Goal: Information Seeking & Learning: Learn about a topic

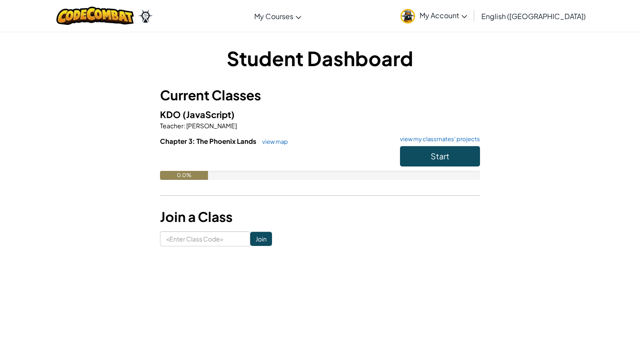
click at [422, 148] on button "Start" at bounding box center [440, 156] width 80 height 20
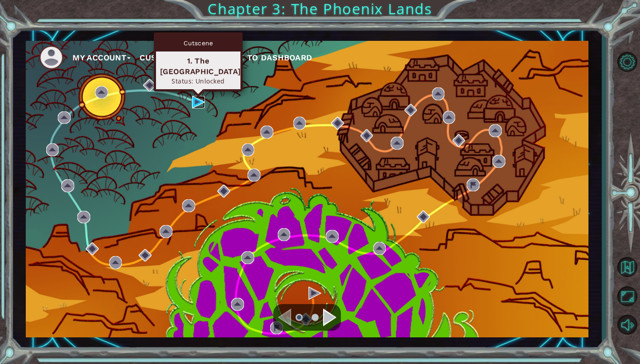
click at [202, 100] on img at bounding box center [198, 102] width 13 height 13
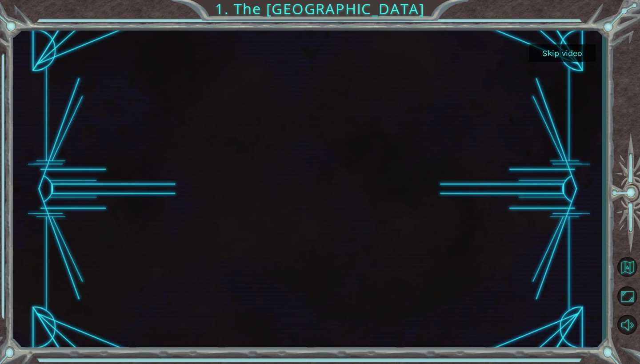
click at [562, 54] on button "Skip video" at bounding box center [562, 52] width 67 height 17
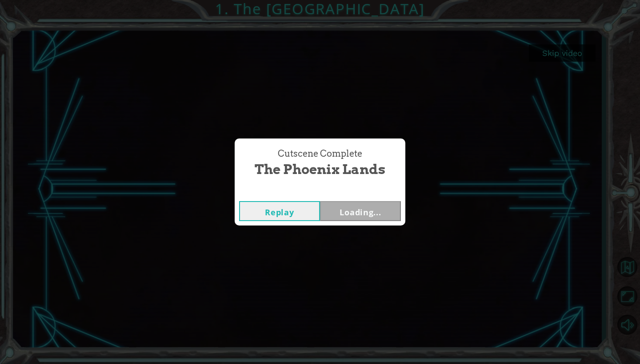
click at [559, 50] on div "Cutscene Complete The Phoenix Lands Replay Loading..." at bounding box center [320, 182] width 640 height 364
click at [378, 212] on button "Next" at bounding box center [360, 211] width 81 height 20
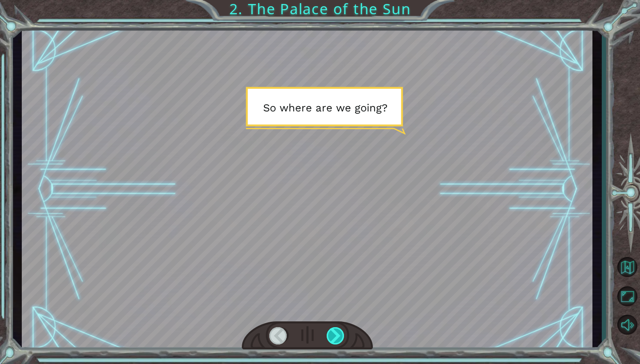
click at [335, 333] on div at bounding box center [335, 335] width 18 height 17
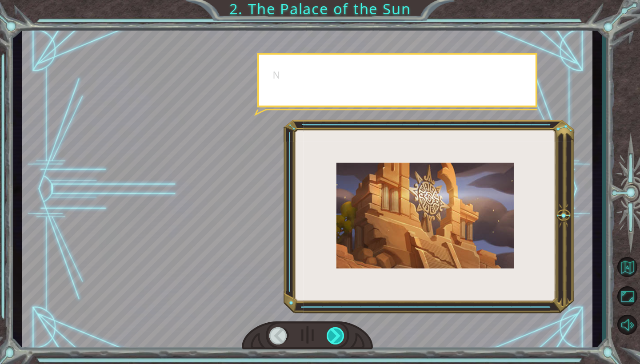
click at [335, 333] on div at bounding box center [335, 335] width 18 height 17
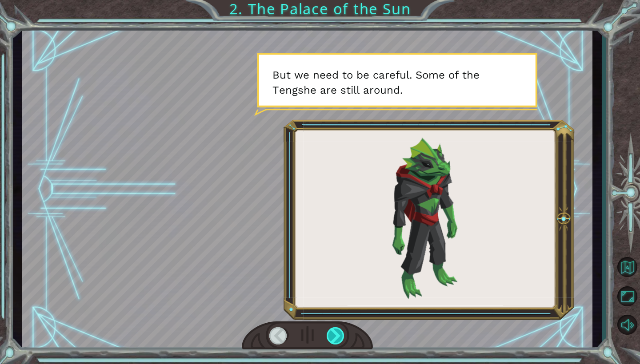
click at [335, 333] on div at bounding box center [335, 335] width 18 height 17
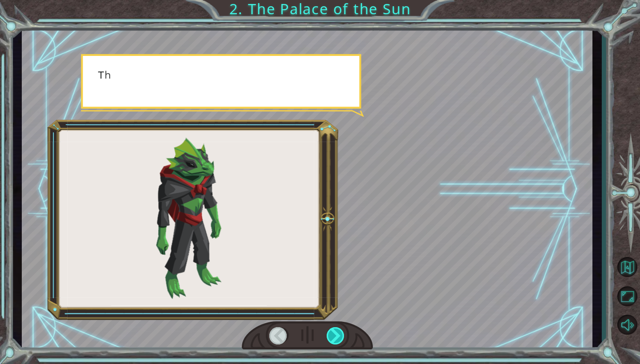
click at [335, 333] on div at bounding box center [335, 335] width 18 height 17
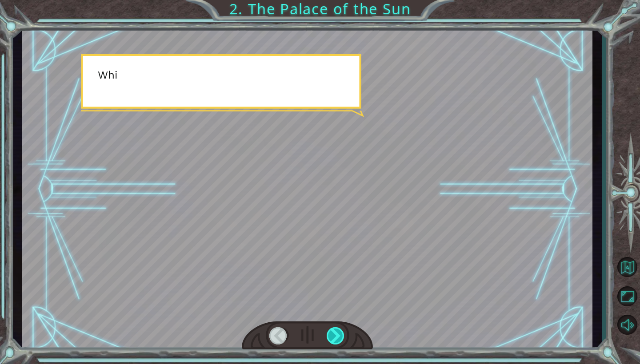
click at [335, 333] on div at bounding box center [335, 335] width 18 height 17
click at [334, 333] on div at bounding box center [335, 335] width 18 height 17
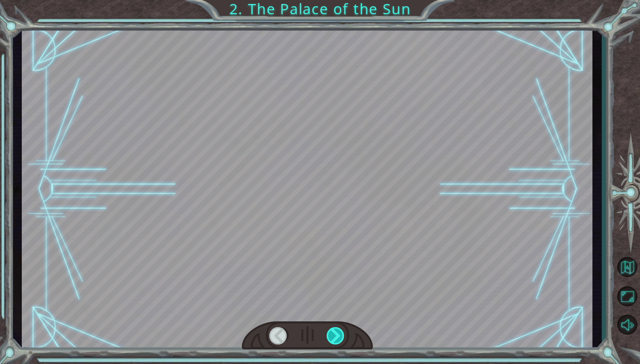
click at [334, 333] on div at bounding box center [335, 335] width 18 height 17
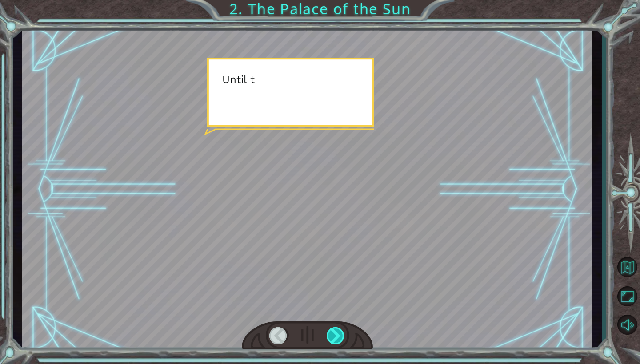
click at [334, 333] on div at bounding box center [335, 335] width 18 height 17
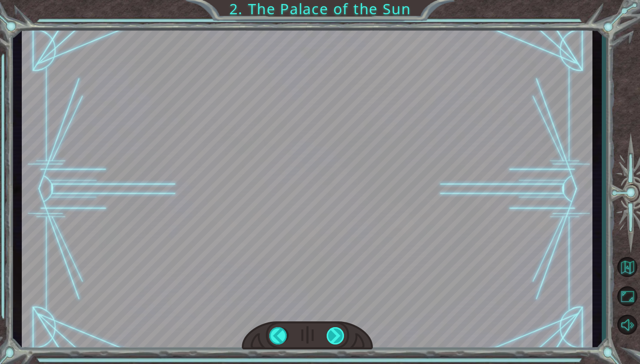
click at [334, 333] on div at bounding box center [335, 335] width 18 height 17
click at [334, 0] on div "S o w h e r e a r e w e g o i n g ? N o w w e h e a d t o a p l a c e c a l l e…" at bounding box center [320, 0] width 640 height 0
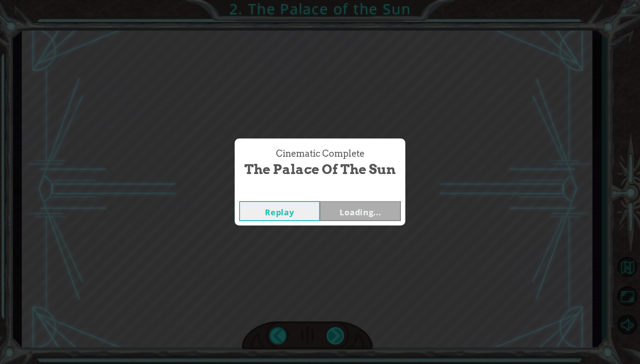
click at [334, 333] on div "Cinematic Complete The Palace of the Sun Replay Loading..." at bounding box center [320, 182] width 640 height 364
click at [357, 211] on button "Next" at bounding box center [360, 211] width 81 height 20
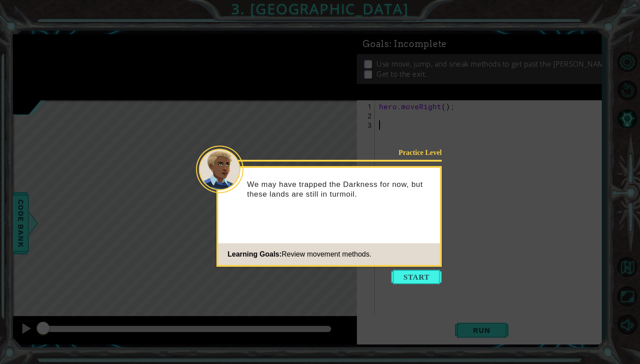
click at [421, 267] on icon at bounding box center [320, 182] width 640 height 364
click at [419, 278] on button "Start" at bounding box center [416, 277] width 51 height 14
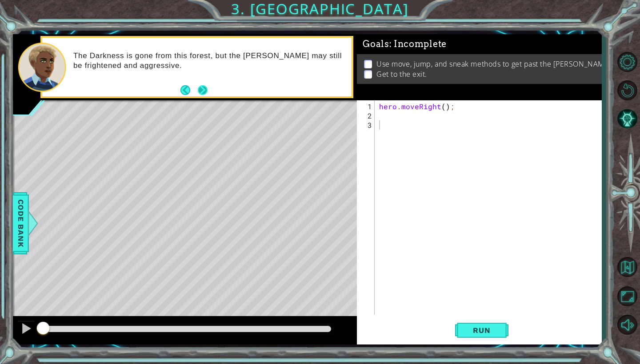
click at [201, 87] on button "Next" at bounding box center [203, 91] width 16 height 16
click at [200, 85] on footer at bounding box center [193, 89] width 27 height 13
click at [382, 115] on div "hero . moveRight ( ) ;" at bounding box center [490, 218] width 226 height 233
type textarea "ju"
click at [425, 115] on div "hero . moveRight ( ) ; hero . jumpUp ( ) ;" at bounding box center [490, 218] width 226 height 233
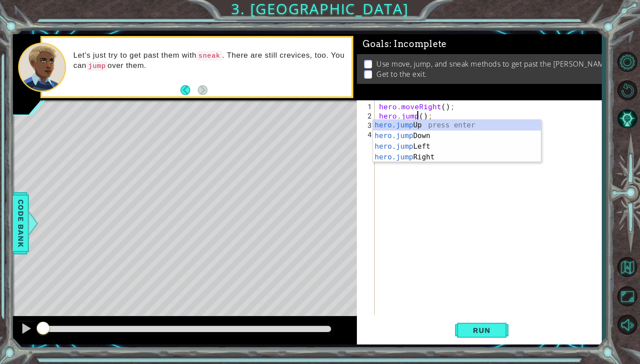
scroll to position [0, 3]
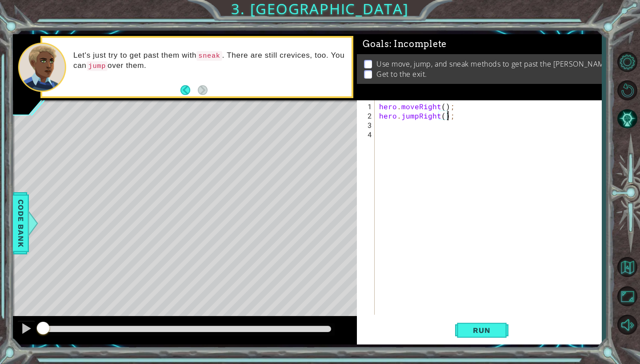
click at [442, 116] on div "hero . moveRight ( ) ; hero . jumpRight ( ) ;" at bounding box center [490, 218] width 226 height 233
type textarea "hero.jumpRight(1);"
click at [386, 126] on div "hero . moveRight ( ) ; hero . jumpRight ( 1 ) ;" at bounding box center [490, 218] width 226 height 233
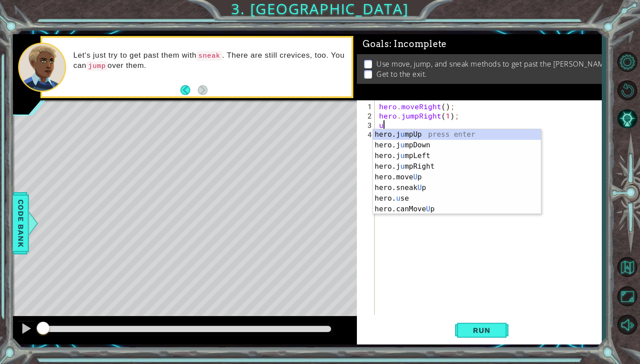
type textarea "hero.moveUp(1);"
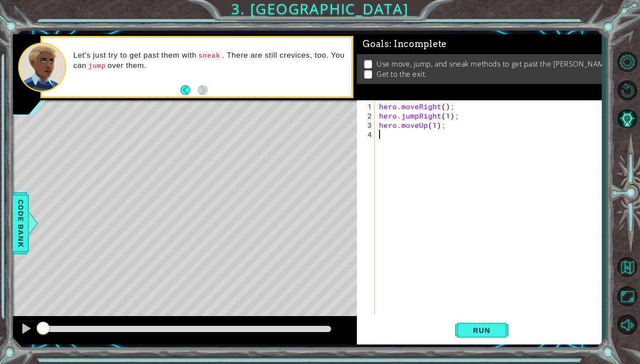
click at [401, 135] on div "hero . moveRight ( ) ; hero . jumpRight ( 1 ) ; hero . moveUp ( 1 ) ;" at bounding box center [490, 218] width 226 height 233
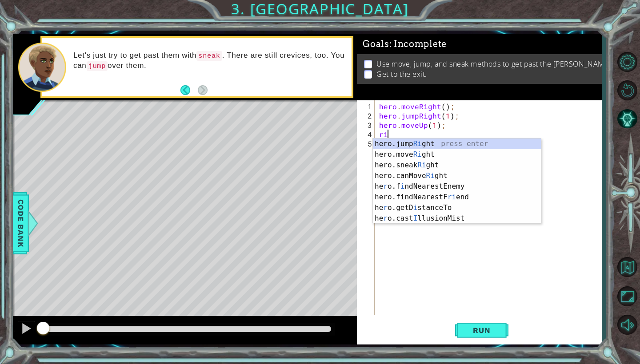
type textarea "right"
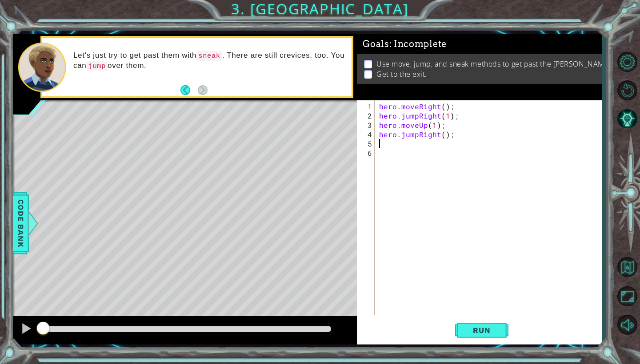
click at [443, 136] on div "hero . moveRight ( ) ; hero . jumpRight ( 1 ) ; hero . moveUp ( 1 ) ; hero . ju…" at bounding box center [490, 218] width 226 height 233
type textarea "hero.jumpRight(3);"
click at [406, 149] on div "hero . moveRight ( ) ; hero . jumpRight ( 1 ) ; hero . moveUp ( 1 ) ; hero . ju…" at bounding box center [490, 218] width 226 height 233
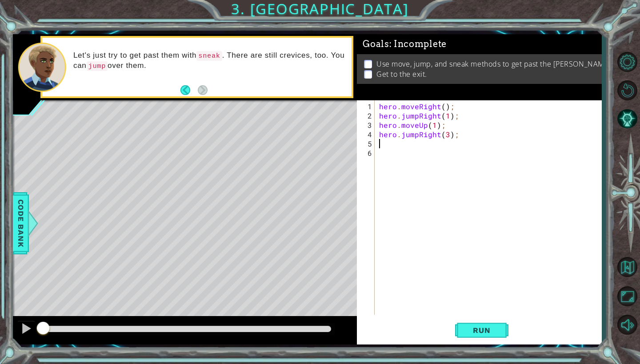
click at [397, 147] on div "hero . moveRight ( ) ; hero . jumpRight ( 1 ) ; hero . moveUp ( 1 ) ; hero . ju…" at bounding box center [490, 218] width 226 height 233
type textarea "hero.moveUp(4);"
click at [485, 327] on span "Run" at bounding box center [481, 330] width 35 height 9
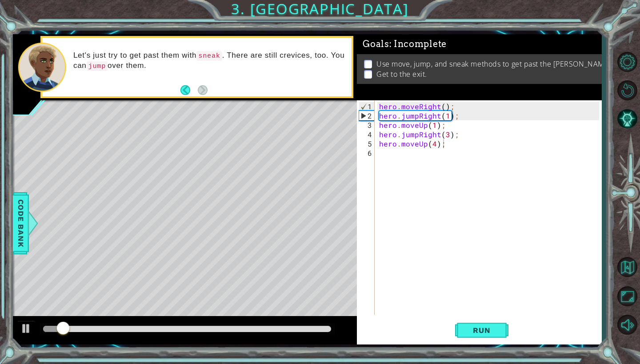
drag, startPoint x: 51, startPoint y: 332, endPoint x: 86, endPoint y: 333, distance: 35.5
click at [86, 333] on div at bounding box center [187, 329] width 295 height 12
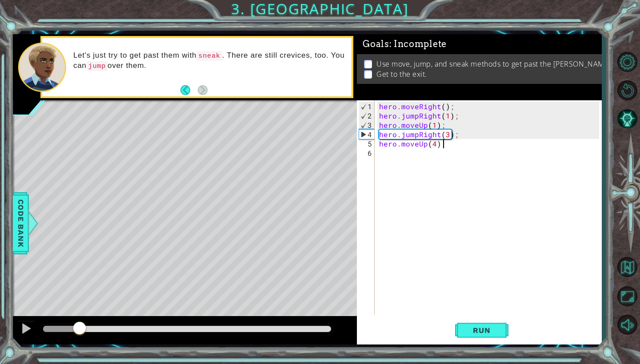
click at [79, 331] on div at bounding box center [187, 329] width 288 height 6
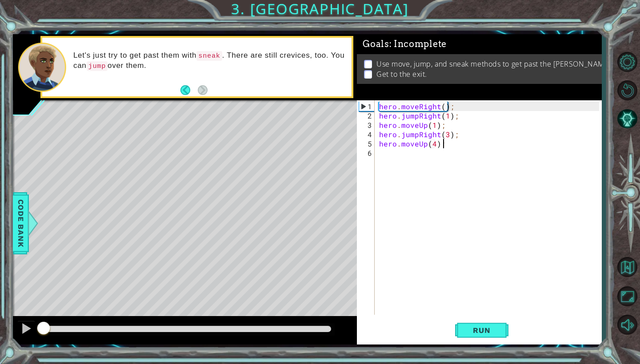
drag, startPoint x: 75, startPoint y: 331, endPoint x: 0, endPoint y: 309, distance: 77.4
click at [418, 134] on div "hero . moveRight ( ) ; hero . jumpRight ( 1 ) ; hero . moveUp ( 1 ) ; hero . ju…" at bounding box center [490, 218] width 226 height 233
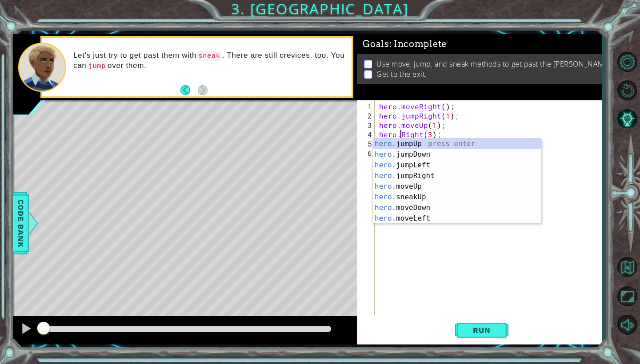
scroll to position [0, 2]
click at [441, 172] on div "hero.s neakUp press enter hero.s neakDown press enter hero.s neakLeft press ent…" at bounding box center [457, 192] width 168 height 107
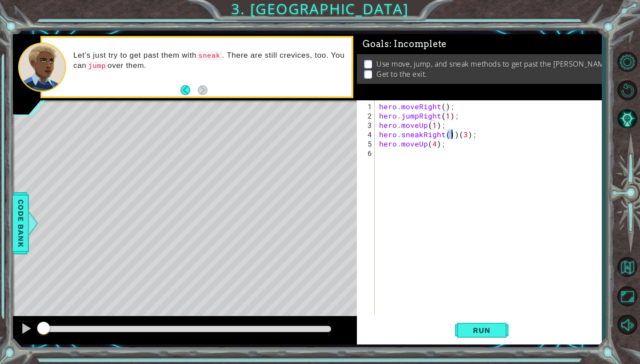
click at [455, 135] on div "hero . moveRight ( ) ; hero . jumpRight ( 1 ) ; hero . moveUp ( 1 ) ; hero . sn…" at bounding box center [490, 218] width 226 height 233
click at [472, 135] on div "hero . moveRight ( ) ; hero . jumpRight ( 1 ) ; hero . moveUp ( 1 ) ; hero . sn…" at bounding box center [490, 218] width 226 height 233
click at [425, 144] on div "hero . moveRight ( ) ; hero . jumpRight ( 1 ) ; hero . moveUp ( 1 ) ; hero . sn…" at bounding box center [490, 218] width 226 height 233
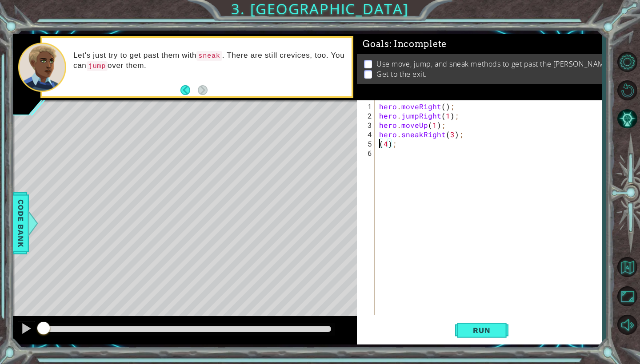
click at [396, 144] on div "hero . moveRight ( ) ; hero . jumpRight ( 1 ) ; hero . moveUp ( 1 ) ; hero . sn…" at bounding box center [490, 218] width 226 height 233
type textarea "("
type textarea "hero.sneakUp(4);"
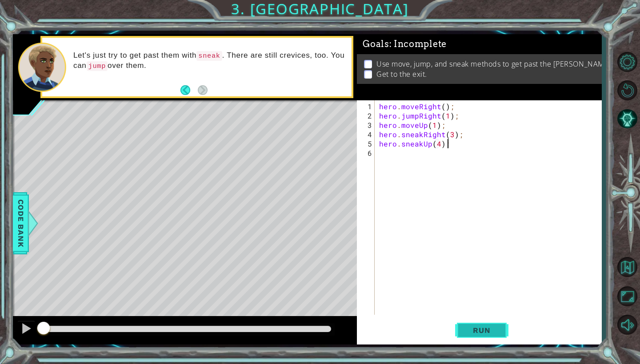
click at [489, 327] on span "Run" at bounding box center [481, 330] width 35 height 9
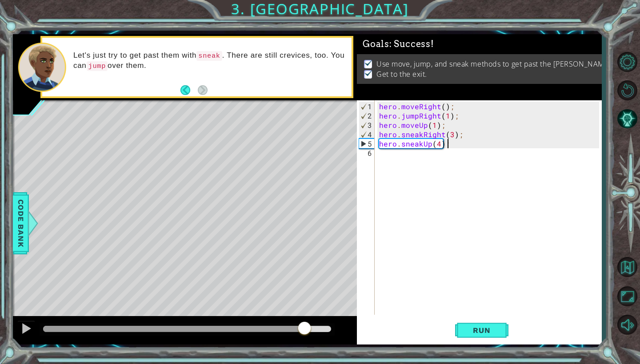
drag, startPoint x: 75, startPoint y: 322, endPoint x: 313, endPoint y: 328, distance: 238.6
click at [312, 328] on div at bounding box center [304, 329] width 16 height 16
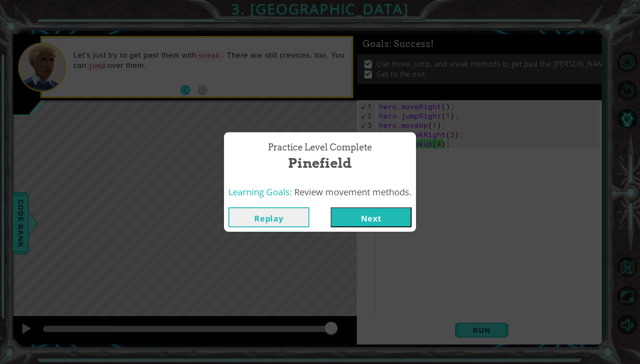
click at [390, 224] on button "Next" at bounding box center [370, 217] width 81 height 20
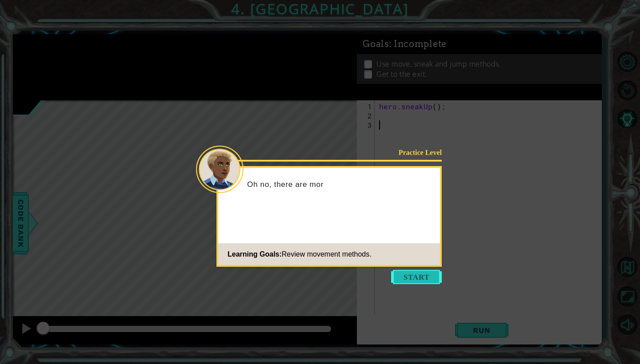
click at [409, 273] on button "Start" at bounding box center [416, 277] width 51 height 14
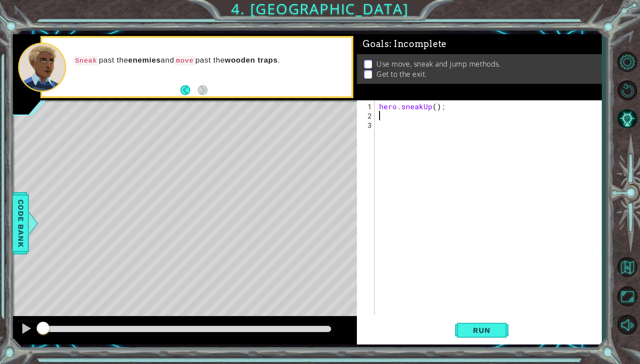
click at [386, 115] on div "hero . sneakUp ( ) ;" at bounding box center [490, 218] width 226 height 233
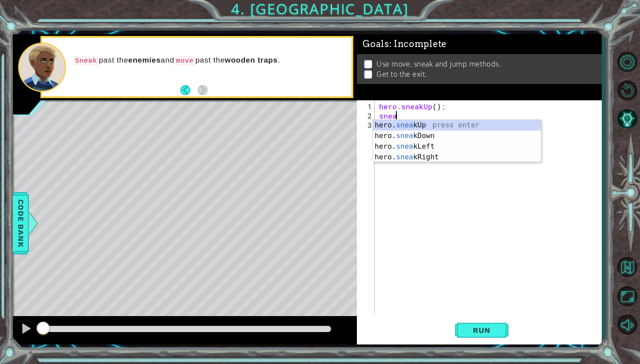
scroll to position [0, 1]
click at [408, 155] on div "hero. sneak Up press enter hero. sneak Down press enter hero. sneak Left press …" at bounding box center [457, 152] width 168 height 64
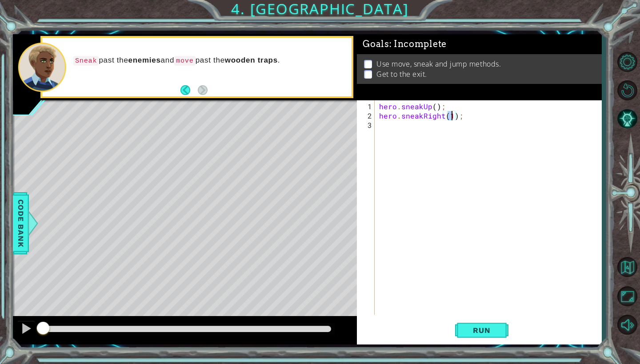
type textarea "hero.sneakRight(2);"
click at [432, 127] on div "hero . sneakUp ( ) ; hero . sneakRight ( 2 ) ;" at bounding box center [490, 218] width 226 height 233
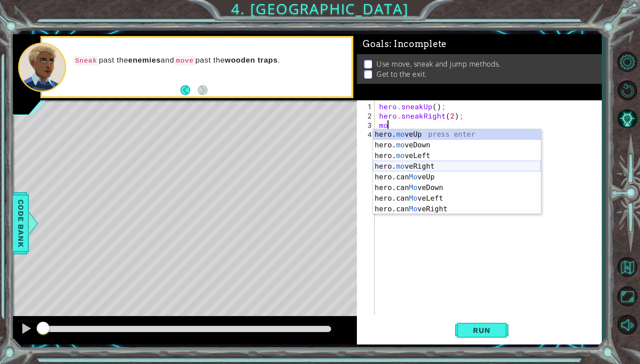
click at [429, 168] on div "hero. mo veUp press enter hero. mo veDown press enter hero. mo veLeft press ent…" at bounding box center [457, 182] width 168 height 107
type textarea "hero.moveRight(1);"
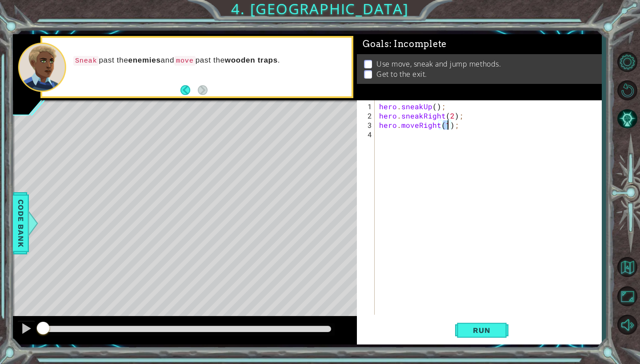
click at [511, 330] on div "Run" at bounding box center [481, 330] width 244 height 24
click at [489, 331] on span "Run" at bounding box center [481, 330] width 35 height 9
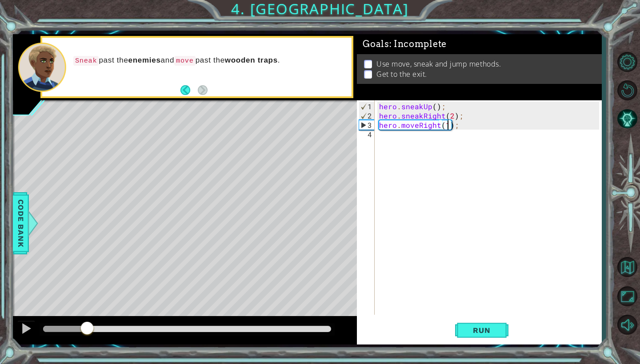
drag, startPoint x: 50, startPoint y: 325, endPoint x: 88, endPoint y: 324, distance: 38.2
click at [88, 324] on div at bounding box center [87, 329] width 16 height 16
click at [402, 140] on div "hero . sneakUp ( ) ; hero . sneakRight ( 2 ) ; hero . moveRight ( 1 ) ;" at bounding box center [490, 218] width 226 height 233
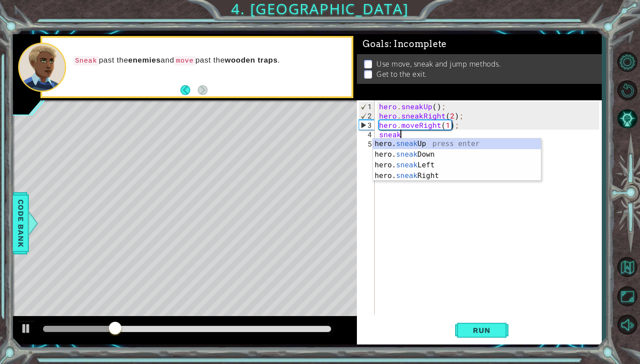
scroll to position [0, 1]
click at [437, 174] on div "hero. sneak Up press enter hero. sneak Down press enter hero. sneak Left press …" at bounding box center [457, 171] width 168 height 64
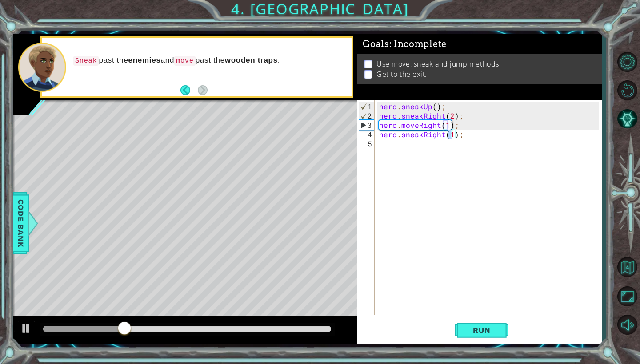
type textarea "hero.sneakRight(3);"
click at [400, 144] on div "hero . sneakUp ( ) ; hero . sneakRight ( 2 ) ; hero . moveRight ( 1 ) ; hero . …" at bounding box center [490, 218] width 226 height 233
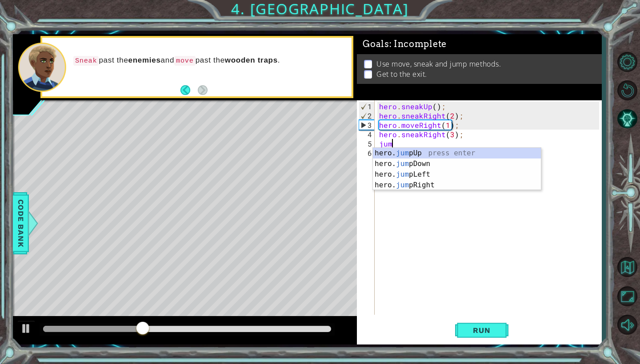
scroll to position [0, 0]
type textarea "jump"
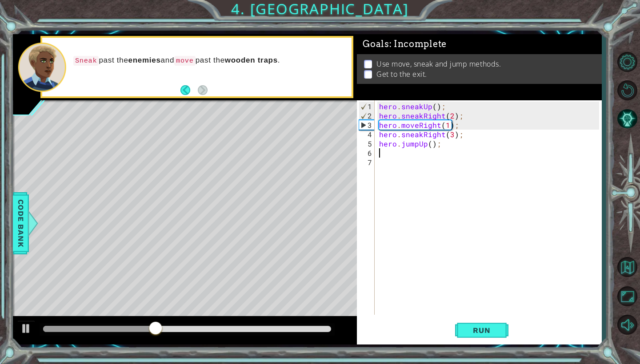
click at [430, 146] on div "hero . sneakUp ( ) ; hero . sneakRight ( 2 ) ; hero . moveRight ( 1 ) ; hero . …" at bounding box center [490, 218] width 226 height 233
type textarea "hero.jumpUp(1);"
click at [387, 154] on div "hero . sneakUp ( ) ; hero . sneakRight ( 2 ) ; hero . moveRight ( 1 ) ; hero . …" at bounding box center [490, 218] width 226 height 233
type textarea "hero.moveUp(1);"
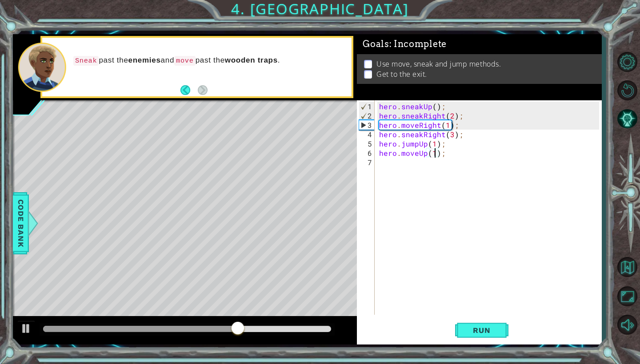
click at [392, 164] on div "hero . sneakUp ( ) ; hero . sneakRight ( 2 ) ; hero . moveRight ( 1 ) ; hero . …" at bounding box center [490, 218] width 226 height 233
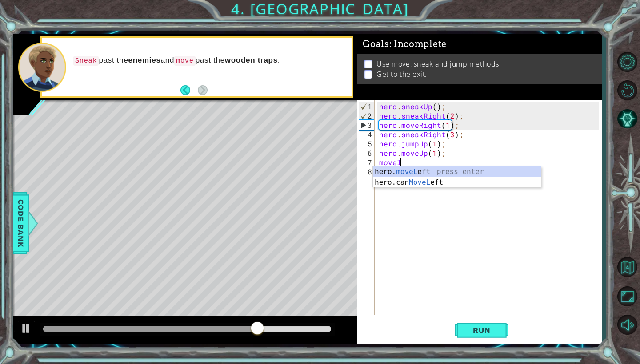
scroll to position [0, 1]
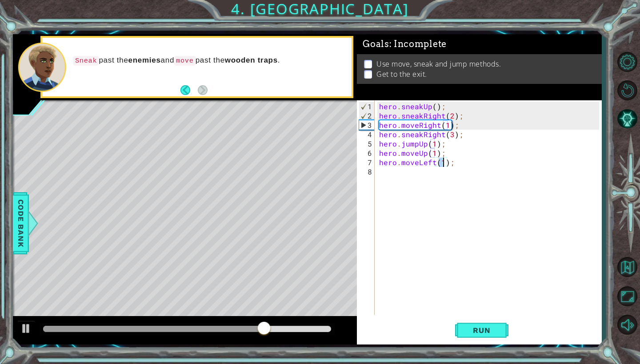
type textarea "hero.moveLeft(3);"
click at [383, 175] on div "hero . sneakUp ( ) ; hero . sneakRight ( 2 ) ; hero . moveRight ( 1 ) ; hero . …" at bounding box center [490, 218] width 226 height 233
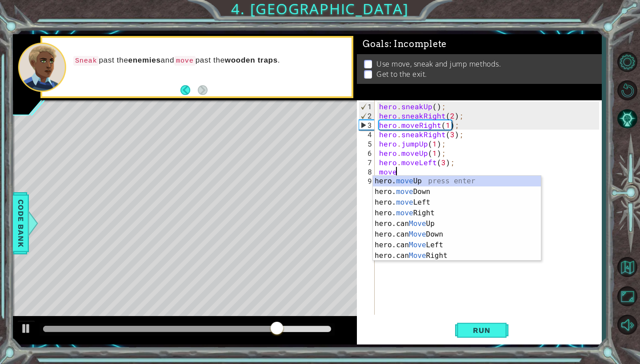
scroll to position [0, 1]
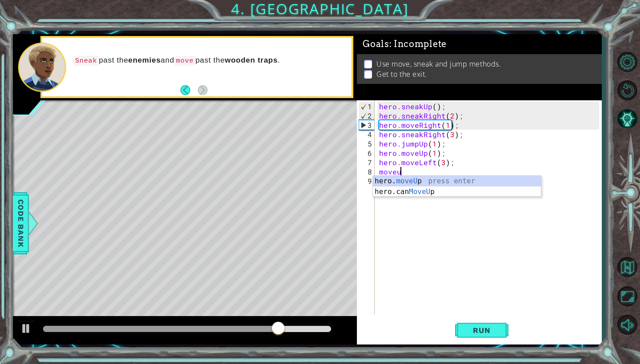
type textarea "hero.moveUp(1);"
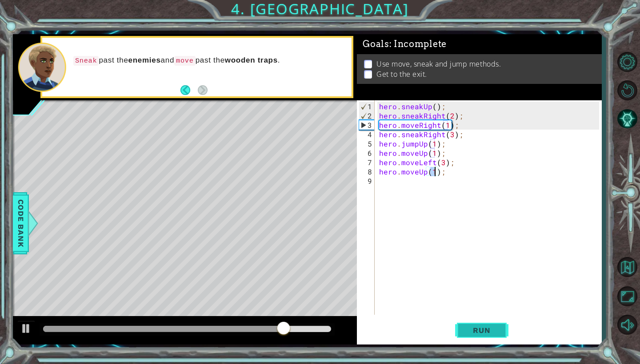
click at [488, 330] on span "Run" at bounding box center [481, 330] width 35 height 9
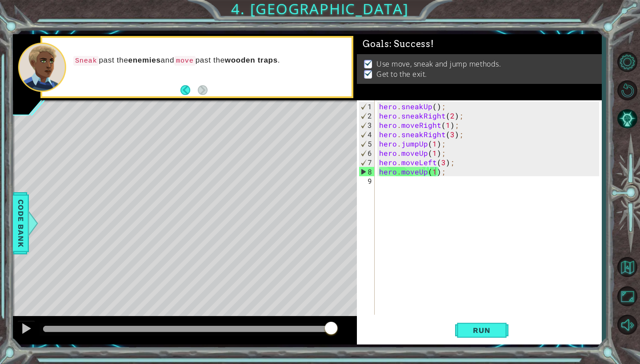
drag, startPoint x: 50, startPoint y: 326, endPoint x: 341, endPoint y: 318, distance: 291.5
click at [341, 318] on body "1 ההההההההההההההההההההההההההההההההההההההההההההההההההההההההההההההההההההההההההההה…" at bounding box center [320, 182] width 640 height 364
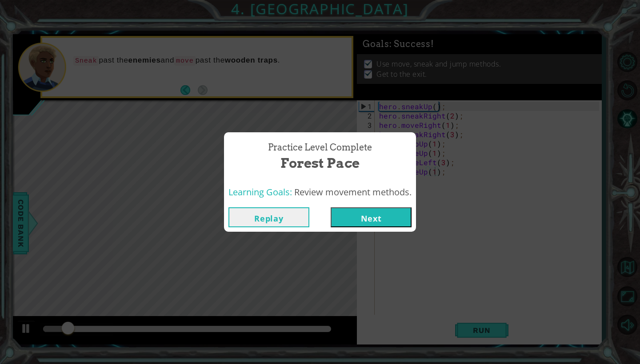
click at [385, 217] on button "Next" at bounding box center [370, 217] width 81 height 20
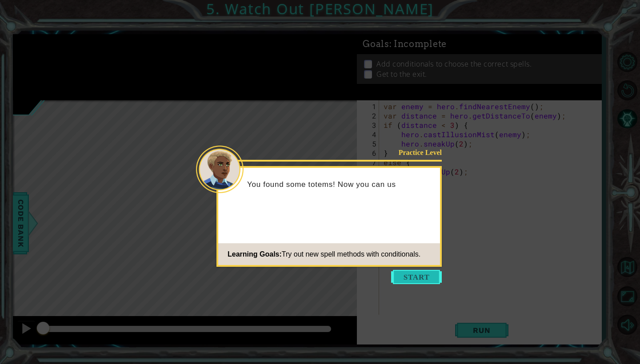
click at [413, 276] on button "Start" at bounding box center [416, 277] width 51 height 14
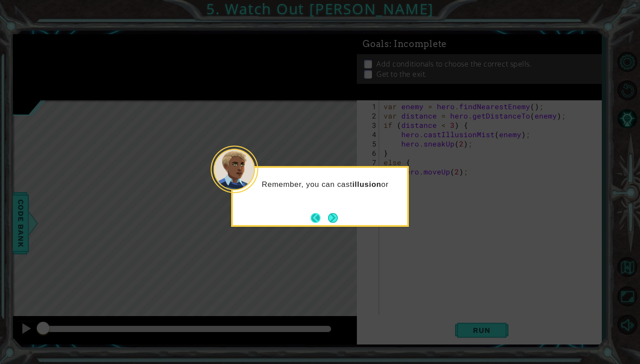
click at [318, 217] on button "Back" at bounding box center [318, 218] width 17 height 10
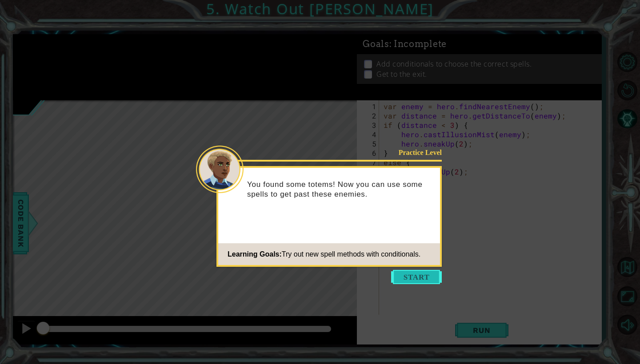
click at [409, 281] on button "Start" at bounding box center [416, 277] width 51 height 14
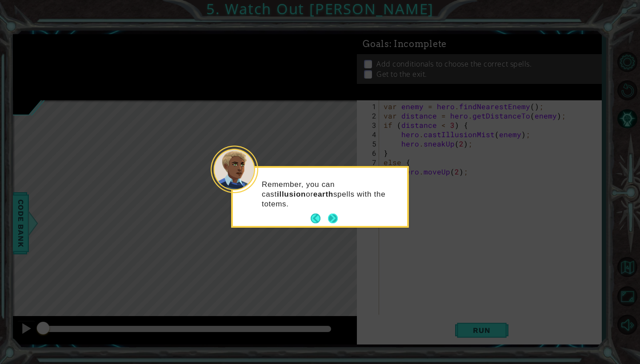
click at [335, 215] on button "Next" at bounding box center [332, 219] width 16 height 16
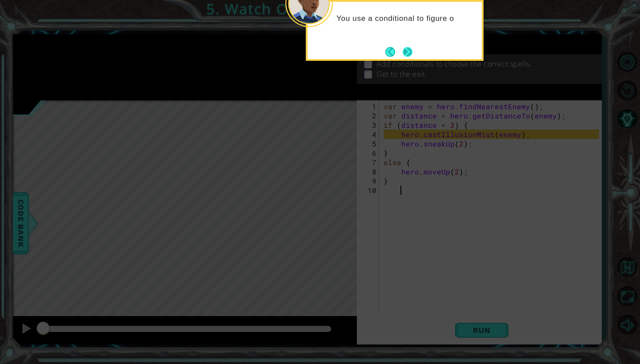
click at [409, 56] on button "Next" at bounding box center [407, 51] width 11 height 11
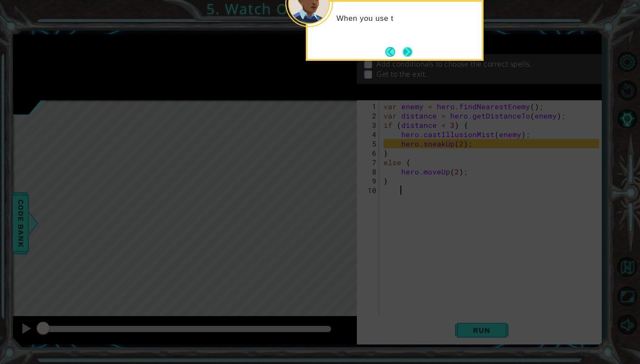
click at [408, 54] on button "Next" at bounding box center [408, 52] width 12 height 12
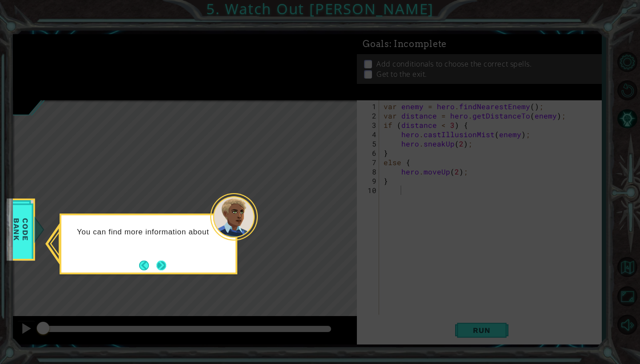
click at [158, 264] on button "Next" at bounding box center [161, 265] width 10 height 10
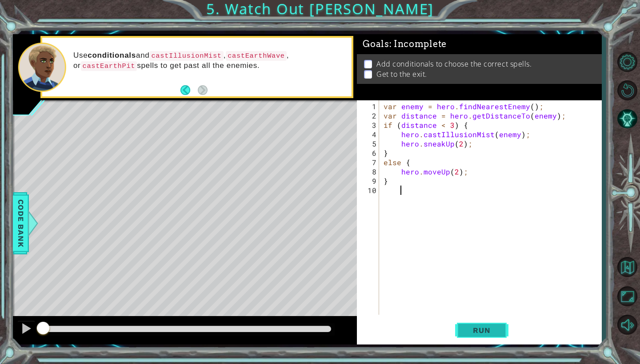
click at [489, 328] on span "Run" at bounding box center [481, 330] width 35 height 9
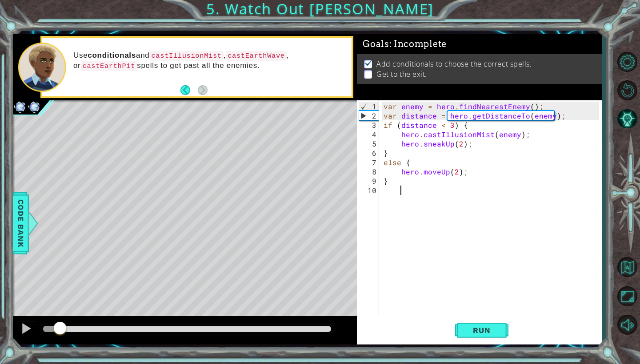
drag, startPoint x: 49, startPoint y: 326, endPoint x: 60, endPoint y: 319, distance: 13.8
click at [60, 319] on div at bounding box center [185, 330] width 344 height 28
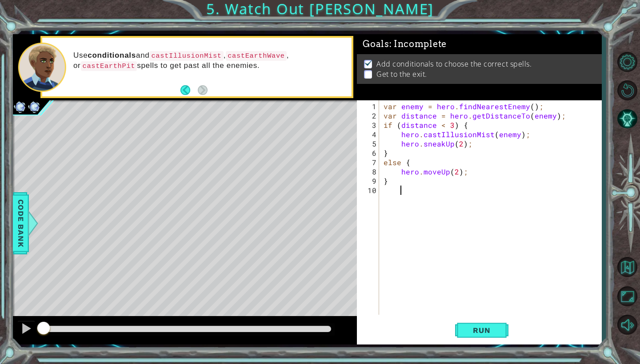
drag, startPoint x: 87, startPoint y: 326, endPoint x: 38, endPoint y: 316, distance: 49.9
click at [38, 316] on div at bounding box center [185, 330] width 344 height 28
drag, startPoint x: 54, startPoint y: 326, endPoint x: 24, endPoint y: 322, distance: 29.6
click at [24, 322] on div at bounding box center [185, 330] width 344 height 28
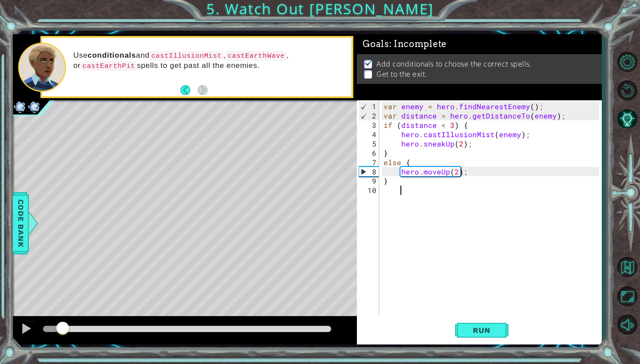
drag, startPoint x: 78, startPoint y: 327, endPoint x: 58, endPoint y: 327, distance: 20.0
click at [58, 327] on div at bounding box center [63, 329] width 16 height 16
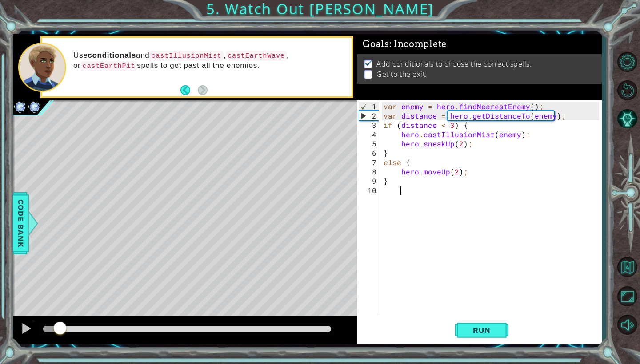
drag, startPoint x: 80, startPoint y: 323, endPoint x: 58, endPoint y: 330, distance: 22.2
click at [58, 330] on div at bounding box center [60, 329] width 16 height 16
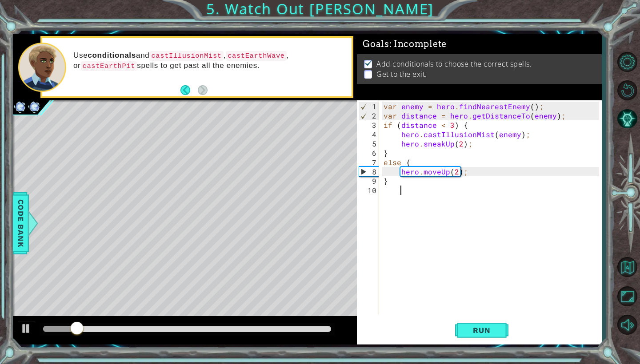
click at [400, 192] on div "var enemy = hero . findNearestEnemy ( ) ; var distance = hero . getDistanceTo (…" at bounding box center [493, 218] width 222 height 233
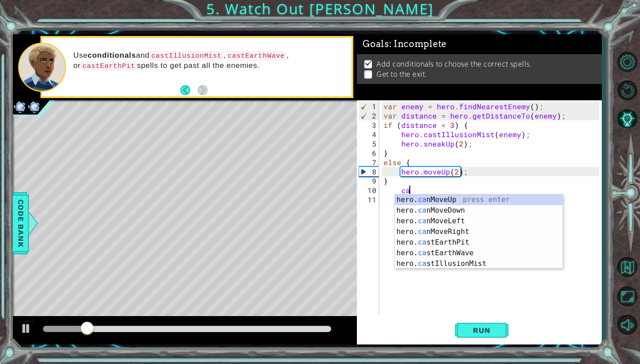
scroll to position [0, 1]
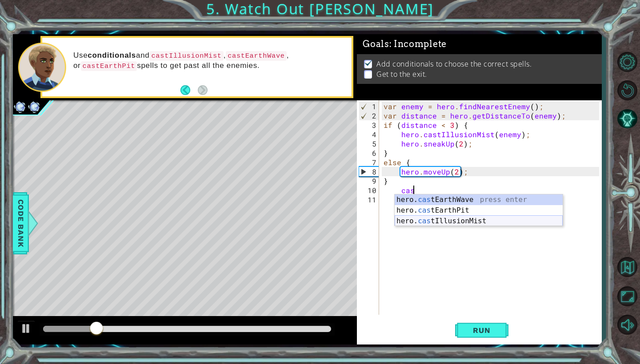
click at [429, 220] on div "hero. cas tEarthWave press enter hero. cas tEarthPit press enter hero. cas tIll…" at bounding box center [478, 221] width 168 height 53
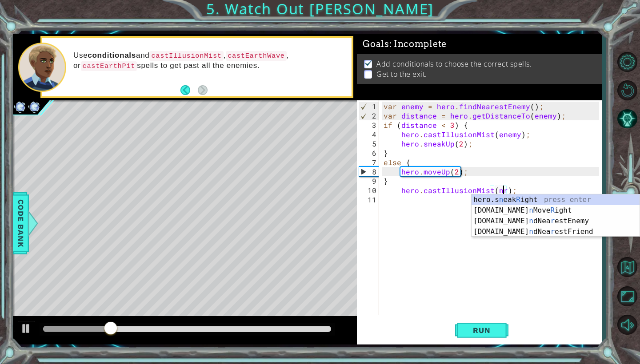
scroll to position [0, 8]
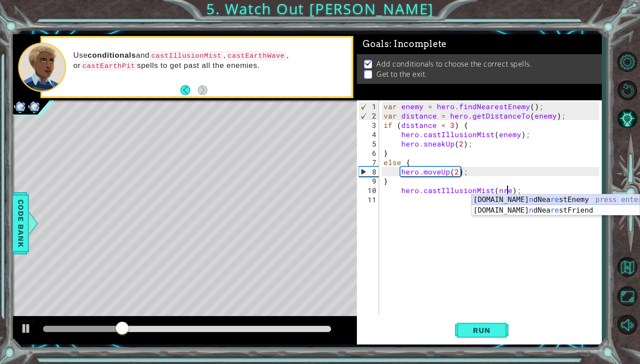
click at [499, 201] on div "[DOMAIN_NAME] n dNea re stEnemy press enter [DOMAIN_NAME] n dNea re stFriend pr…" at bounding box center [555, 216] width 168 height 43
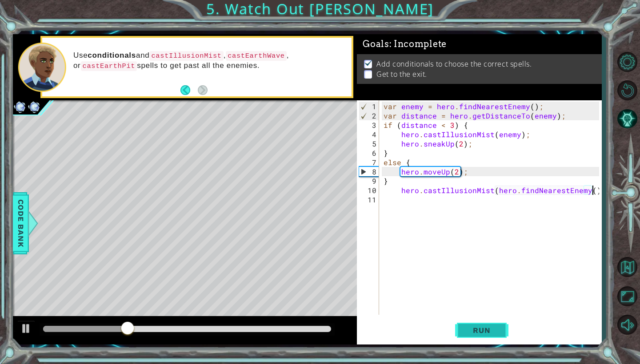
click at [483, 331] on span "Run" at bounding box center [481, 330] width 35 height 9
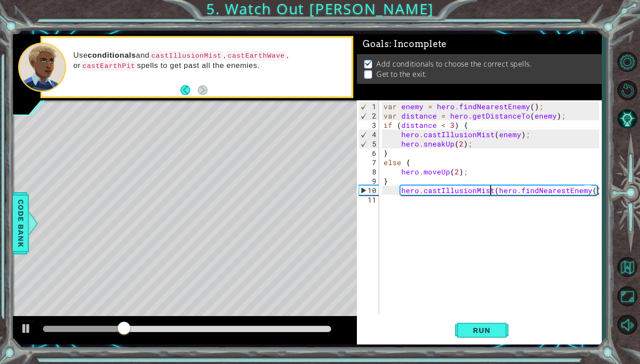
click at [489, 190] on div "var enemy = hero . findNearestEnemy ( ) ; var distance = hero . getDistanceTo (…" at bounding box center [493, 218] width 222 height 233
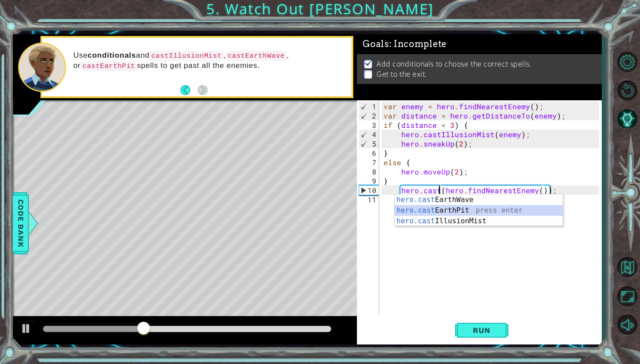
click at [477, 207] on div "hero.cast EarthWave press enter hero.cast EarthPit press enter hero.cast Illusi…" at bounding box center [478, 221] width 168 height 53
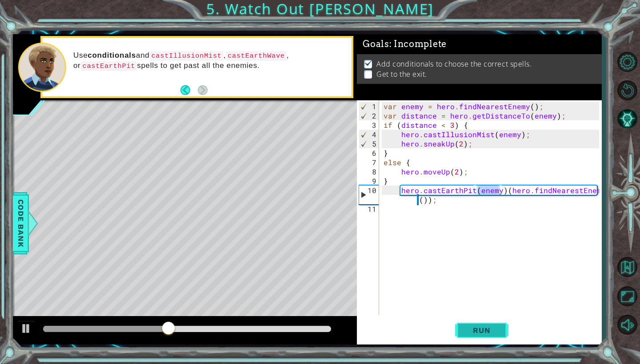
click at [489, 334] on span "Run" at bounding box center [481, 330] width 35 height 9
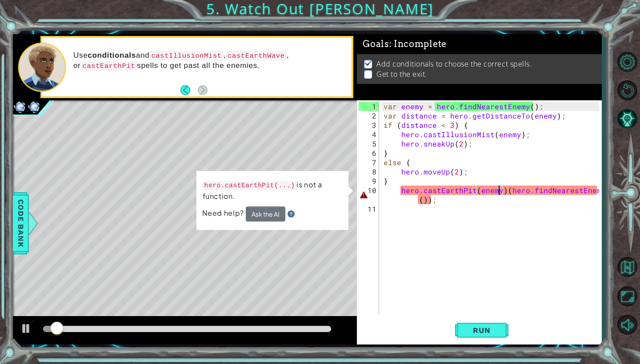
click at [596, 192] on div "var enemy = hero . findNearestEnemy ( ) ; var distance = hero . getDistanceTo (…" at bounding box center [493, 218] width 222 height 233
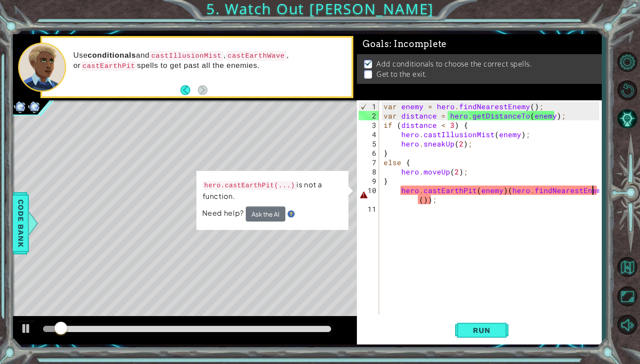
click at [596, 192] on div "var enemy = hero . findNearestEnemy ( ) ; var distance = hero . getDistanceTo (…" at bounding box center [493, 218] width 222 height 233
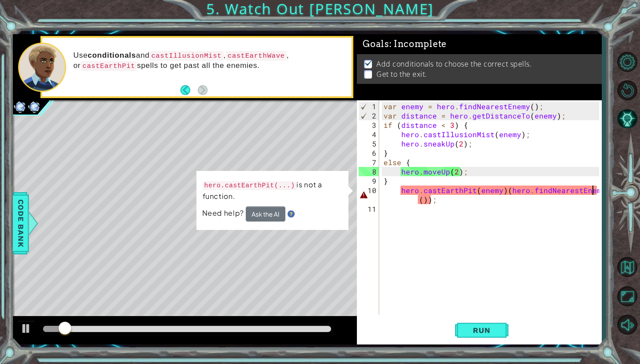
click at [597, 191] on div "var enemy = hero . findNearestEnemy ( ) ; var distance = hero . getDistanceTo (…" at bounding box center [493, 218] width 222 height 233
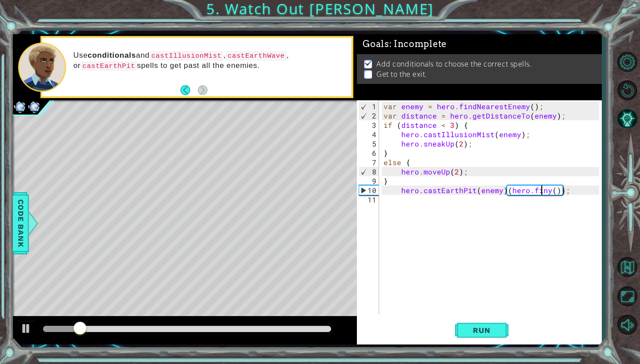
click at [565, 190] on div "var enemy = hero . findNearestEnemy ( ) ; var distance = hero . getDistanceTo (…" at bounding box center [493, 218] width 222 height 233
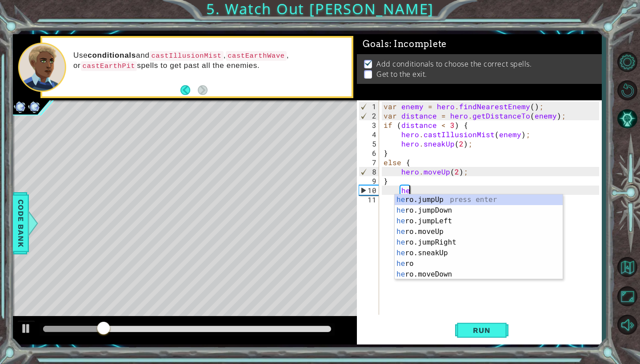
type textarea "h"
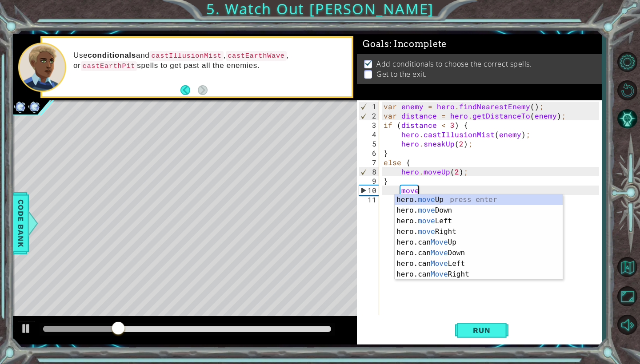
scroll to position [0, 2]
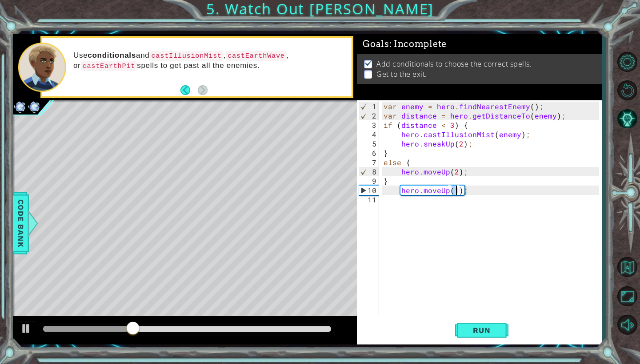
type textarea "hero.moveUp(3);"
click at [408, 203] on div "var enemy = hero . findNearestEnemy ( ) ; var distance = hero . getDistanceTo (…" at bounding box center [493, 218] width 222 height 233
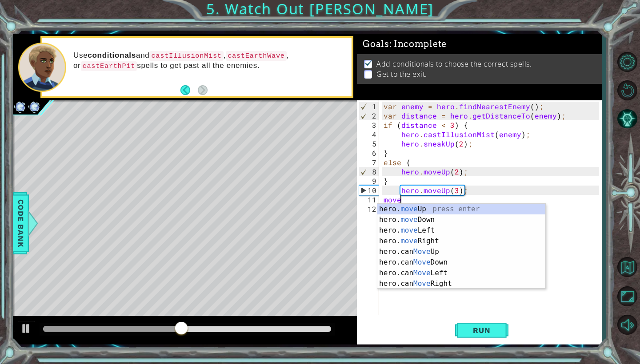
scroll to position [0, 1]
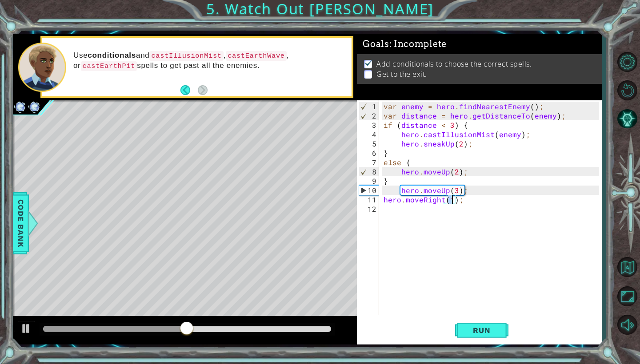
type textarea "hero.moveRight(5);"
click at [388, 209] on div "var enemy = hero . findNearestEnemy ( ) ; var distance = hero . getDistanceTo (…" at bounding box center [493, 218] width 222 height 233
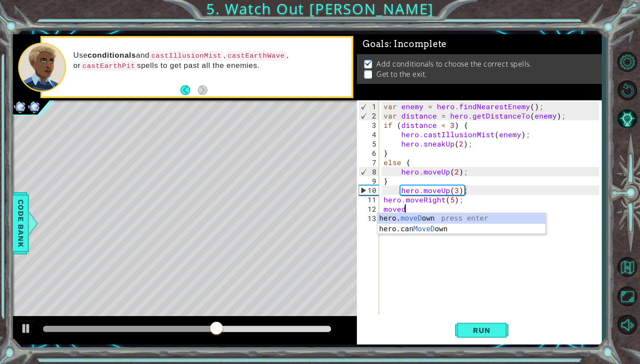
scroll to position [0, 1]
click at [428, 217] on div "hero. moveD own press enter hero.can MoveD own press enter" at bounding box center [461, 234] width 168 height 43
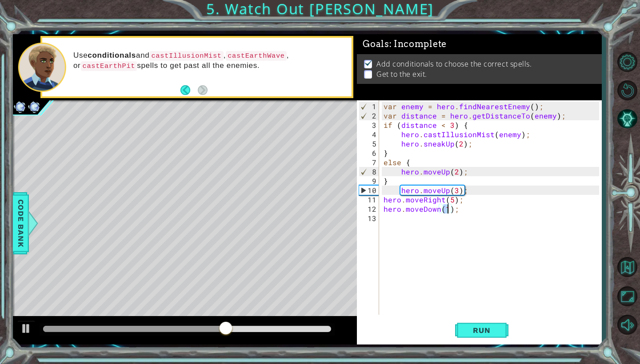
type textarea "hero.moveDown(2);"
click at [486, 334] on span "Run" at bounding box center [481, 330] width 35 height 9
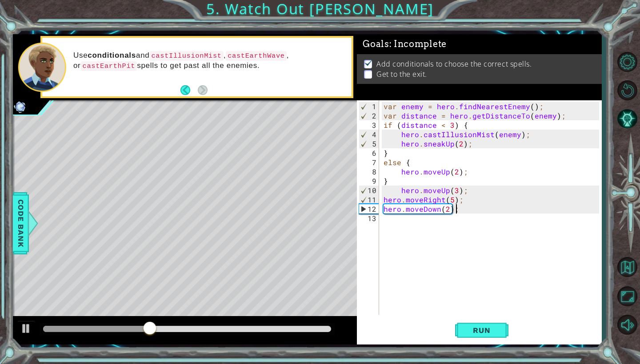
click at [446, 211] on div "var enemy = hero . findNearestEnemy ( ) ; var distance = hero . getDistanceTo (…" at bounding box center [493, 218] width 222 height 233
click at [474, 333] on span "Run" at bounding box center [481, 330] width 35 height 9
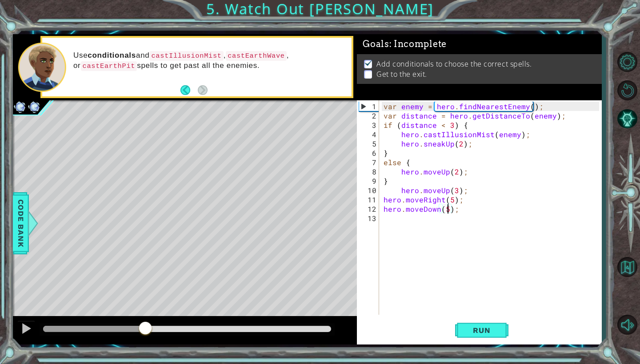
drag, startPoint x: 65, startPoint y: 327, endPoint x: 637, endPoint y: 304, distance: 573.0
click at [637, 304] on div "1 ההההההההההההההההההההההההההההההההההההההההההההההההההההההההההההההההההההההההההההה…" at bounding box center [320, 182] width 640 height 364
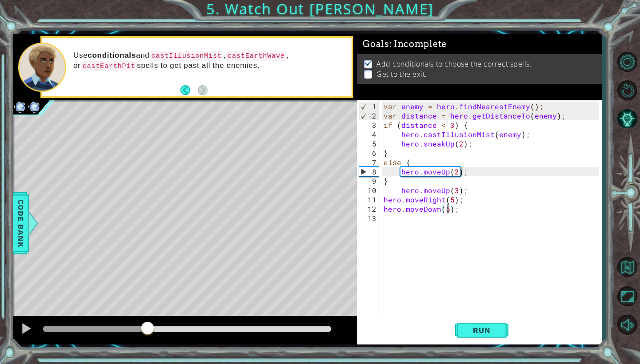
drag, startPoint x: 96, startPoint y: 326, endPoint x: 147, endPoint y: 318, distance: 52.2
click at [147, 318] on div at bounding box center [185, 330] width 344 height 28
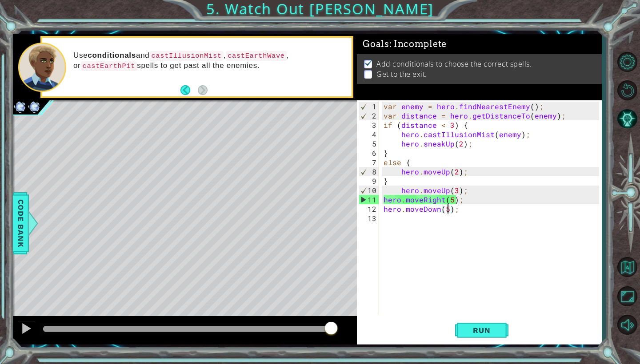
drag, startPoint x: 236, startPoint y: 327, endPoint x: 456, endPoint y: 312, distance: 220.4
click at [456, 312] on div "1 ההההההההההההההההההההההההההההההההההההההההההההההההההההההההההההההההההההההההההההה…" at bounding box center [307, 189] width 588 height 310
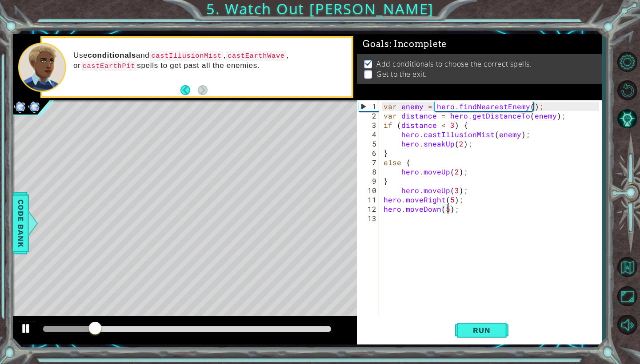
click at [28, 327] on div at bounding box center [26, 329] width 12 height 12
drag, startPoint x: 99, startPoint y: 329, endPoint x: 14, endPoint y: 330, distance: 85.3
click at [14, 330] on div at bounding box center [185, 330] width 344 height 28
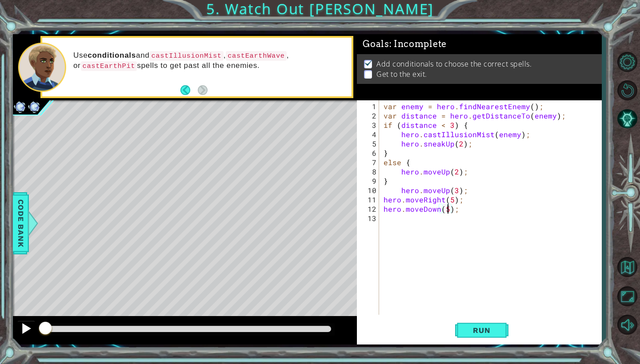
click at [28, 328] on div at bounding box center [26, 329] width 12 height 12
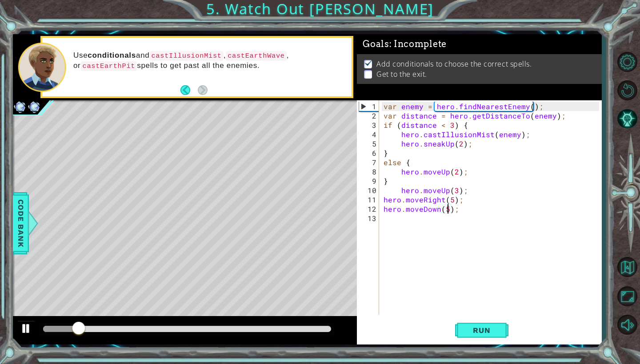
click at [30, 330] on div at bounding box center [26, 329] width 12 height 12
click at [452, 200] on div "var enemy = hero . findNearestEnemy ( ) ; var distance = hero . getDistanceTo (…" at bounding box center [493, 218] width 222 height 233
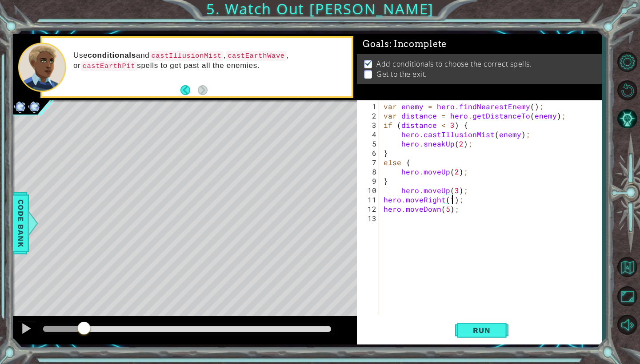
scroll to position [0, 4]
type textarea "hero.moveRight(1);"
click at [484, 331] on span "Run" at bounding box center [481, 330] width 35 height 9
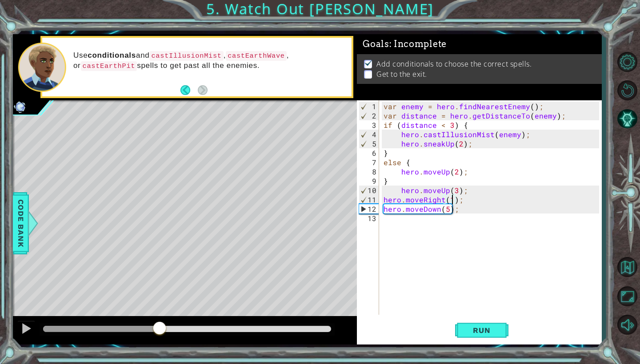
drag, startPoint x: 59, startPoint y: 326, endPoint x: 159, endPoint y: 322, distance: 100.4
click at [159, 322] on div at bounding box center [159, 329] width 16 height 16
click at [451, 201] on div "var enemy = hero . findNearestEnemy ( ) ; var distance = hero . getDistanceTo (…" at bounding box center [493, 218] width 222 height 233
click at [403, 217] on div "var enemy = hero . findNearestEnemy ( ) ; var distance = hero . getDistanceTo (…" at bounding box center [493, 218] width 222 height 233
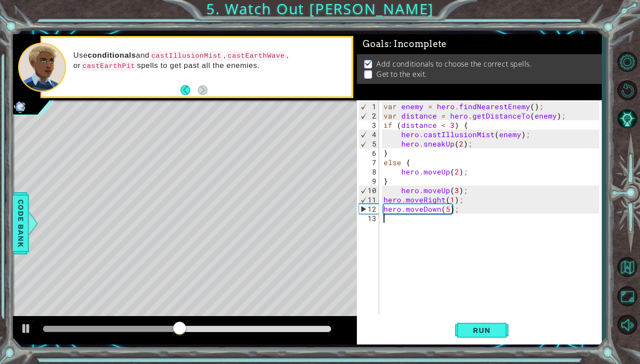
type textarea "m"
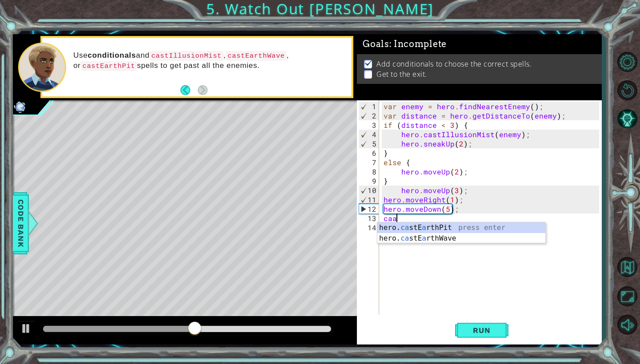
scroll to position [0, 0]
click at [412, 247] on div "hero. cast EarthWave press enter hero. cast EarthPit press enter hero. cast Ill…" at bounding box center [461, 249] width 168 height 53
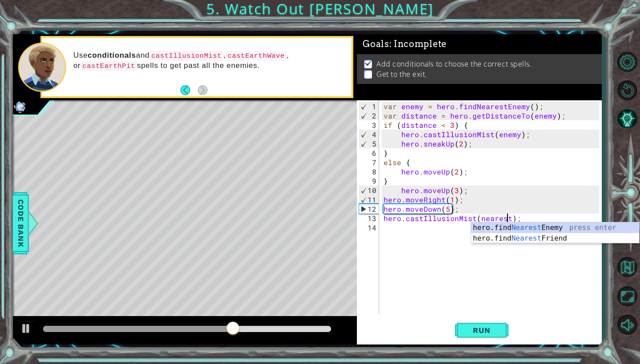
scroll to position [0, 8]
type textarea "hero.castIllusionMist(hero.findNearestEnemy());"
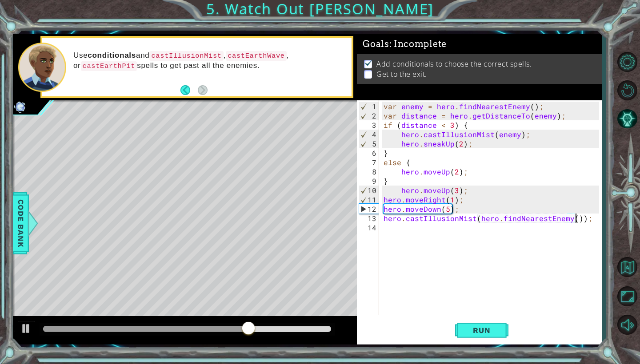
click at [394, 229] on div "var enemy = hero . findNearestEnemy ( ) ; var distance = hero . getDistanceTo (…" at bounding box center [493, 218] width 222 height 233
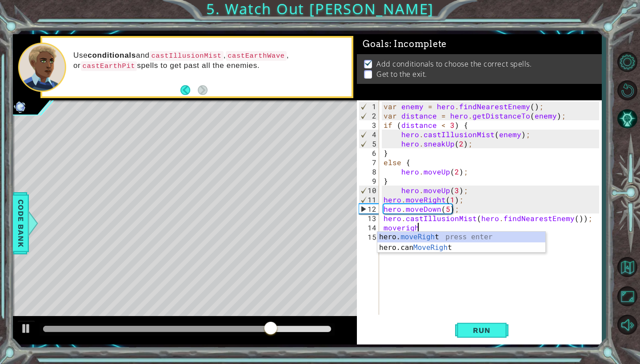
scroll to position [0, 2]
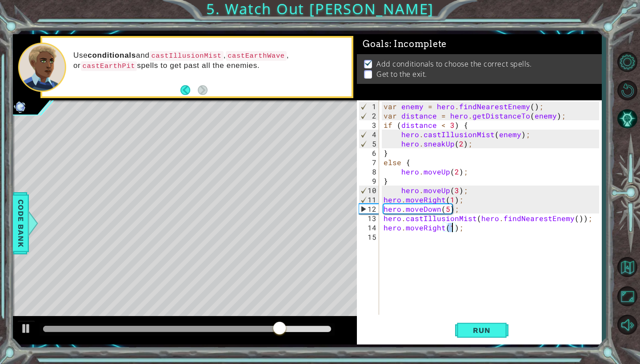
type textarea "hero.moveRight(4);"
click at [393, 236] on div "var enemy = hero . findNearestEnemy ( ) ; var distance = hero . getDistanceTo (…" at bounding box center [493, 218] width 222 height 233
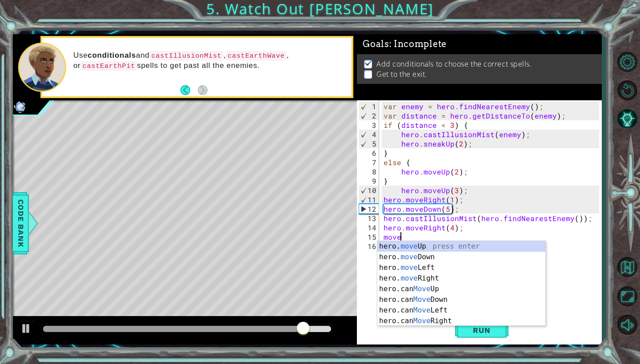
scroll to position [0, 1]
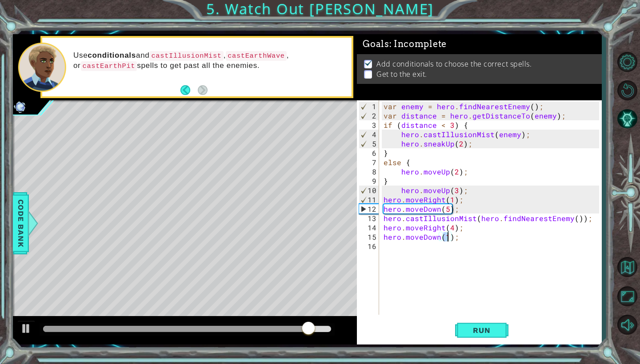
type textarea "hero.moveDown(5);"
click at [470, 326] on button "Run" at bounding box center [481, 330] width 53 height 24
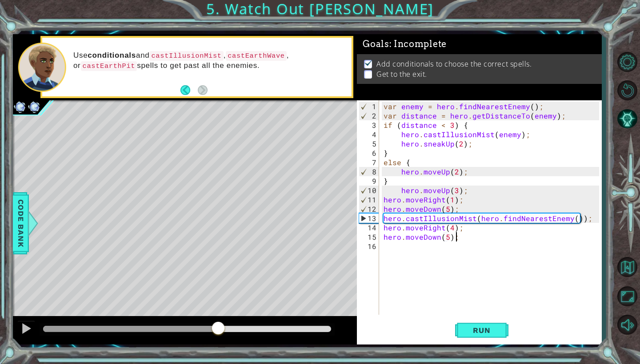
drag, startPoint x: 70, startPoint y: 327, endPoint x: 218, endPoint y: 321, distance: 148.5
click at [218, 321] on div at bounding box center [218, 329] width 16 height 16
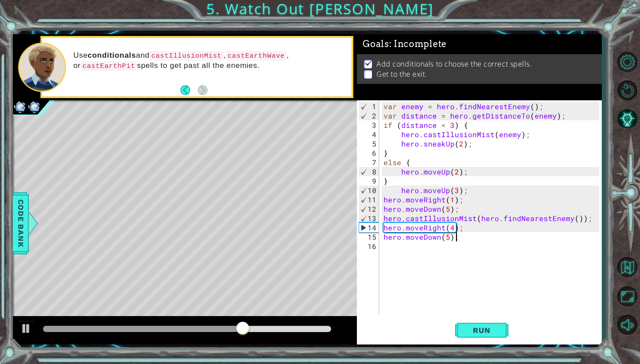
click at [576, 218] on div "var enemy = hero . findNearestEnemy ( ) ; var distance = hero . getDistanceTo (…" at bounding box center [493, 218] width 222 height 233
click at [573, 218] on div "var enemy = hero . findNearestEnemy ( ) ; var distance = hero . getDistanceTo (…" at bounding box center [493, 218] width 222 height 233
click at [164, 193] on div "Level Map" at bounding box center [218, 231] width 410 height 262
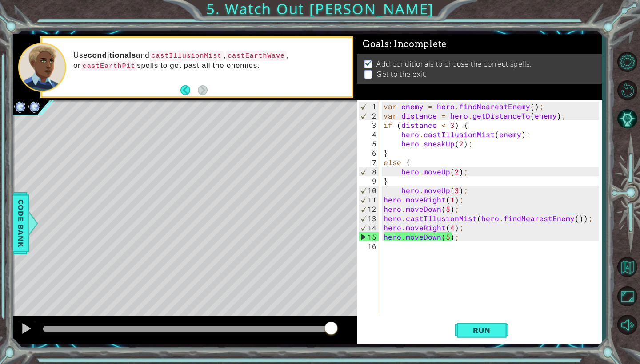
click at [576, 219] on div "var enemy = hero . findNearestEnemy ( ) ; var distance = hero . getDistanceTo (…" at bounding box center [493, 218] width 222 height 233
click at [580, 219] on div "var enemy = hero . findNearestEnemy ( ) ; var distance = hero . getDistanceTo (…" at bounding box center [493, 218] width 222 height 233
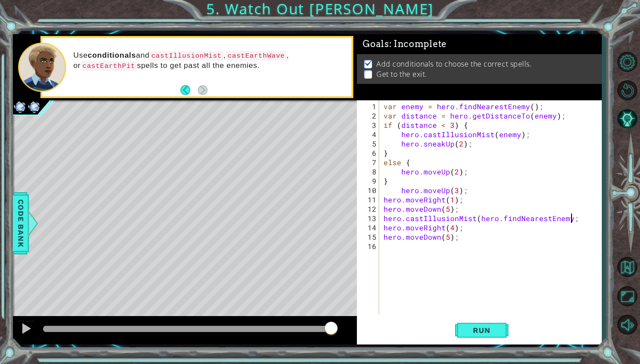
click at [576, 219] on div "var enemy = hero . findNearestEnemy ( ) ; var distance = hero . getDistanceTo (…" at bounding box center [493, 218] width 222 height 233
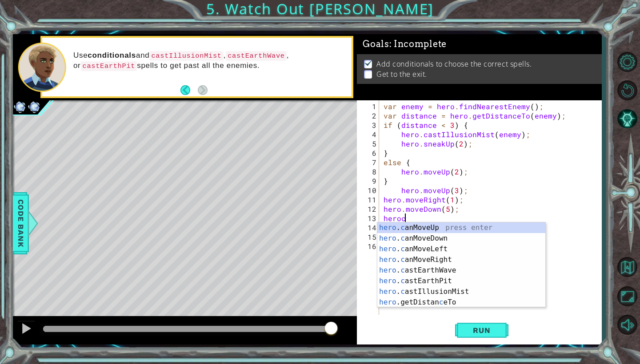
scroll to position [0, 1]
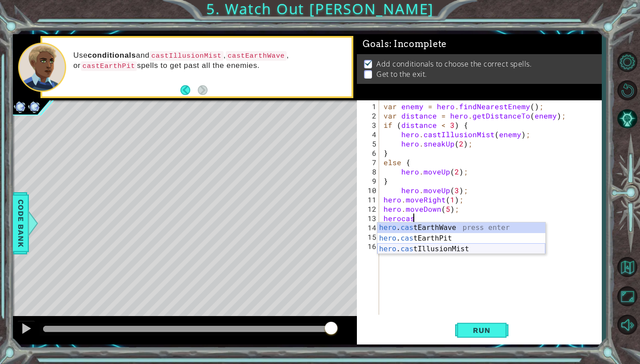
click at [392, 248] on div "hero . cas tEarthWave press enter hero . cas tEarthPit press enter hero . cas t…" at bounding box center [461, 249] width 168 height 53
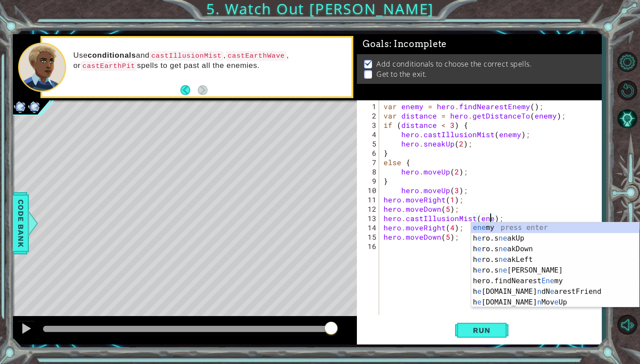
scroll to position [0, 7]
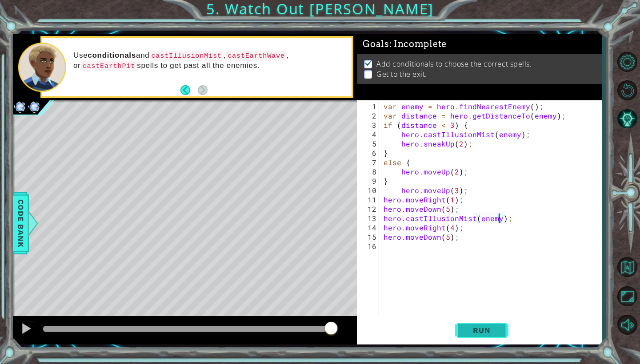
click at [479, 330] on span "Run" at bounding box center [481, 330] width 35 height 9
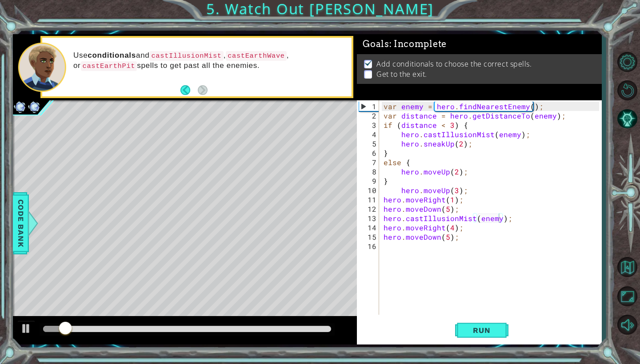
drag, startPoint x: 61, startPoint y: 320, endPoint x: 193, endPoint y: 320, distance: 132.4
click at [193, 320] on div at bounding box center [185, 330] width 344 height 28
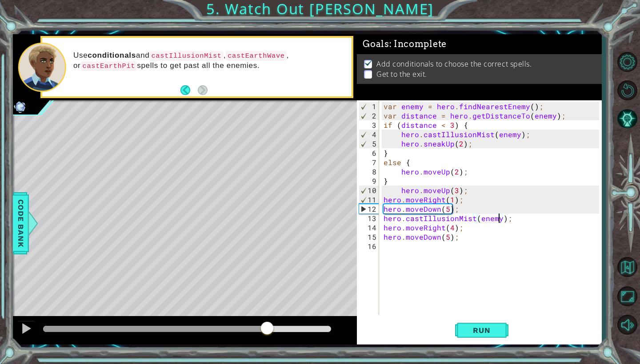
drag, startPoint x: 92, startPoint y: 324, endPoint x: 267, endPoint y: 338, distance: 175.6
click at [267, 338] on div at bounding box center [185, 330] width 344 height 28
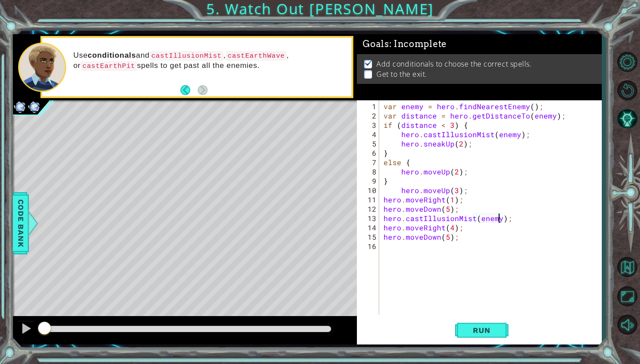
drag, startPoint x: 304, startPoint y: 328, endPoint x: 7, endPoint y: 274, distance: 301.9
click at [7, 274] on div "1 ההההההההההההההההההההההההההההההההההההההההההההההההההההההההההההההההההההההההההההה…" at bounding box center [320, 182] width 640 height 364
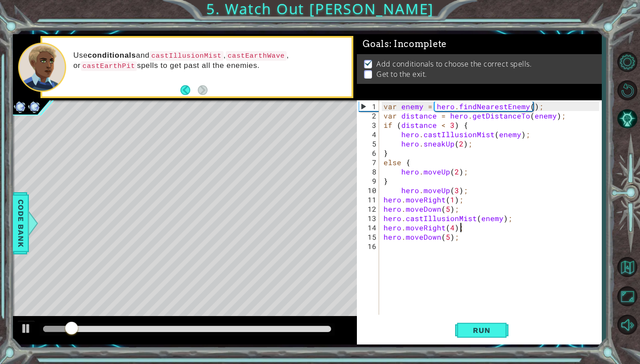
click at [505, 222] on div "var enemy = hero . findNearestEnemy ( ) ; var distance = hero . getDistanceTo (…" at bounding box center [493, 218] width 222 height 233
click at [506, 222] on div "var enemy = hero . findNearestEnemy ( ) ; var distance = hero . getDistanceTo (…" at bounding box center [493, 218] width 222 height 233
click at [509, 215] on div "var enemy = hero . findNearestEnemy ( ) ; var distance = hero . getDistanceTo (…" at bounding box center [493, 218] width 222 height 233
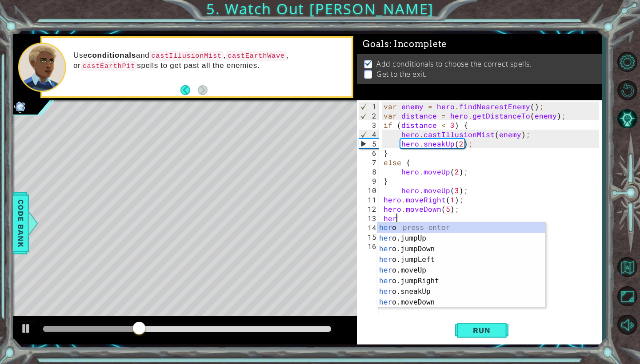
scroll to position [0, 0]
type textarea "h"
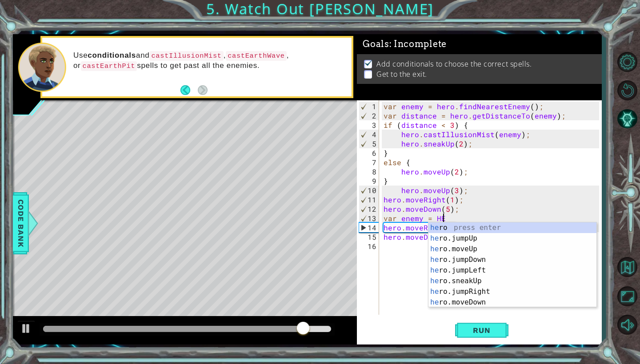
scroll to position [0, 4]
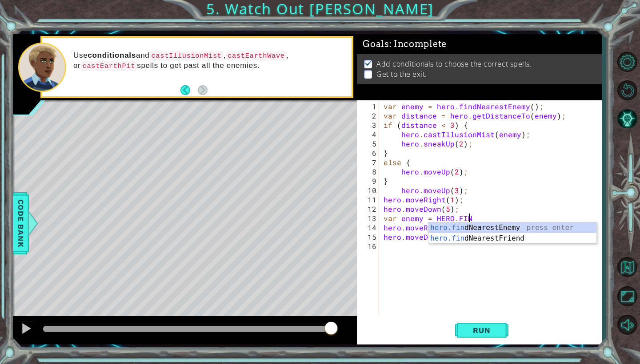
type textarea "var enemy = HERO.FIND"
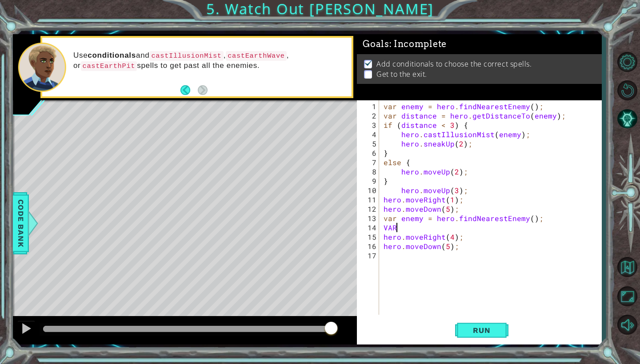
scroll to position [0, 0]
type textarea "V"
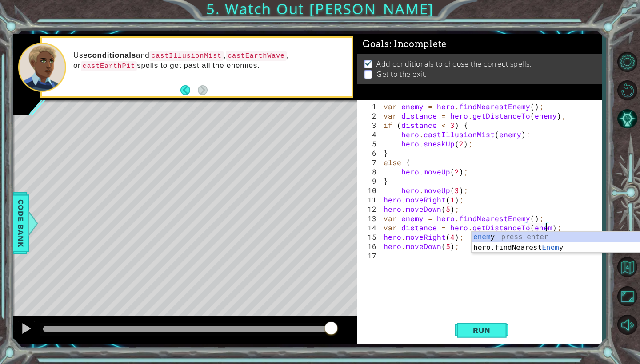
scroll to position [0, 11]
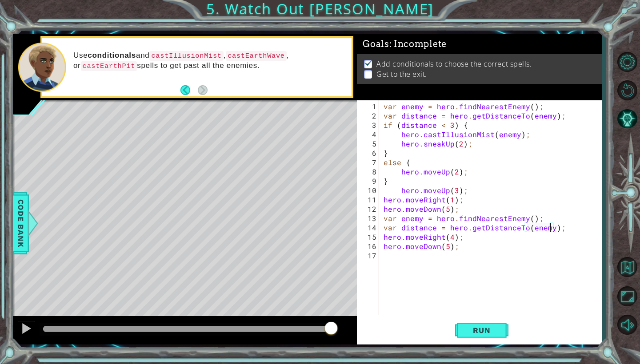
click at [382, 236] on div "var enemy = hero . findNearestEnemy ( ) ; var distance = hero . getDistanceTo (…" at bounding box center [493, 218] width 222 height 233
click at [561, 230] on div "var enemy = hero . findNearestEnemy ( ) ; var distance = hero . getDistanceTo (…" at bounding box center [493, 218] width 222 height 233
type textarea "var distance = hero.getDistanceTo(enemy);"
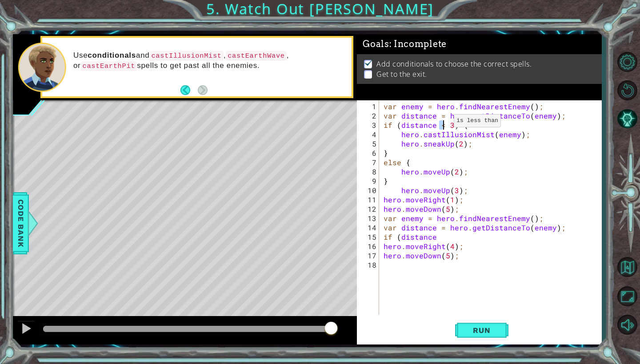
click at [443, 124] on div "var enemy = hero . findNearestEnemy ( ) ; var distance = hero . getDistanceTo (…" at bounding box center [493, 218] width 222 height 233
click at [437, 235] on div "var enemy = hero . findNearestEnemy ( ) ; var distance = hero . getDistanceTo (…" at bounding box center [493, 218] width 222 height 233
paste textarea "<"
click at [439, 240] on div "var enemy = hero . findNearestEnemy ( ) ; var distance = hero . getDistanceTo (…" at bounding box center [493, 218] width 222 height 233
click at [444, 238] on div "var enemy = hero . findNearestEnemy ( ) ; var distance = hero . getDistanceTo (…" at bounding box center [493, 218] width 222 height 233
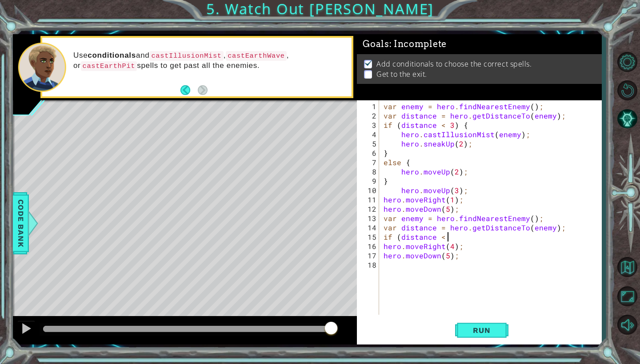
scroll to position [0, 4]
click at [468, 326] on button "Run" at bounding box center [481, 330] width 53 height 24
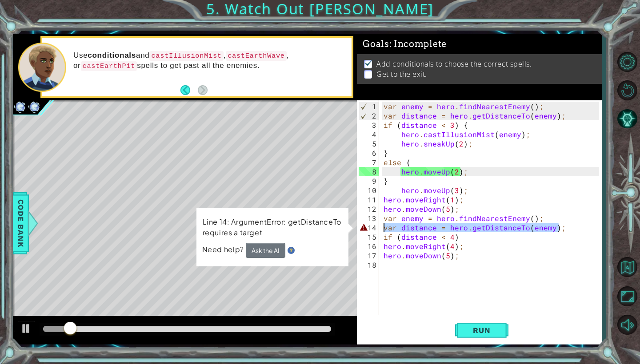
drag, startPoint x: 561, startPoint y: 229, endPoint x: 378, endPoint y: 223, distance: 183.1
click at [378, 223] on div "if (distance < 4) 1 2 3 4 5 6 7 8 9 10 11 12 13 14 15 16 17 18 var enemy = hero…" at bounding box center [478, 207] width 242 height 215
type textarea "var distance = hero.getDistanceTo(enemy);"
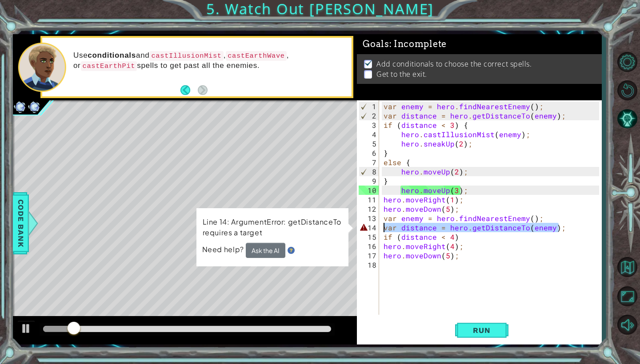
scroll to position [0, 0]
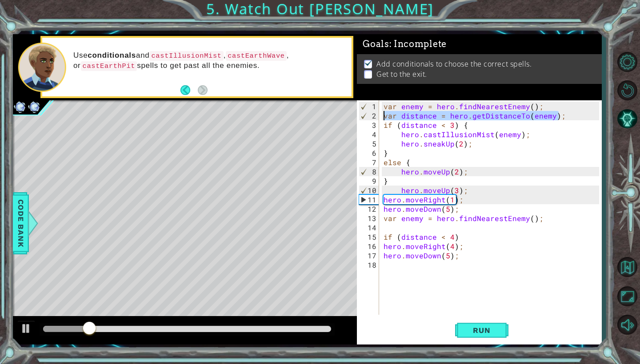
drag, startPoint x: 561, startPoint y: 115, endPoint x: 382, endPoint y: 114, distance: 178.1
click at [382, 114] on div "var enemy = hero . findNearestEnemy ( ) ; var distance = hero . getDistanceTo (…" at bounding box center [493, 218] width 222 height 233
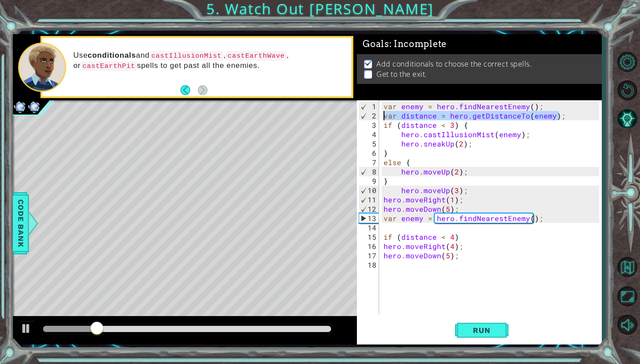
click at [392, 183] on div "var enemy = hero . findNearestEnemy ( ) ; var distance = hero . getDistanceTo (…" at bounding box center [493, 218] width 222 height 233
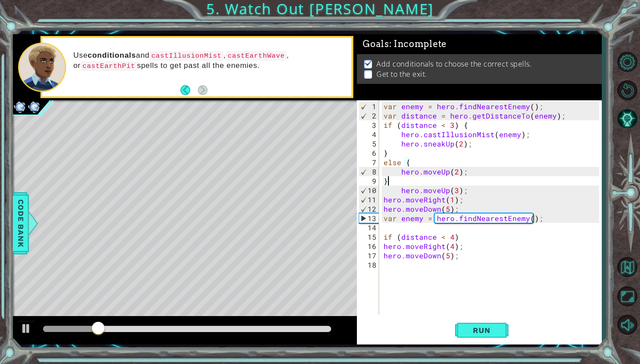
type textarea "}"
paste textarea "var distance = hero.getDistanceTo(enemy);"
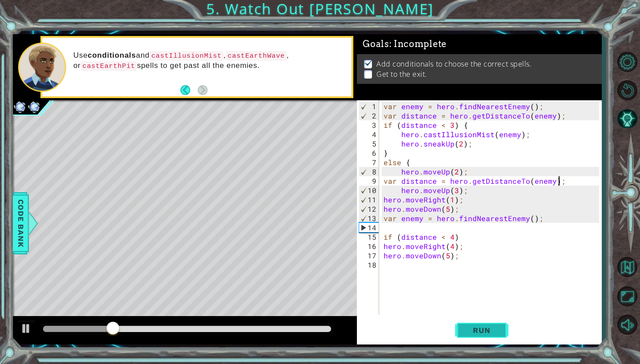
click at [477, 329] on span "Run" at bounding box center [481, 330] width 35 height 9
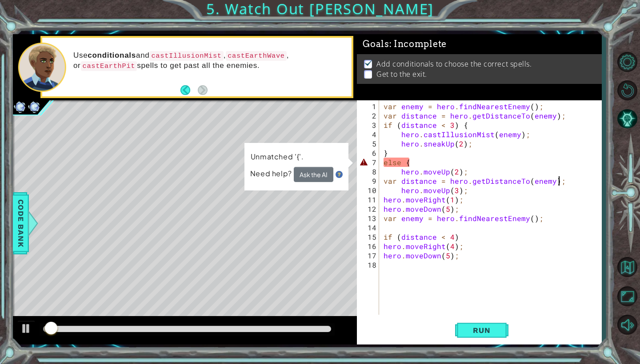
click at [421, 167] on div "var enemy = hero . findNearestEnemy ( ) ; var distance = hero . getDistanceTo (…" at bounding box center [493, 218] width 222 height 233
click at [419, 163] on div "var enemy = hero . findNearestEnemy ( ) ; var distance = hero . getDistanceTo (…" at bounding box center [493, 218] width 222 height 233
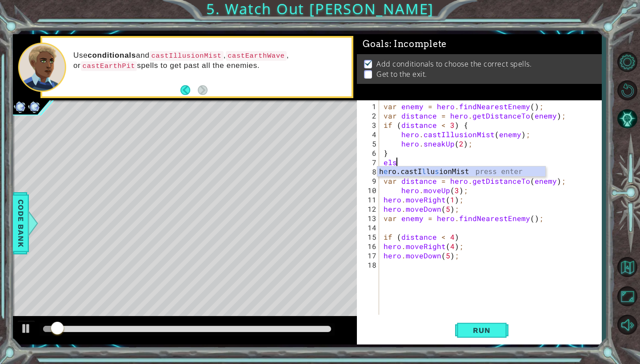
type textarea "e"
type textarea "}"
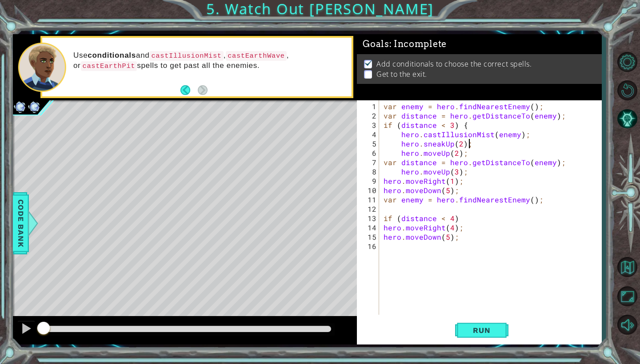
drag, startPoint x: 74, startPoint y: 323, endPoint x: 0, endPoint y: 329, distance: 74.0
click at [0, 329] on div "1 ההההההההההההההההההההההההההההההההההההההההההההההההההההההההההההההההההההההההההההה…" at bounding box center [320, 182] width 640 height 364
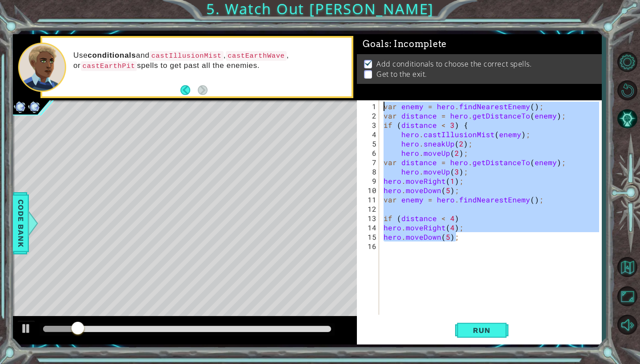
drag, startPoint x: 458, startPoint y: 237, endPoint x: 375, endPoint y: 80, distance: 177.4
click at [375, 80] on div "Goals : Incomplete Add conditionals to choose the correct spells. Get to the ex…" at bounding box center [479, 189] width 244 height 310
type textarea "var enemy = hero.findNearestEnemy(); var distance = hero.getDistanceTo(enemy);"
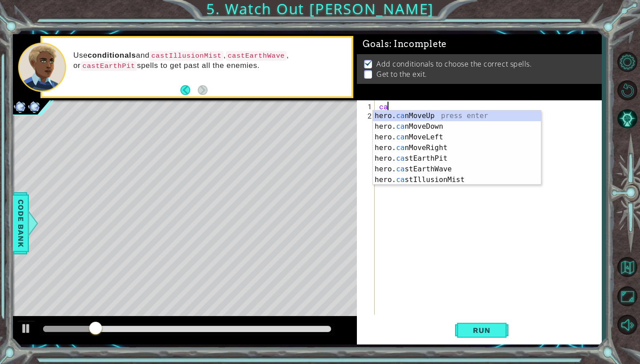
scroll to position [0, 0]
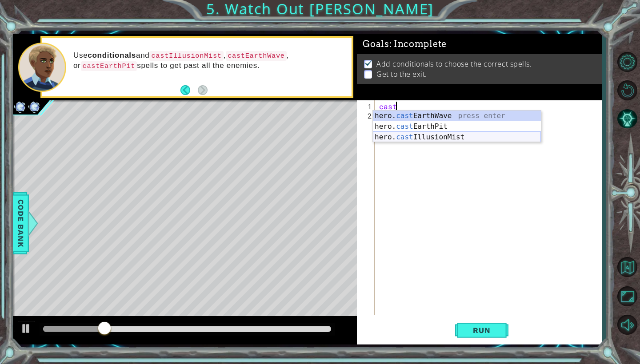
click at [433, 135] on div "hero. cast EarthWave press enter hero. cast EarthPit press enter hero. cast Ill…" at bounding box center [457, 137] width 168 height 53
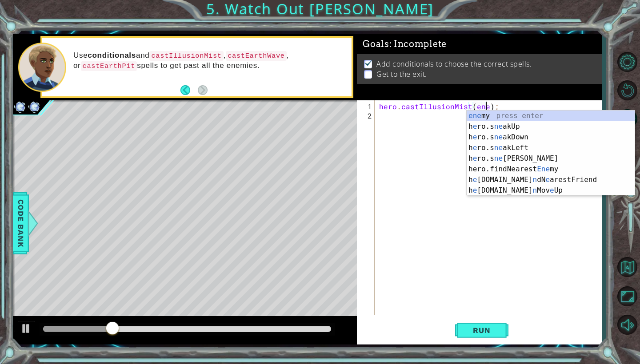
type textarea "hero.castIllusionMist(enemy);"
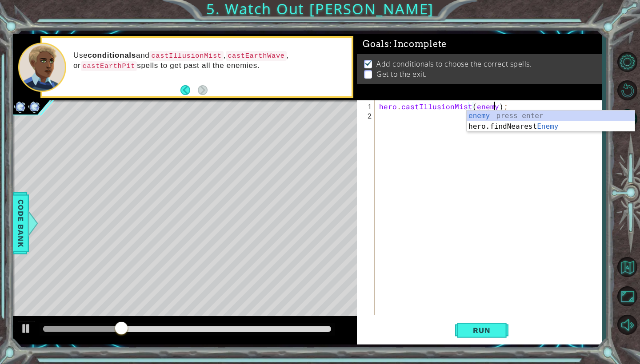
click at [437, 118] on div "hero . castIllusionMist ( enemy ) ;" at bounding box center [490, 218] width 226 height 233
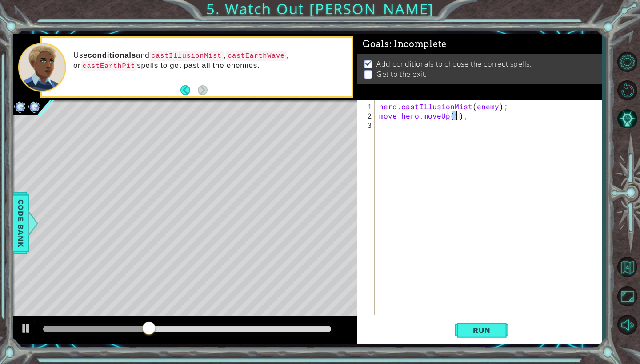
scroll to position [0, 5]
click at [492, 326] on span "Run" at bounding box center [481, 330] width 35 height 9
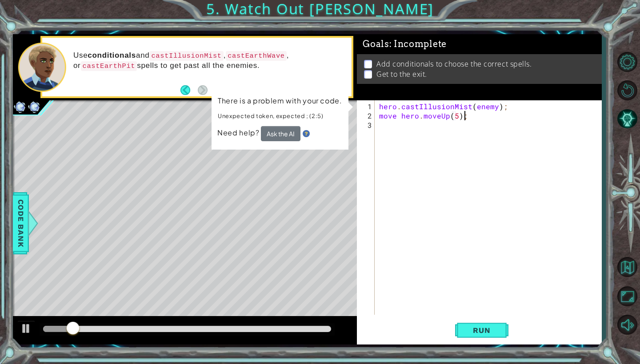
click at [464, 115] on div "hero . castIllusionMist ( enemy ) ; move hero . moveUp ( 5 ) ;" at bounding box center [490, 218] width 226 height 233
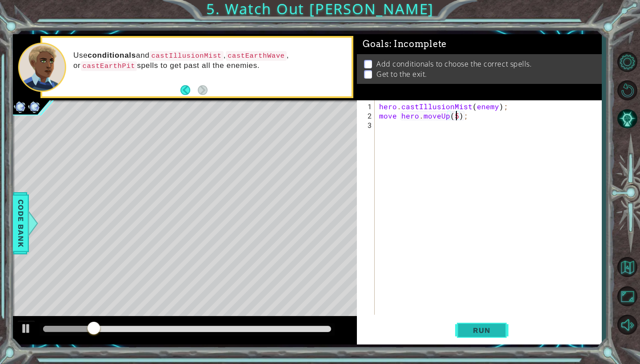
click at [490, 338] on button "Run" at bounding box center [481, 330] width 53 height 24
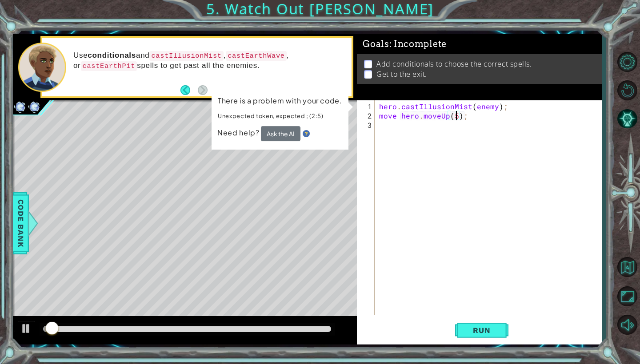
click at [496, 117] on div "hero . castIllusionMist ( enemy ) ; move hero . moveUp ( 5 ) ;" at bounding box center [490, 218] width 226 height 233
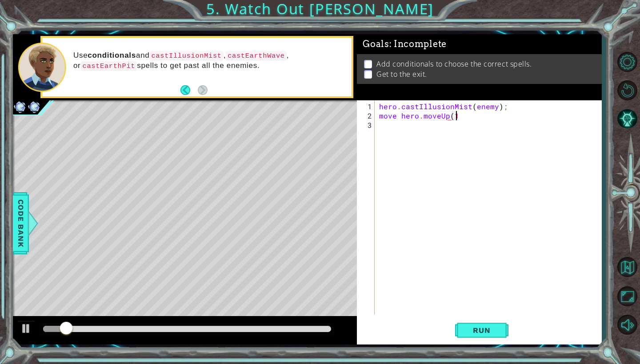
scroll to position [0, 4]
type textarea "move hero.moveUp(1)"
click at [478, 336] on button "Run" at bounding box center [481, 330] width 53 height 24
click at [481, 328] on span "Run" at bounding box center [481, 330] width 35 height 9
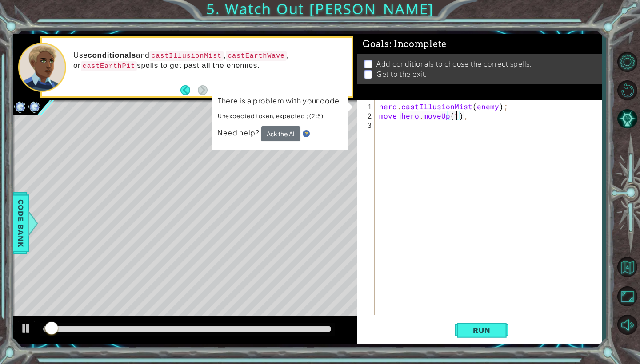
click at [292, 134] on button "Ask the AI" at bounding box center [281, 133] width 40 height 15
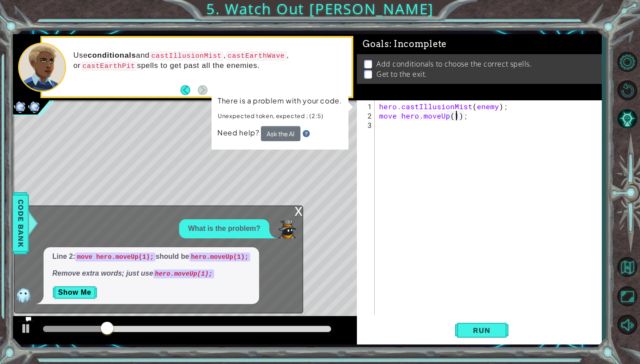
click at [398, 115] on div "hero . castIllusionMist ( enemy ) ; move hero . moveUp ( 1 ) ;" at bounding box center [490, 218] width 226 height 233
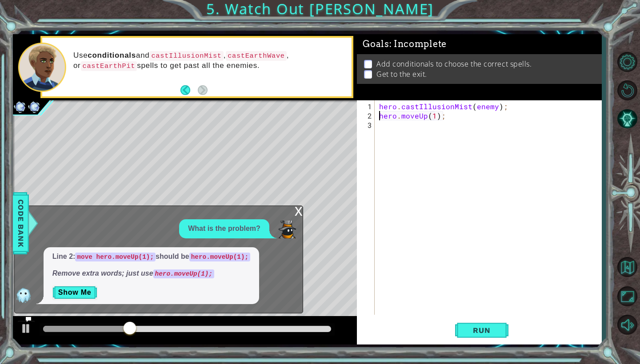
click at [432, 115] on div "hero . castIllusionMist ( enemy ) ; hero . moveUp ( 1 ) ;" at bounding box center [490, 218] width 226 height 233
click at [433, 115] on div "hero . castIllusionMist ( enemy ) ; hero . moveUp ( 1 ) ;" at bounding box center [490, 218] width 226 height 233
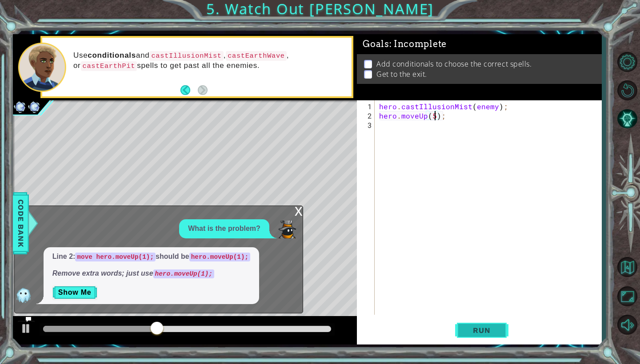
click at [480, 330] on span "Run" at bounding box center [481, 330] width 35 height 9
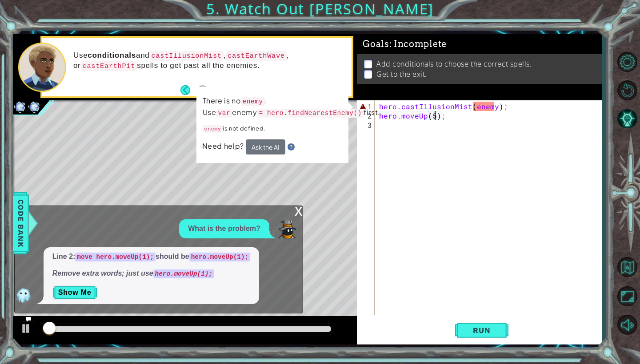
click at [299, 212] on div "x" at bounding box center [298, 210] width 8 height 9
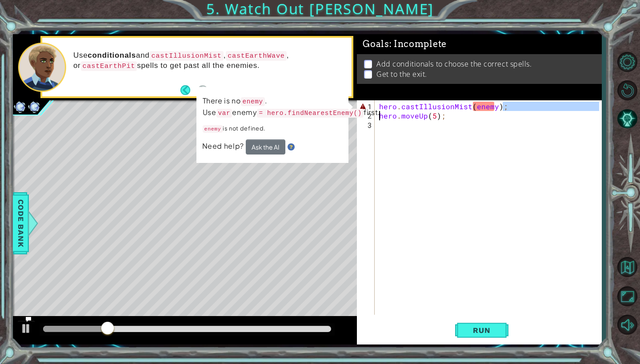
drag, startPoint x: 505, startPoint y: 105, endPoint x: 374, endPoint y: 118, distance: 130.8
click at [374, 118] on div "hero.castIllusionMist(enemy); 1 2 3 hero . castIllusionMist ( enemy ) ; hero . …" at bounding box center [478, 207] width 242 height 215
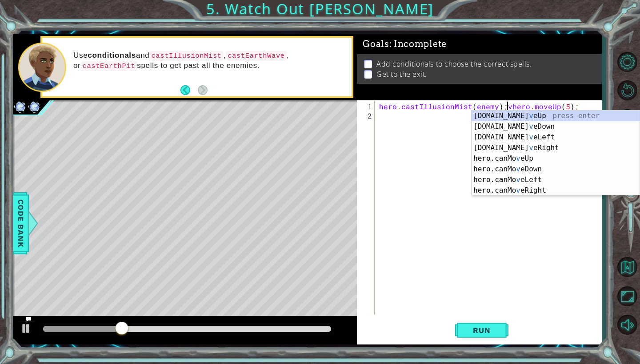
type textarea "hero.castIllusionMist(enemy);hero.moveUp(5);"
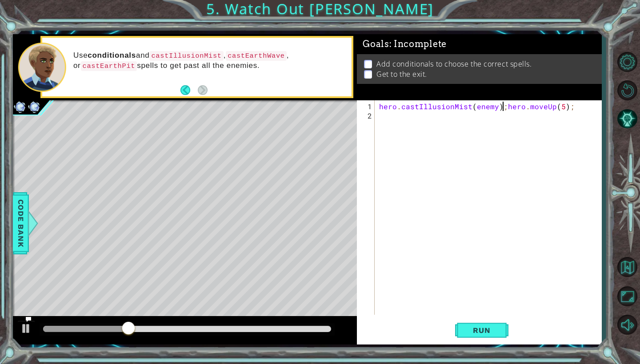
click at [566, 111] on div "hero . castIllusionMist ( enemy ) ; hero . moveUp ( 5 ) ;" at bounding box center [490, 218] width 226 height 233
click at [574, 107] on div "hero . castIllusionMist ( enemy ) ; hero . moveUp ( 5 ) ;" at bounding box center [490, 218] width 226 height 233
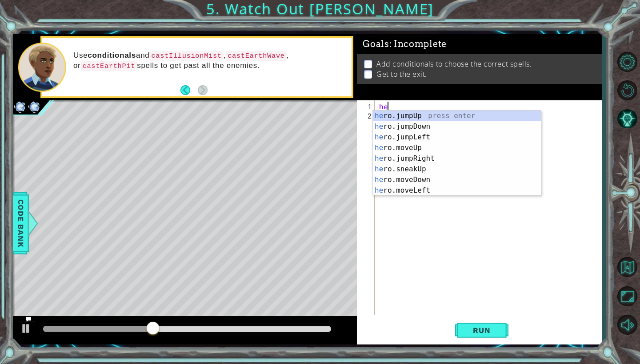
type textarea "h"
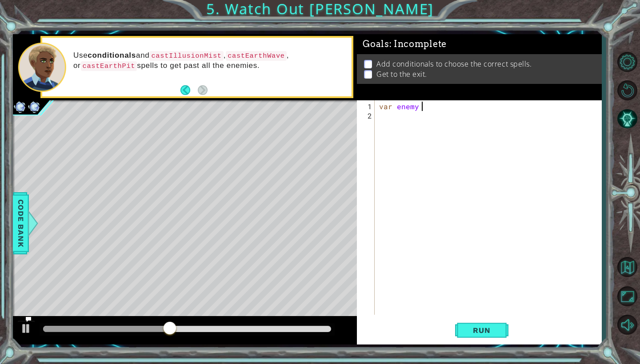
scroll to position [0, 3]
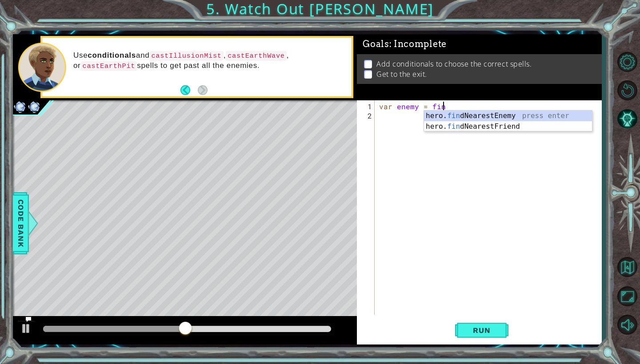
type textarea "var enemy = find"
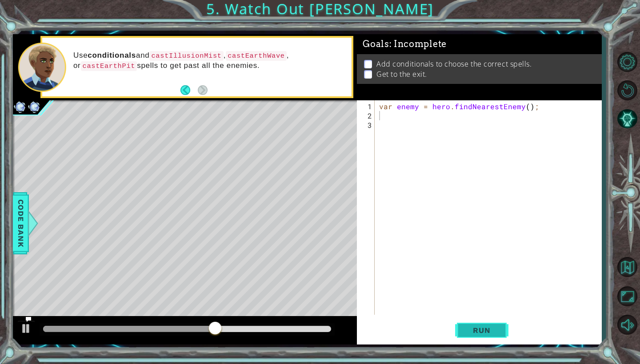
click at [467, 326] on span "Run" at bounding box center [481, 330] width 35 height 9
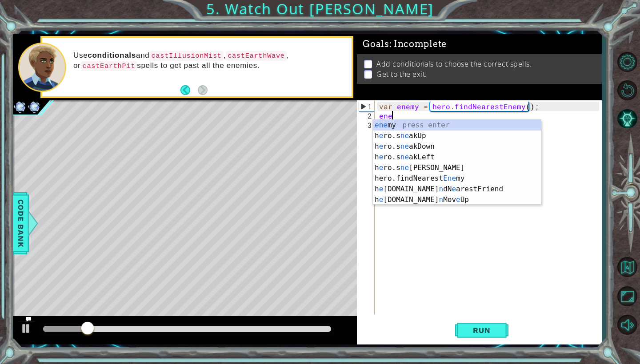
scroll to position [0, 0]
type textarea "e"
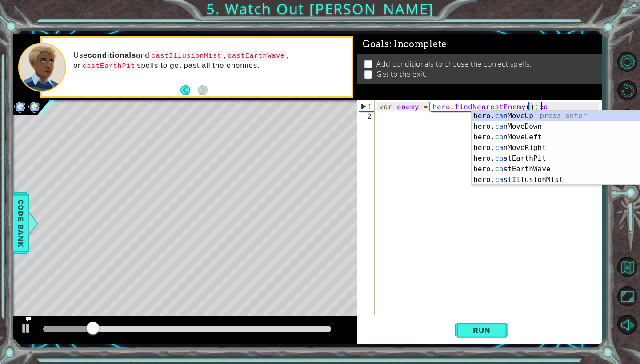
scroll to position [0, 10]
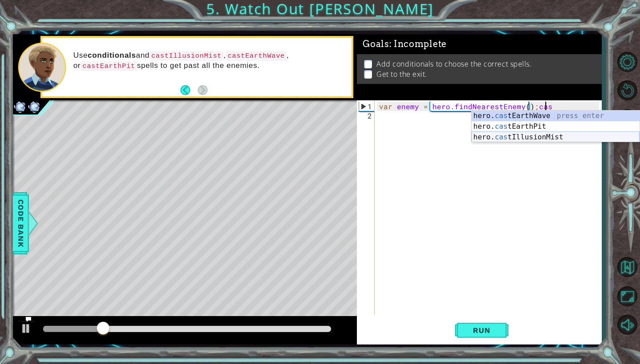
click at [507, 138] on div "hero. cas tEarthWave press enter hero. cas tEarthPit press enter hero. cas tIll…" at bounding box center [555, 137] width 168 height 53
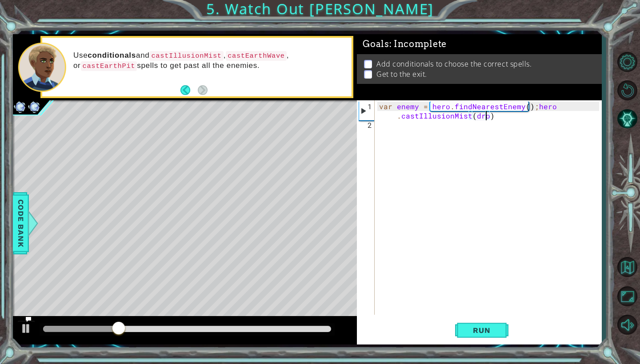
scroll to position [0, 16]
click at [484, 326] on span "Run" at bounding box center [481, 330] width 35 height 9
type textarea "var enemy = hero.findNearestEnemy();hero.castIllusionMist(enemy)"
click at [479, 327] on span "Run" at bounding box center [481, 330] width 35 height 9
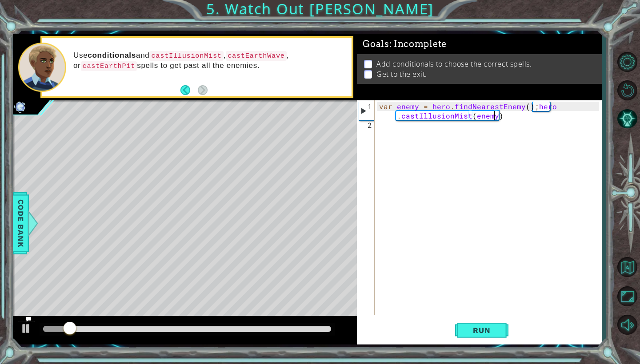
click at [417, 133] on div "var enemy = hero . findNearestEnemy ( ) ; hero . castIllusionMist ( enemy )" at bounding box center [490, 223] width 226 height 243
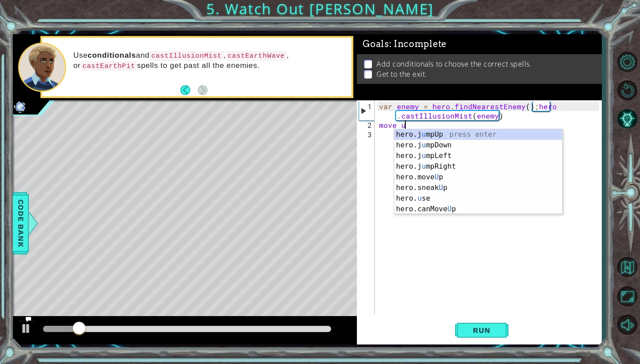
scroll to position [0, 1]
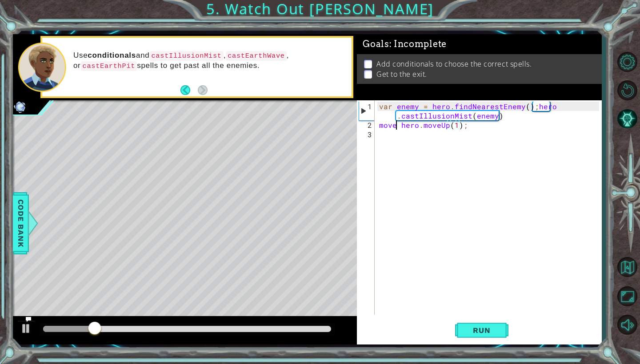
click at [396, 125] on div "var enemy = hero . findNearestEnemy ( ) ; hero . castIllusionMist ( enemy ) mov…" at bounding box center [490, 223] width 226 height 243
click at [439, 126] on div "var enemy = hero . findNearestEnemy ( ) ; hero . castIllusionMist ( enemy ) her…" at bounding box center [490, 223] width 226 height 243
type textarea "hero.moveUp(5);"
click at [471, 326] on span "Run" at bounding box center [481, 330] width 35 height 9
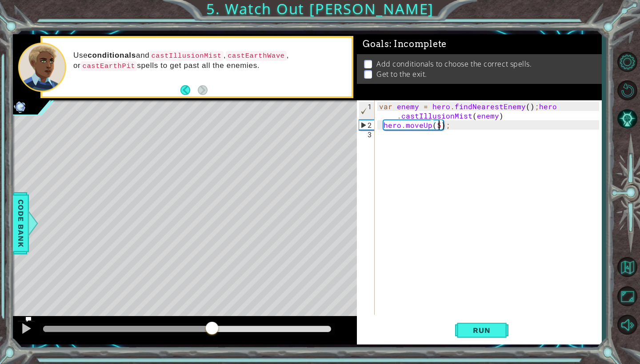
drag, startPoint x: 52, startPoint y: 326, endPoint x: 215, endPoint y: 325, distance: 162.6
click at [215, 325] on div at bounding box center [212, 329] width 16 height 16
click at [385, 139] on div "var enemy = hero . findNearestEnemy ( ) ; hero . castIllusionMist ( enemy ) her…" at bounding box center [490, 223] width 226 height 243
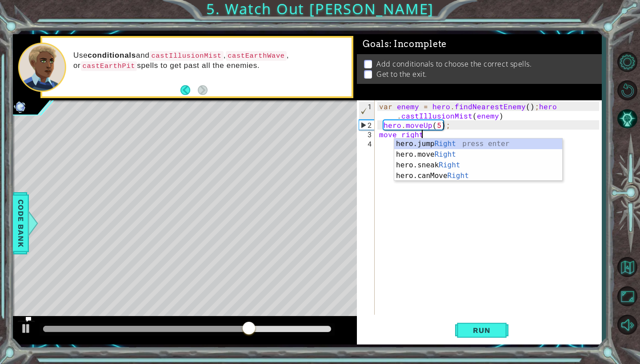
scroll to position [0, 2]
click at [409, 156] on div "hero.jump Right press enter hero.move Right press enter hero.sneak Right press …" at bounding box center [478, 171] width 168 height 64
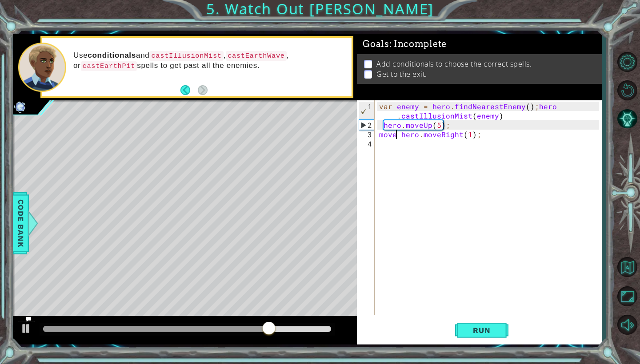
click at [396, 135] on div "var enemy = hero . findNearestEnemy ( ) ; hero . castIllusionMist ( enemy ) her…" at bounding box center [490, 223] width 226 height 243
click at [452, 136] on div "var enemy = hero . findNearestEnemy ( ) ; hero . castIllusionMist ( enemy ) her…" at bounding box center [490, 223] width 226 height 243
click at [480, 323] on button "Run" at bounding box center [481, 330] width 53 height 24
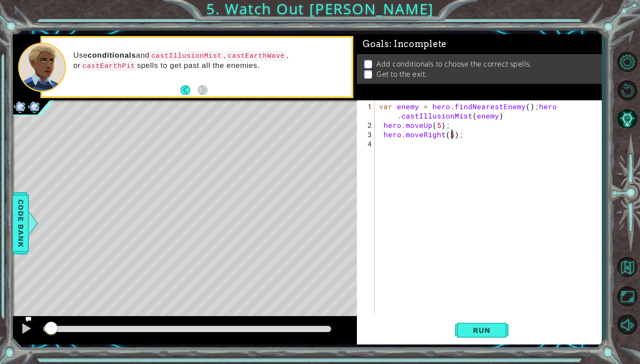
drag, startPoint x: 330, startPoint y: 326, endPoint x: 50, endPoint y: 320, distance: 280.8
click at [50, 320] on div at bounding box center [185, 330] width 344 height 28
click at [25, 330] on div at bounding box center [26, 329] width 12 height 12
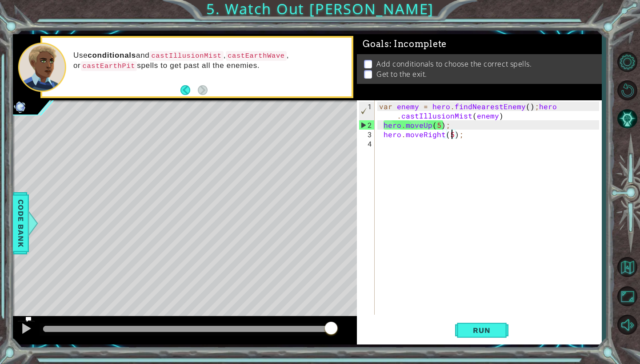
click at [419, 125] on div "var enemy = hero . findNearestEnemy ( ) ; hero . castIllusionMist ( enemy ) her…" at bounding box center [490, 223] width 226 height 243
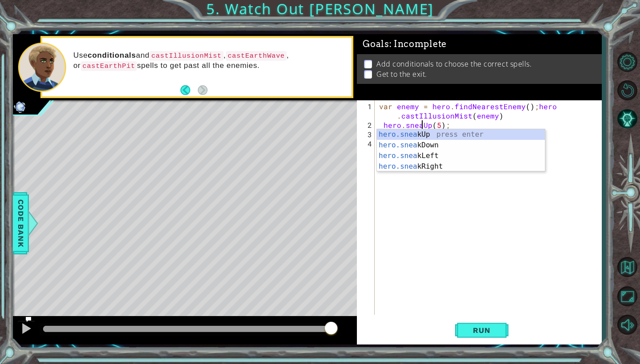
scroll to position [0, 3]
type textarea "hero.sneakUp(5);"
click at [478, 334] on span "Run" at bounding box center [481, 330] width 35 height 9
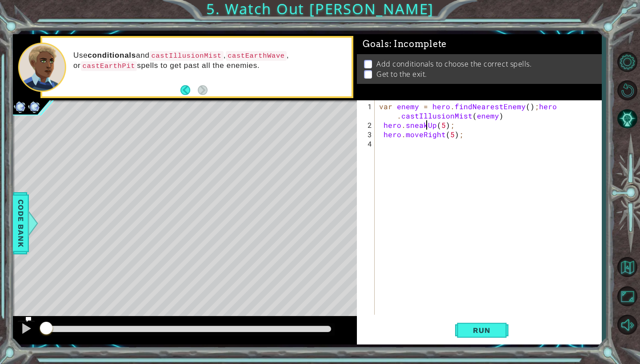
drag, startPoint x: 54, startPoint y: 328, endPoint x: 46, endPoint y: 321, distance: 10.4
click at [46, 321] on div at bounding box center [46, 329] width 16 height 16
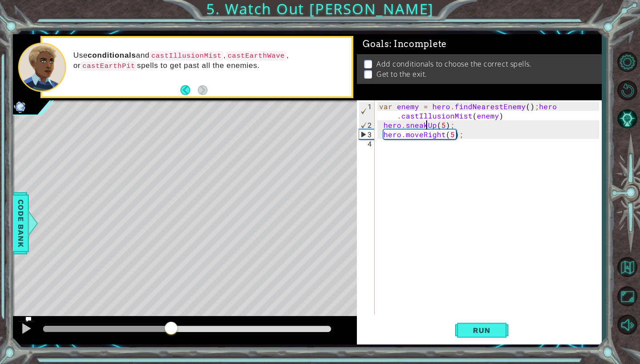
drag, startPoint x: 90, startPoint y: 328, endPoint x: 171, endPoint y: 314, distance: 82.1
click at [171, 314] on div "methods hero use(thing) moveUp(steps) moveDown(steps) moveLeft(steps) moveRight…" at bounding box center [307, 189] width 588 height 310
click at [388, 148] on div "var enemy = hero . findNearestEnemy ( ) ; hero . castIllusionMist ( enemy ) her…" at bounding box center [490, 223] width 226 height 243
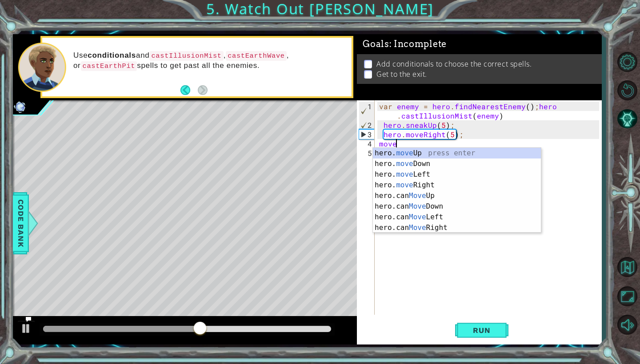
scroll to position [0, 0]
type textarea "m"
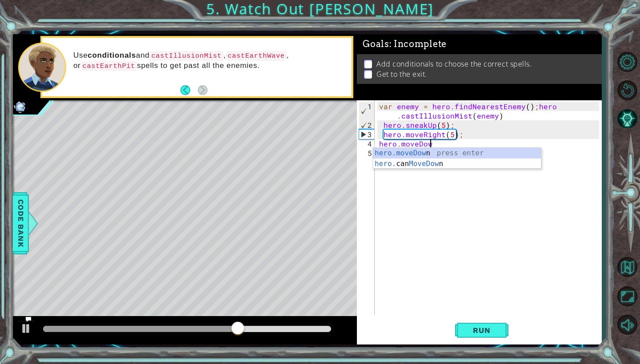
scroll to position [0, 3]
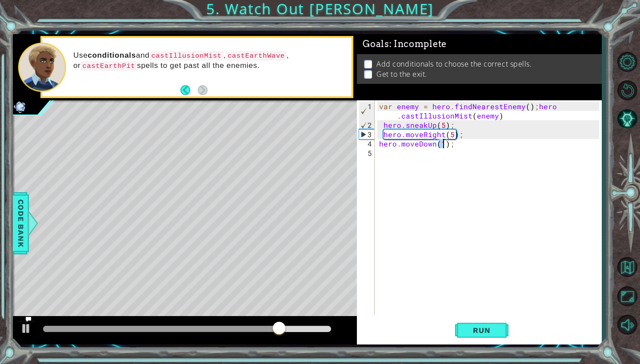
type textarea "hero.moveDown(2);"
click at [391, 153] on div "var enemy = hero . findNearestEnemy ( ) ; hero . castIllusionMist ( enemy ) her…" at bounding box center [490, 223] width 226 height 243
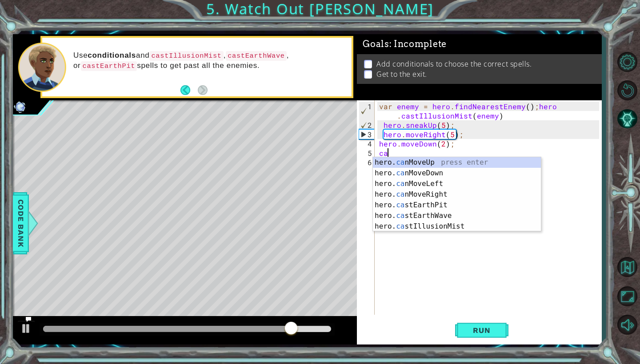
scroll to position [0, 0]
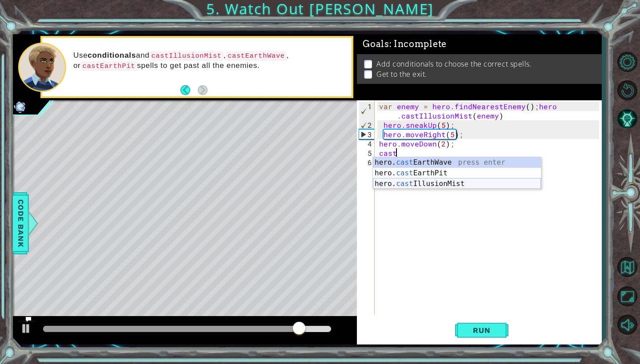
click at [418, 185] on div "hero. cast EarthWave press enter hero. cast EarthPit press enter hero. cast Ill…" at bounding box center [457, 183] width 168 height 53
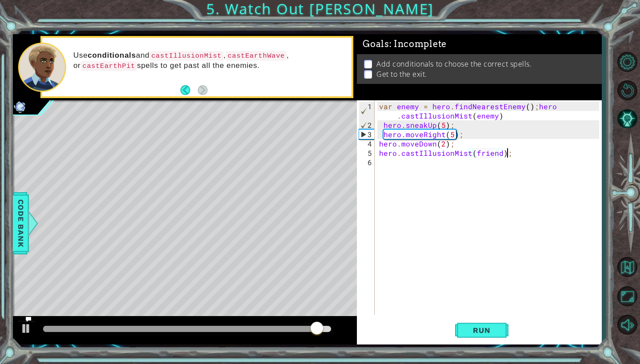
click at [510, 153] on div "var enemy = hero . findNearestEnemy ( ) ; hero . castIllusionMist ( enemy ) her…" at bounding box center [490, 223] width 226 height 243
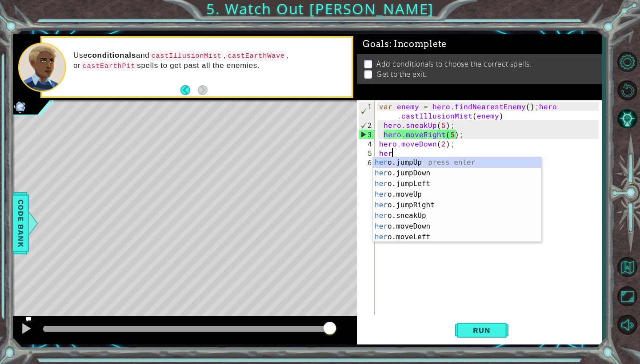
type textarea "h"
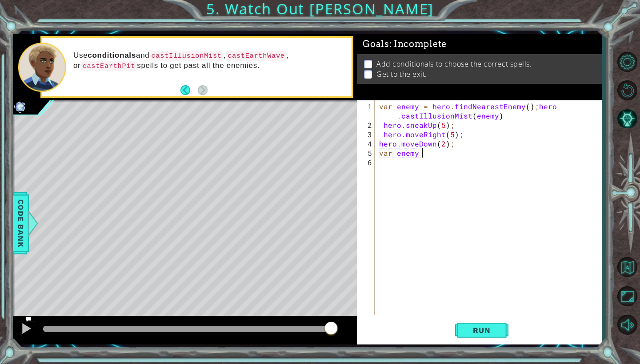
scroll to position [0, 3]
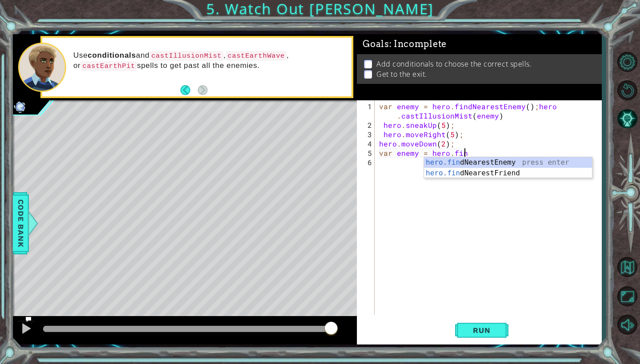
type textarea "var enemy = hero.find"
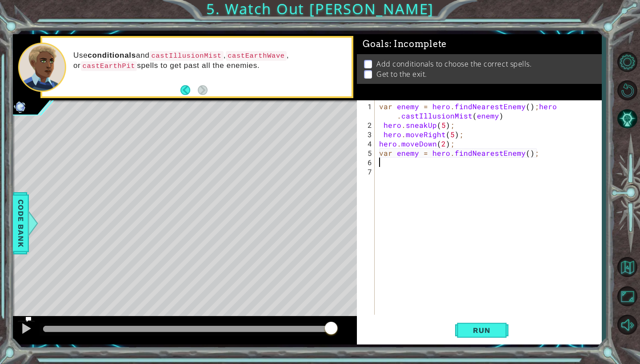
scroll to position [0, 0]
click at [532, 106] on div "var enemy = hero . findNearestEnemy ( ) ; hero . castIllusionMist ( enemy ) her…" at bounding box center [490, 223] width 226 height 243
type textarea "hero.castIllusionMist(enemy)"
click at [486, 335] on button "Run" at bounding box center [481, 330] width 53 height 24
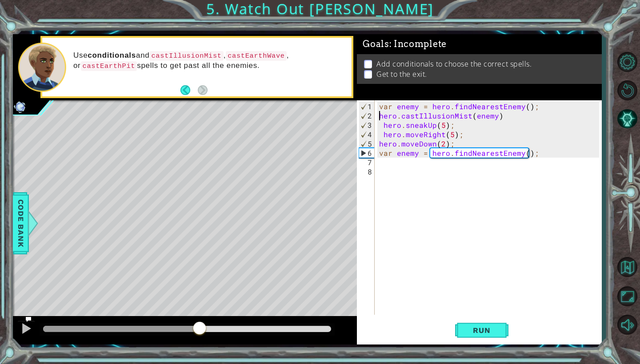
drag, startPoint x: 58, startPoint y: 329, endPoint x: 207, endPoint y: 314, distance: 149.5
click at [207, 314] on div "methods hero use(thing) moveUp(steps) moveDown(steps) moveLeft(steps) moveRight…" at bounding box center [307, 189] width 588 height 310
click at [391, 166] on div "var enemy = hero . findNearestEnemy ( ) ; hero . castIllusionMist ( enemy ) her…" at bounding box center [490, 218] width 226 height 233
click at [381, 165] on div "var enemy = hero . findNearestEnemy ( ) ; hero . castIllusionMist ( enemy ) her…" at bounding box center [490, 218] width 226 height 233
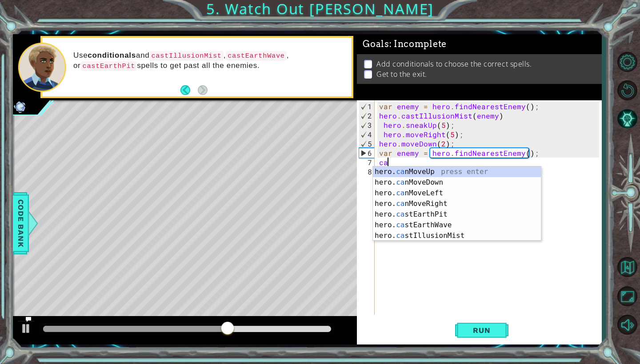
scroll to position [0, 0]
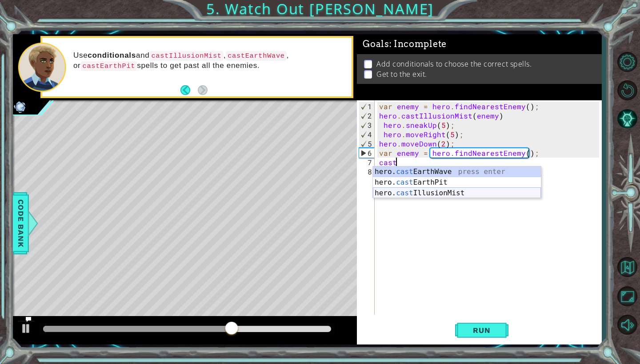
click at [400, 192] on div "hero. cast EarthWave press enter hero. cast EarthPit press enter hero. cast Ill…" at bounding box center [457, 193] width 168 height 53
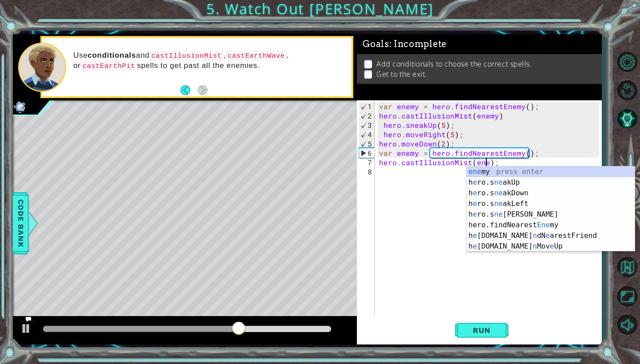
scroll to position [0, 7]
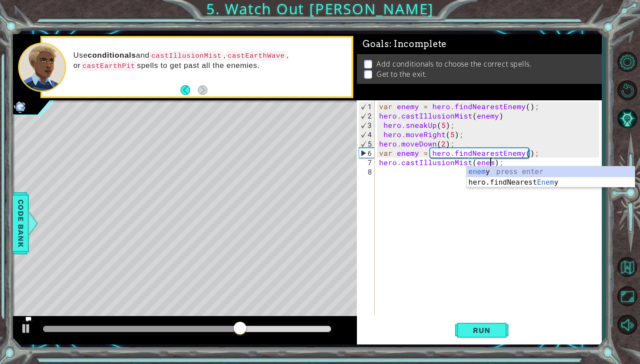
type textarea "hero.castIllusionMist(enemy);"
click at [436, 168] on div "var enemy = hero . findNearestEnemy ( ) ; hero . castIllusionMist ( enemy ) her…" at bounding box center [490, 218] width 226 height 233
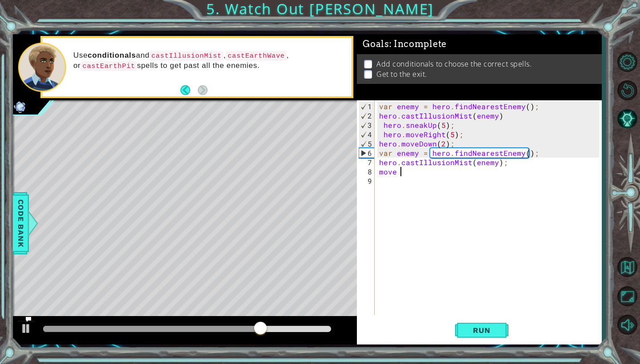
scroll to position [0, 1]
type textarea "hero.moveDown(3);"
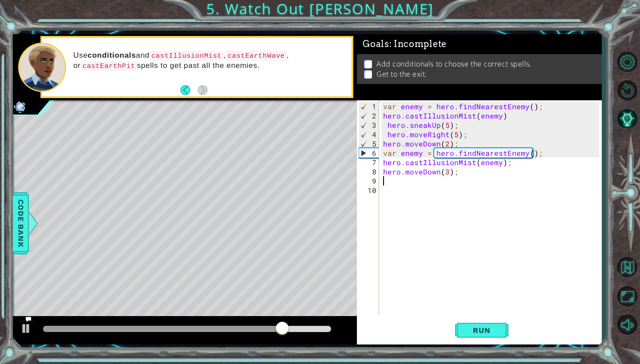
scroll to position [0, 0]
type textarea "hero.moveDown(3);"
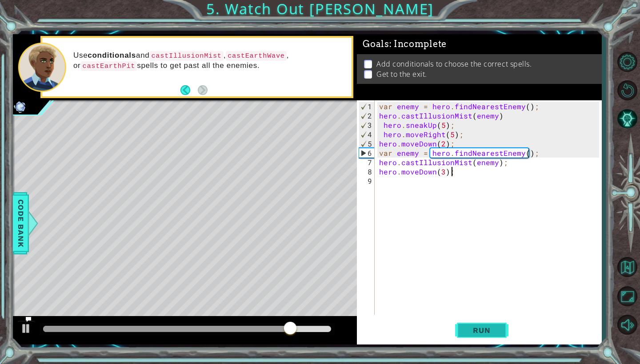
click at [467, 325] on button "Run" at bounding box center [481, 330] width 53 height 24
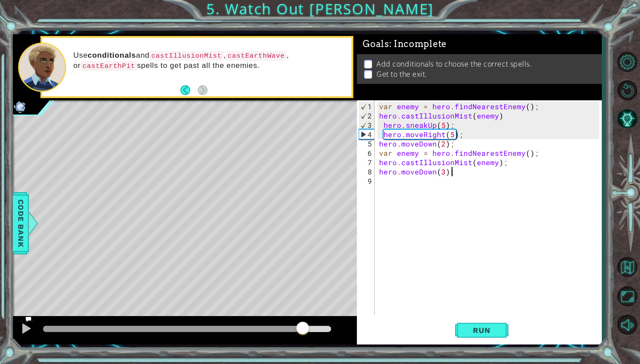
drag, startPoint x: 72, startPoint y: 326, endPoint x: 322, endPoint y: 289, distance: 252.8
click at [322, 289] on div "methods hero use(thing) moveUp(steps) moveDown(steps) moveLeft(steps) moveRight…" at bounding box center [307, 189] width 588 height 310
click at [387, 190] on div "var enemy = hero . findNearestEnemy ( ) ; hero . castIllusionMist ( enemy ) her…" at bounding box center [490, 218] width 226 height 233
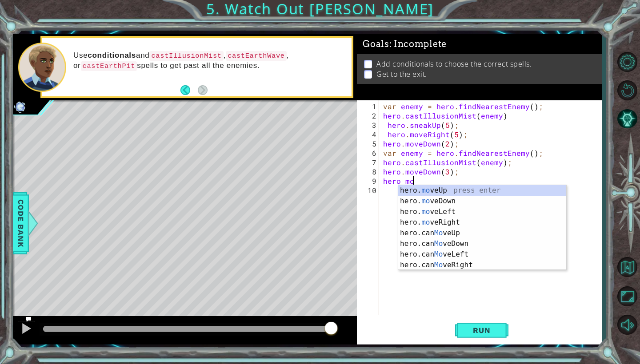
scroll to position [0, 2]
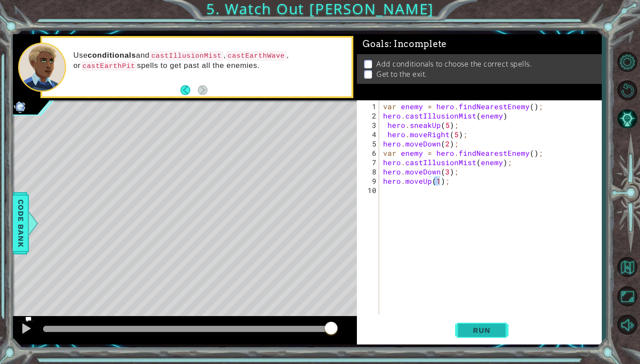
click at [492, 332] on span "Run" at bounding box center [481, 330] width 35 height 9
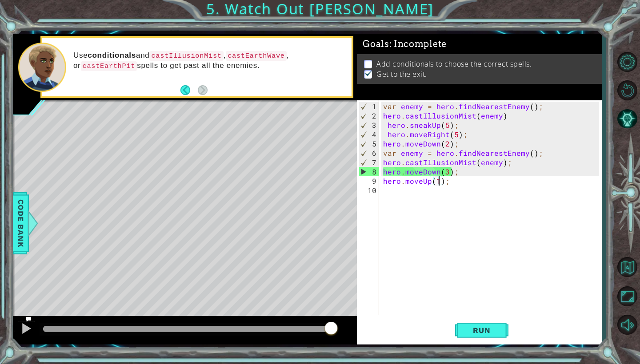
drag, startPoint x: 76, startPoint y: 326, endPoint x: 357, endPoint y: 304, distance: 281.6
click at [357, 304] on div "1 2 3 hero . castIllusionMist ( enemy ) ; hero . moveUp ( 1 ) ; ההההההההההההההה…" at bounding box center [307, 189] width 588 height 310
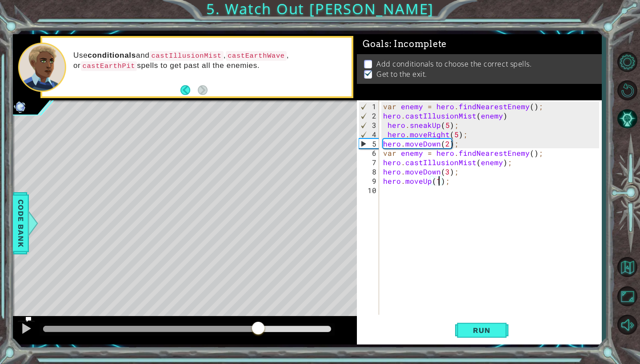
drag, startPoint x: 66, startPoint y: 322, endPoint x: 274, endPoint y: 318, distance: 208.3
click at [274, 318] on div at bounding box center [185, 330] width 344 height 28
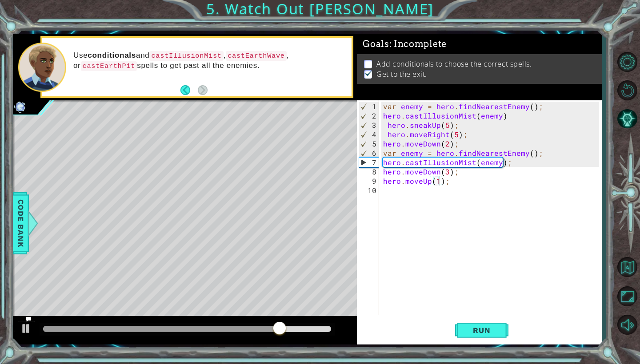
drag, startPoint x: 279, startPoint y: 318, endPoint x: 295, endPoint y: 319, distance: 16.0
click at [295, 319] on div at bounding box center [185, 330] width 344 height 28
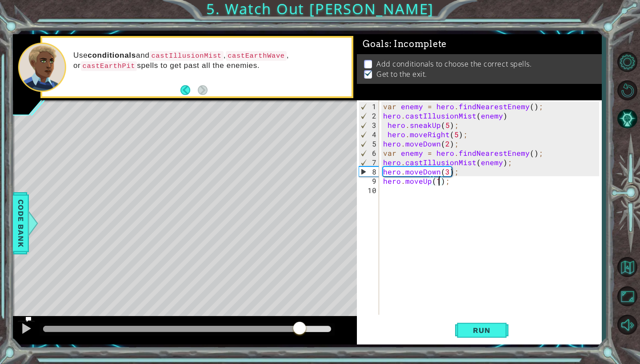
drag, startPoint x: 290, startPoint y: 326, endPoint x: 300, endPoint y: 326, distance: 10.7
click at [300, 326] on div at bounding box center [299, 329] width 16 height 16
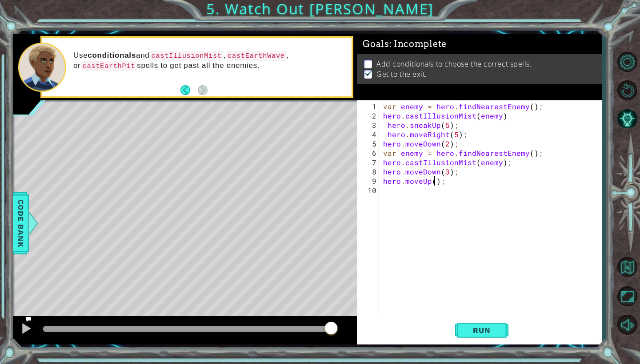
click at [443, 184] on div "var enemy = hero . findNearestEnemy ( ) ; hero . castIllusionMist ( enemy ) her…" at bounding box center [492, 218] width 222 height 233
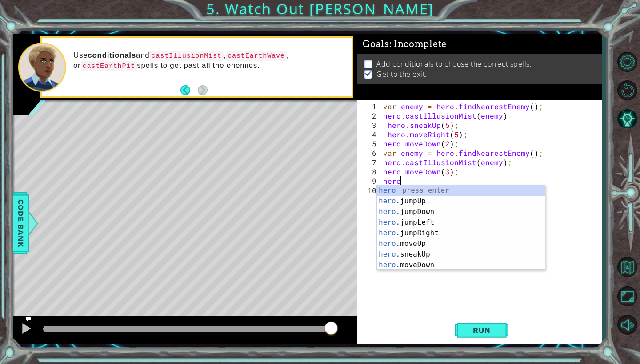
scroll to position [0, 0]
type textarea "h"
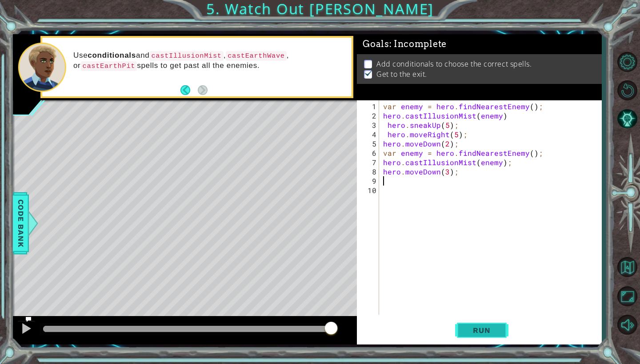
click at [468, 329] on span "Run" at bounding box center [481, 330] width 35 height 9
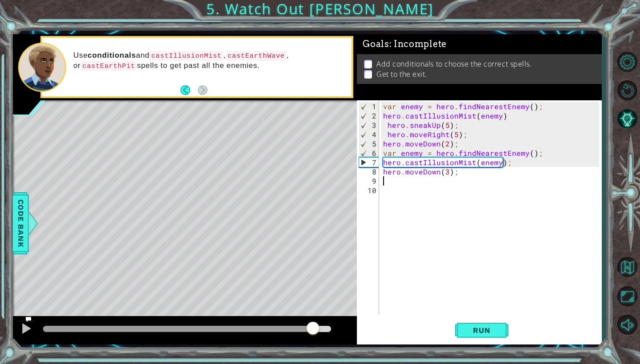
drag, startPoint x: 60, startPoint y: 331, endPoint x: 316, endPoint y: 302, distance: 257.1
click at [316, 302] on div "methods hero use(thing) moveUp(steps) moveDown(steps) moveLeft(steps) moveRight…" at bounding box center [307, 189] width 588 height 310
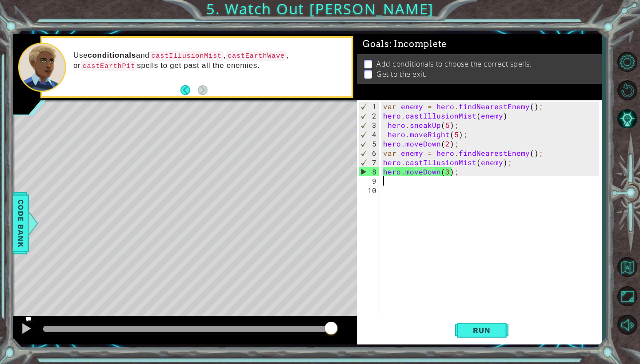
click at [420, 144] on div "var enemy = hero . findNearestEnemy ( ) ; hero . castIllusionMist ( enemy ) her…" at bounding box center [492, 218] width 222 height 233
click at [421, 170] on div "var enemy = hero . findNearestEnemy ( ) ; hero . castIllusionMist ( enemy ) her…" at bounding box center [492, 218] width 222 height 233
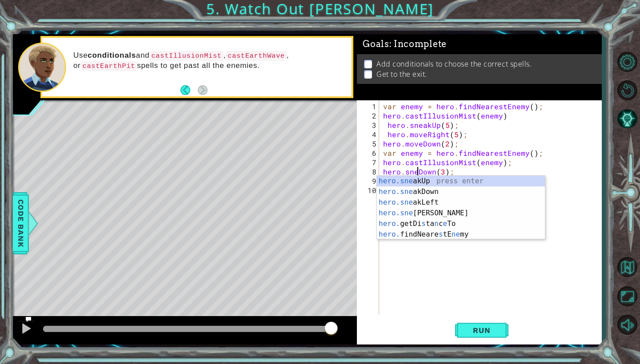
scroll to position [0, 3]
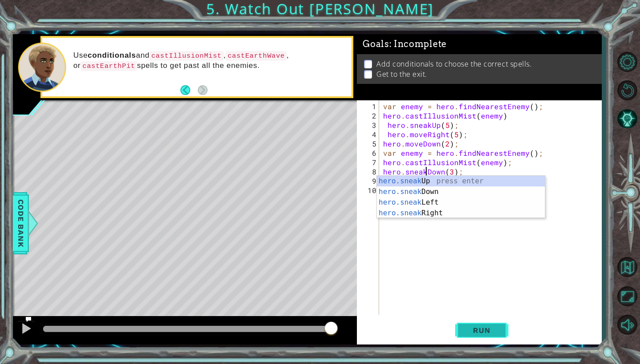
click at [486, 324] on button "Run" at bounding box center [481, 330] width 53 height 24
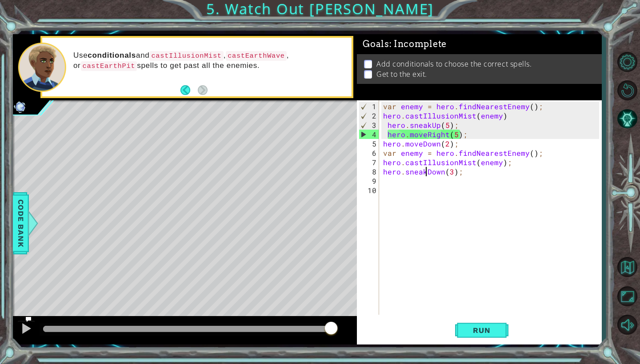
drag, startPoint x: 62, startPoint y: 331, endPoint x: 335, endPoint y: 297, distance: 275.7
click at [335, 297] on div "methods hero use(thing) moveUp(steps) moveDown(steps) moveLeft(steps) moveRight…" at bounding box center [307, 189] width 588 height 310
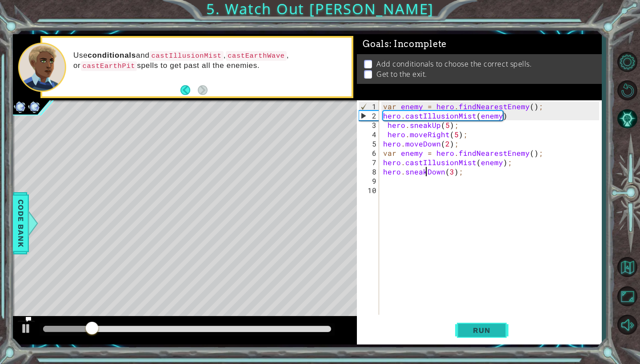
click at [489, 329] on span "Run" at bounding box center [481, 330] width 35 height 9
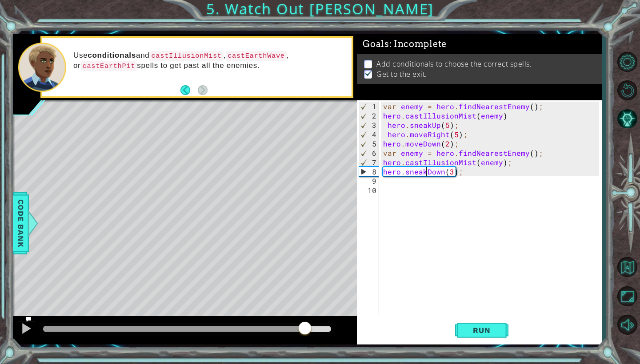
drag, startPoint x: 52, startPoint y: 322, endPoint x: 305, endPoint y: 307, distance: 253.2
click at [305, 307] on div "methods hero use(thing) moveUp(steps) moveDown(steps) moveLeft(steps) moveRight…" at bounding box center [307, 189] width 588 height 310
click at [450, 175] on div "var enemy = hero . findNearestEnemy ( ) ; hero . castIllusionMist ( enemy ) her…" at bounding box center [492, 218] width 222 height 233
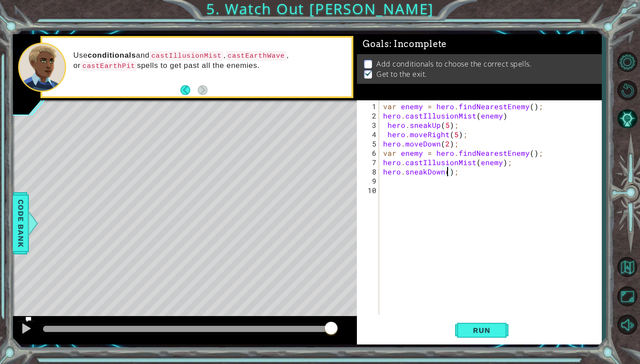
scroll to position [0, 4]
click at [479, 335] on span "Run" at bounding box center [481, 330] width 35 height 9
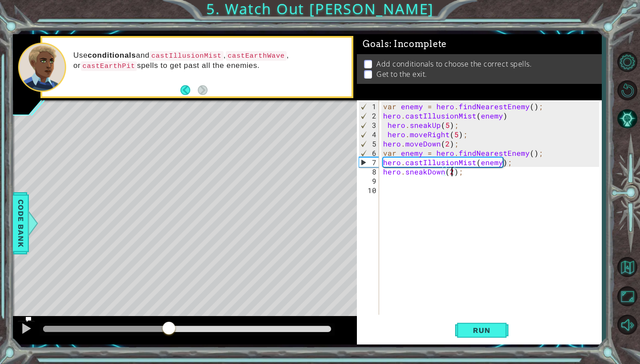
drag, startPoint x: 43, startPoint y: 328, endPoint x: 169, endPoint y: 322, distance: 125.8
click at [169, 322] on div at bounding box center [169, 329] width 16 height 16
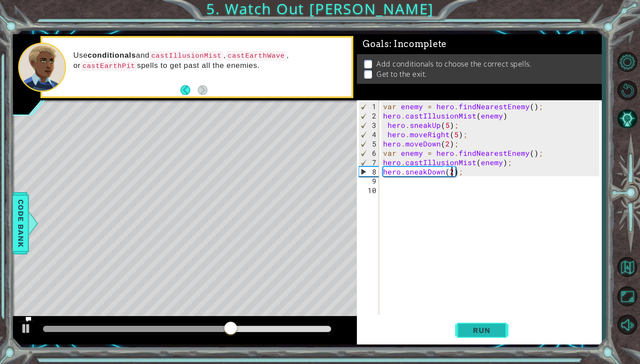
click at [494, 333] on span "Run" at bounding box center [481, 330] width 35 height 9
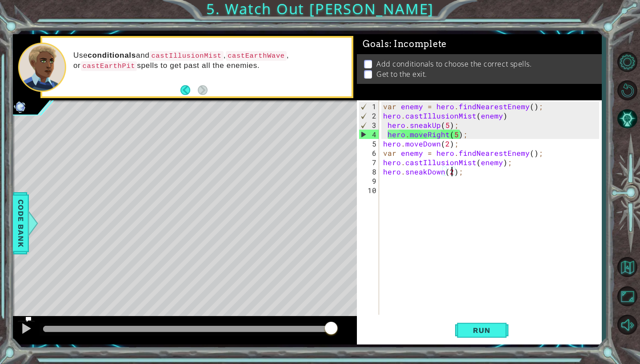
drag, startPoint x: 101, startPoint y: 330, endPoint x: 344, endPoint y: 317, distance: 243.3
click at [344, 317] on div at bounding box center [185, 330] width 344 height 28
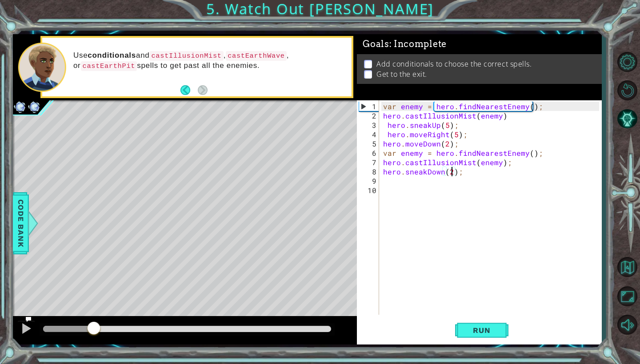
drag, startPoint x: 80, startPoint y: 323, endPoint x: 189, endPoint y: 321, distance: 108.8
click at [102, 321] on div at bounding box center [94, 329] width 16 height 16
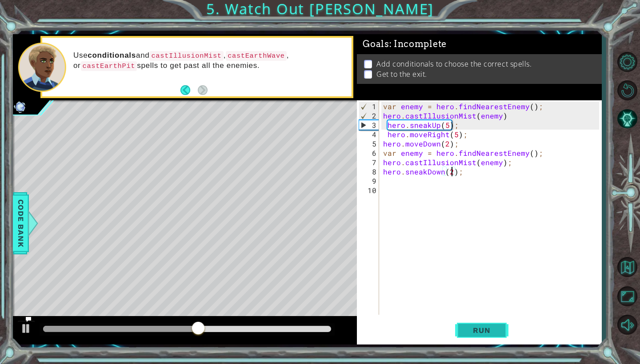
click at [493, 330] on span "Run" at bounding box center [481, 330] width 35 height 9
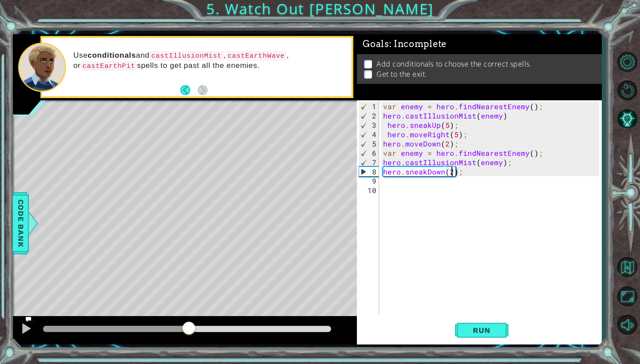
drag, startPoint x: 50, startPoint y: 326, endPoint x: 189, endPoint y: 313, distance: 140.1
click at [189, 313] on div "methods hero use(thing) moveUp(steps) moveDown(steps) moveLeft(steps) moveRight…" at bounding box center [307, 189] width 588 height 310
click at [487, 331] on span "Run" at bounding box center [481, 330] width 35 height 9
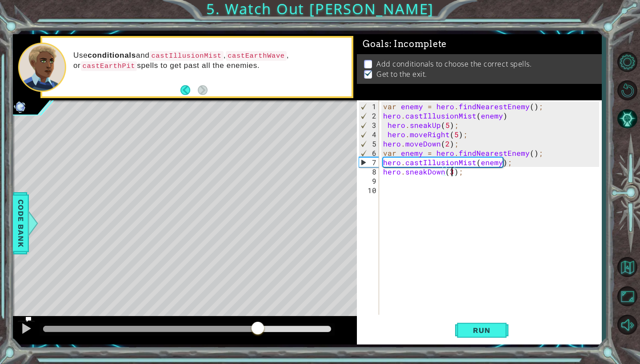
drag, startPoint x: 60, startPoint y: 322, endPoint x: 257, endPoint y: 307, distance: 197.3
click at [257, 307] on div "methods hero use(thing) moveUp(steps) moveDown(steps) moveLeft(steps) moveRight…" at bounding box center [307, 189] width 588 height 310
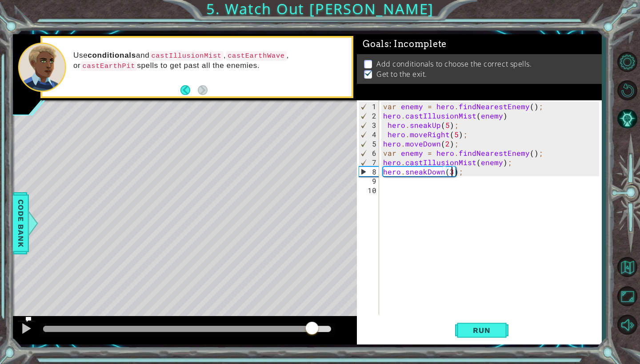
drag, startPoint x: 282, startPoint y: 327, endPoint x: 312, endPoint y: 324, distance: 29.9
click at [312, 324] on div at bounding box center [312, 329] width 16 height 16
click at [179, 91] on div "Use conditionals and castIllusionMist , castEarthWave , or castEarthPit spells …" at bounding box center [197, 67] width 310 height 59
click at [190, 89] on button "Back" at bounding box center [188, 90] width 17 height 10
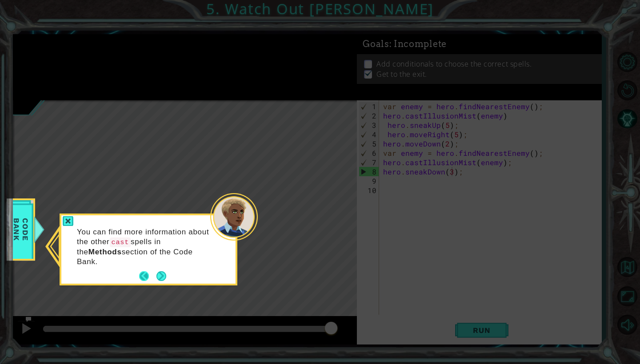
click at [147, 271] on button "Back" at bounding box center [147, 276] width 17 height 10
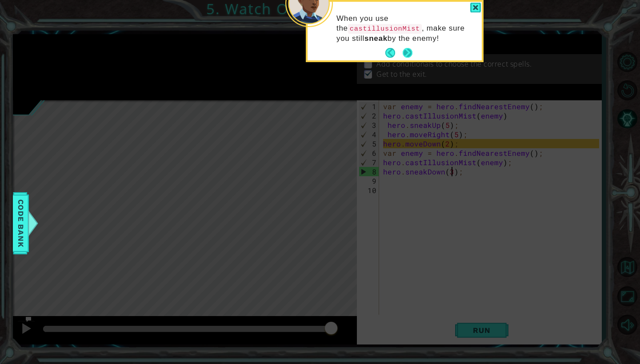
click at [411, 52] on button "Next" at bounding box center [408, 53] width 12 height 12
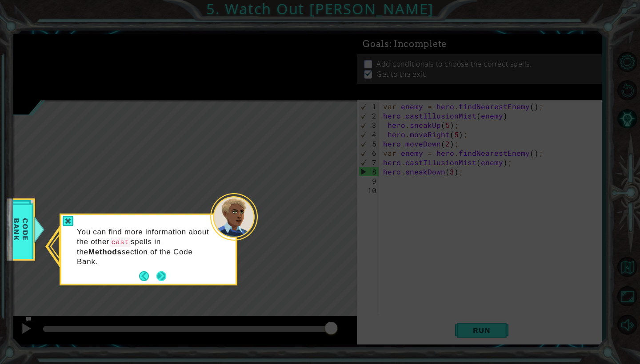
click at [159, 269] on button "Next" at bounding box center [161, 276] width 15 height 15
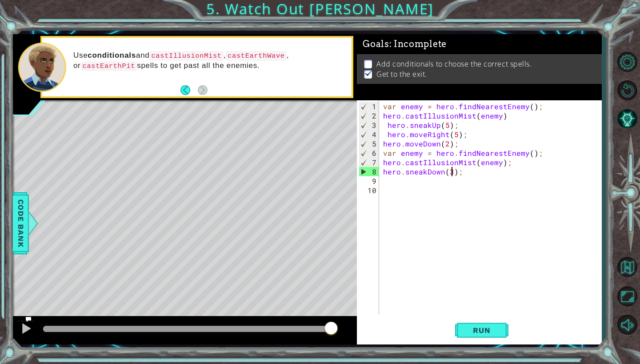
click at [12, 228] on div "1 2 3 hero . castIllusionMist ( enemy ) ; hero . moveUp ( 1 ) ; ההההההההההההההה…" at bounding box center [320, 182] width 640 height 364
click at [24, 229] on span "Code Bank" at bounding box center [21, 223] width 14 height 54
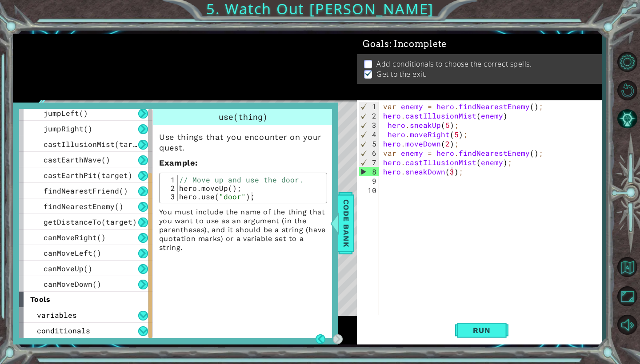
scroll to position [0, 0]
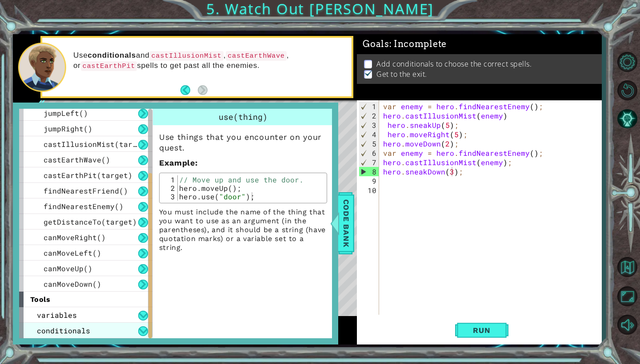
click at [83, 333] on span "conditionals" at bounding box center [63, 330] width 53 height 9
click at [143, 334] on button at bounding box center [143, 331] width 10 height 10
click at [143, 333] on button at bounding box center [143, 331] width 10 height 10
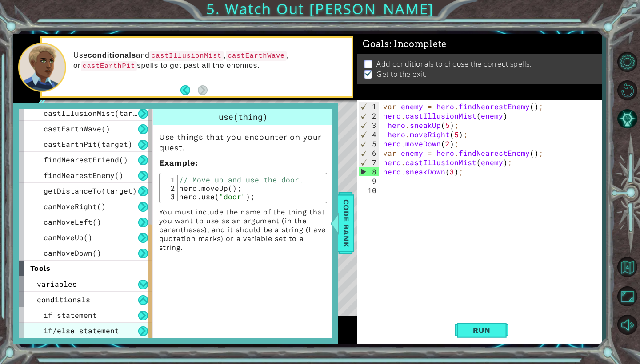
scroll to position [237, 0]
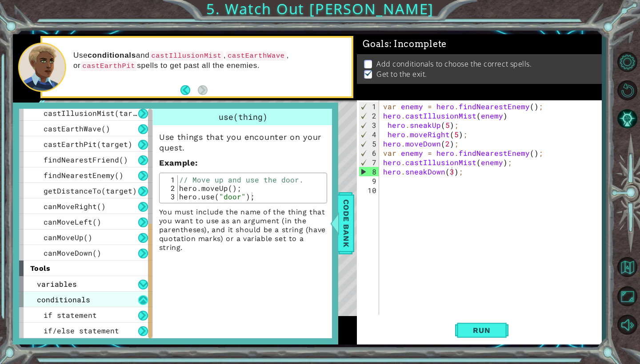
click at [145, 298] on button at bounding box center [143, 300] width 10 height 10
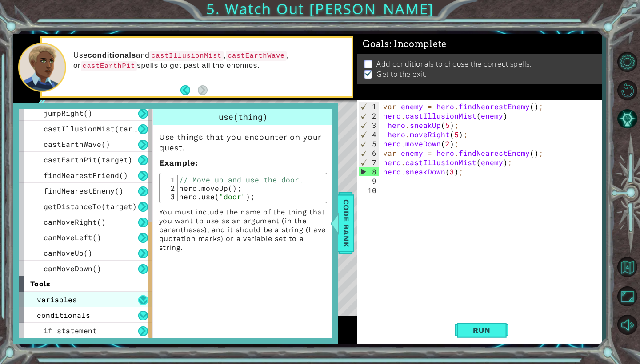
scroll to position [206, 0]
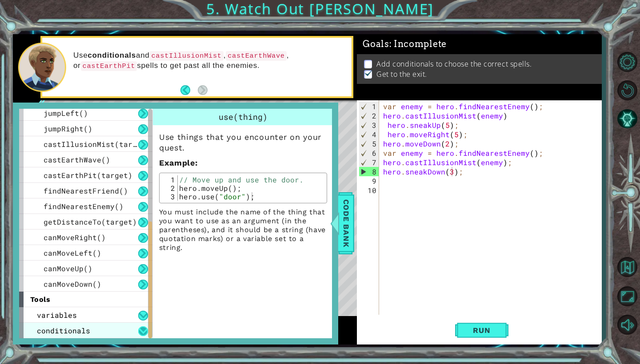
click at [141, 336] on button at bounding box center [143, 331] width 10 height 10
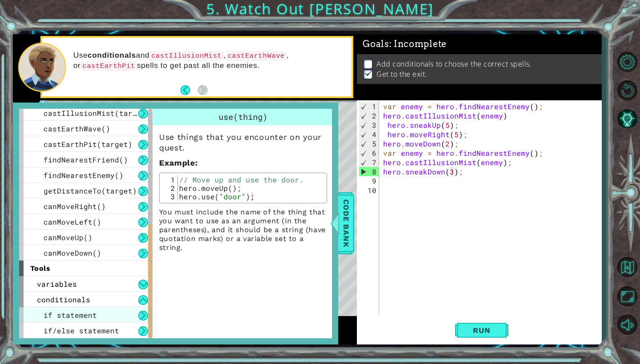
scroll to position [237, 0]
click at [127, 312] on div "if statement" at bounding box center [85, 315] width 133 height 16
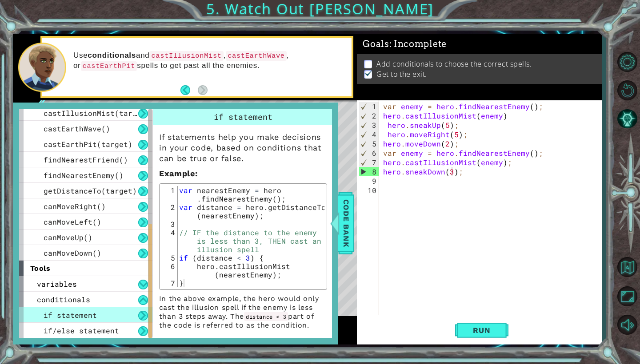
click at [383, 163] on div "var enemy = hero . findNearestEnemy ( ) ; hero . castIllusionMist ( enemy ) her…" at bounding box center [492, 218] width 222 height 233
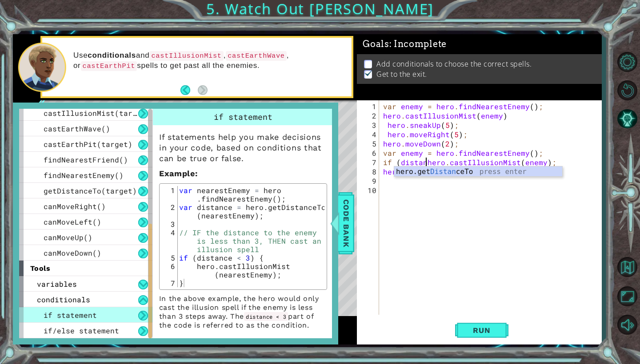
scroll to position [0, 3]
paste textarea "var distance = hero.getDistanceTo(enemy);"
type textarea "if (distance hero.castIllusionMist(enemy);"
type textarea "if (distance < 3) {"
drag, startPoint x: 234, startPoint y: 259, endPoint x: 240, endPoint y: 259, distance: 6.2
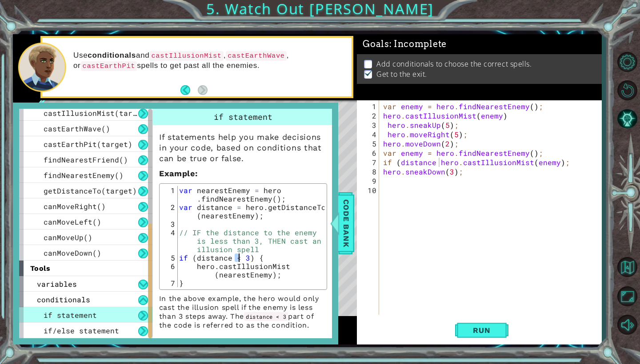
click at [240, 259] on div "var nearestEnemy = hero . findNearestEnemy ( ) ; var distance = hero . getDista…" at bounding box center [250, 249] width 147 height 127
click at [440, 163] on div "var enemy = hero . findNearestEnemy ( ) ; hero . castIllusionMist ( enemy ) her…" at bounding box center [492, 218] width 222 height 233
paste textarea "<"
type textarea "if (distance < 2)hero.castIllusionMist(enemy);"
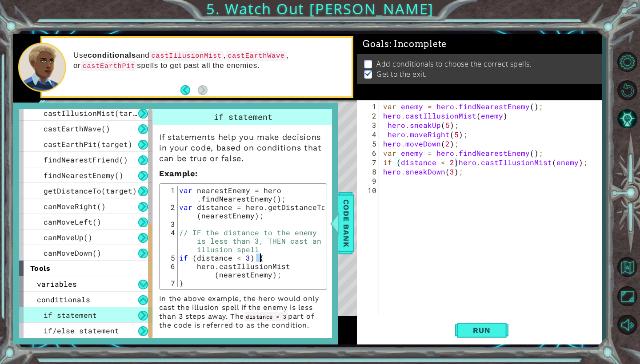
drag, startPoint x: 254, startPoint y: 259, endPoint x: 262, endPoint y: 259, distance: 7.6
click at [262, 259] on div "var nearestEnemy = hero . findNearestEnemy ( ) ; var distance = hero . getDista…" at bounding box center [250, 249] width 147 height 127
click at [456, 163] on div "var enemy = hero . findNearestEnemy ( ) ; hero . castIllusionMist ( enemy ) her…" at bounding box center [492, 218] width 222 height 233
type textarea "// IF the distance to the enemy is less than 3, THEN cast an illusion spell"
click at [319, 250] on div "var nearestEnemy = hero . findNearestEnemy ( ) ; var distance = hero . getDista…" at bounding box center [250, 249] width 147 height 127
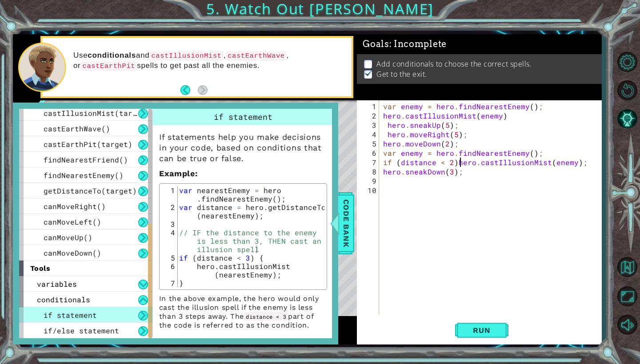
click at [458, 163] on div "var enemy = hero . findNearestEnemy ( ) ; hero . castIllusionMist ( enemy ) her…" at bounding box center [492, 218] width 222 height 233
click at [456, 163] on div "var enemy = hero . findNearestEnemy ( ) ; hero . castIllusionMist ( enemy ) her…" at bounding box center [492, 218] width 222 height 233
paste textarea "{"
click at [454, 174] on div "var enemy = hero . findNearestEnemy ( ) ; hero . castIllusionMist ( enemy ) her…" at bounding box center [492, 218] width 222 height 233
click at [460, 175] on div "var enemy = hero . findNearestEnemy ( ) ; hero . castIllusionMist ( enemy ) her…" at bounding box center [492, 218] width 222 height 233
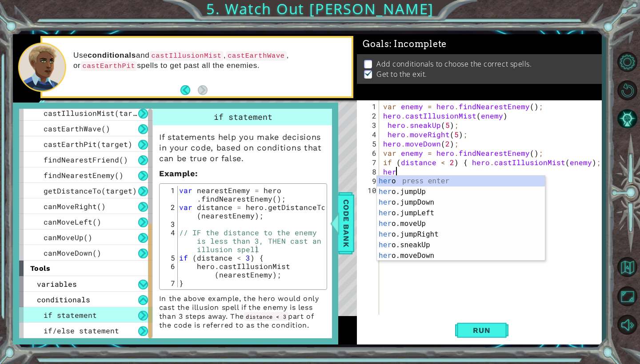
scroll to position [0, 0]
type textarea "h"
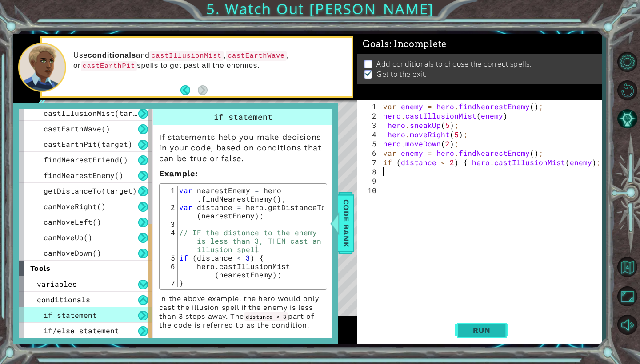
click at [495, 333] on span "Run" at bounding box center [481, 330] width 35 height 9
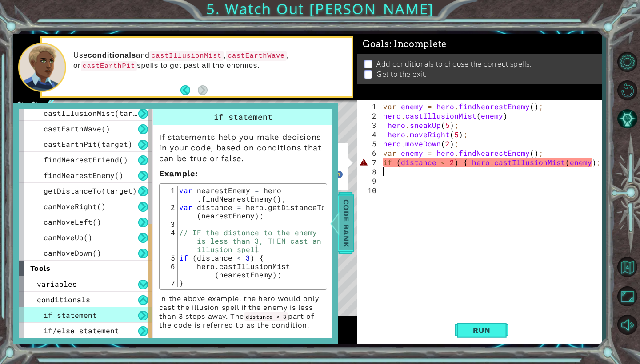
click at [346, 225] on span "Code Bank" at bounding box center [346, 223] width 14 height 54
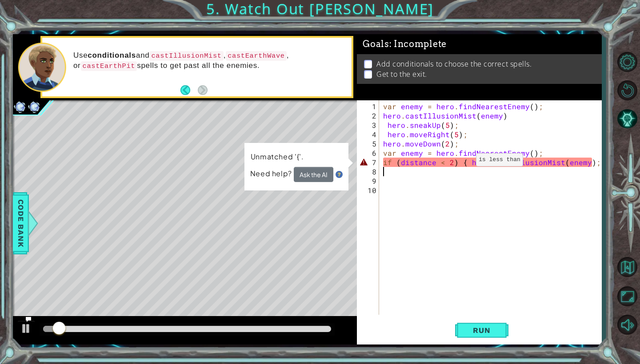
click at [465, 163] on div "var enemy = hero . findNearestEnemy ( ) ; hero . castIllusionMist ( enemy ) her…" at bounding box center [492, 218] width 222 height 233
click at [461, 164] on div "var enemy = hero . findNearestEnemy ( ) ; hero . castIllusionMist ( enemy ) her…" at bounding box center [492, 218] width 222 height 233
type textarea "if (distance < 2){ hero.castIllusionMist(enemy);"
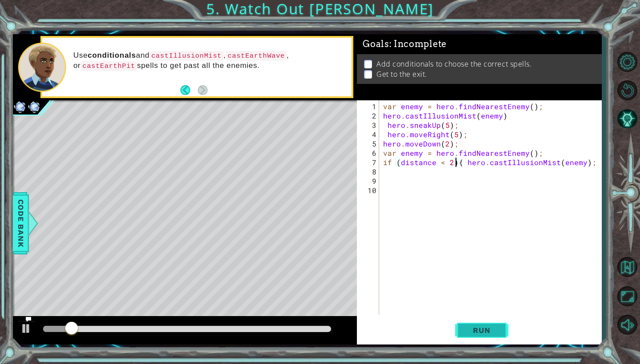
click at [476, 332] on span "Run" at bounding box center [481, 330] width 35 height 9
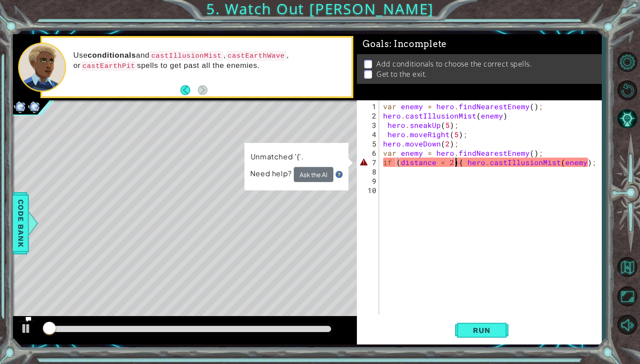
click at [319, 173] on button "Ask the AI" at bounding box center [314, 174] width 40 height 15
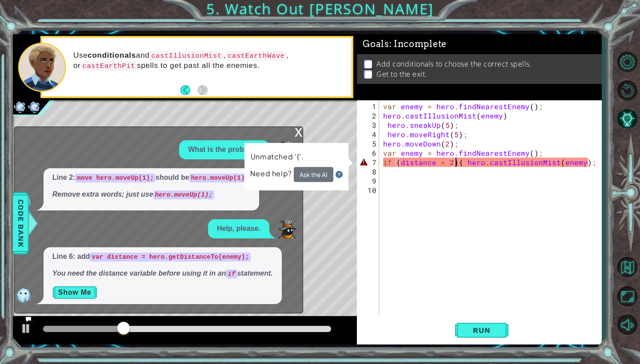
click at [76, 290] on button "Show Me" at bounding box center [74, 293] width 45 height 14
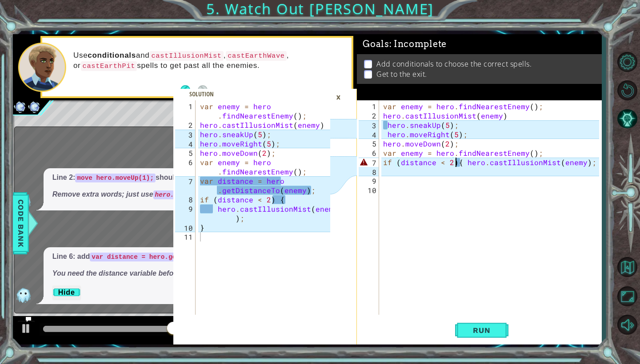
type textarea "var distance = hero.getDistanceTo(enemy);"
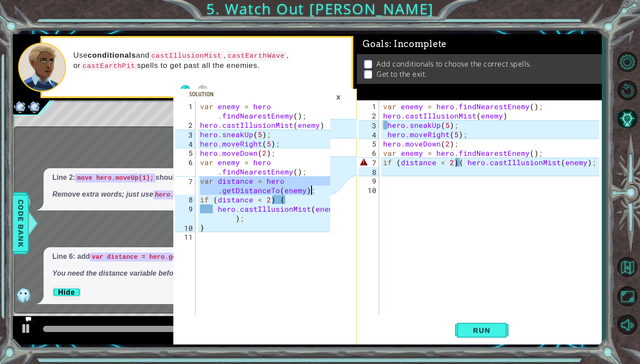
drag, startPoint x: 201, startPoint y: 182, endPoint x: 311, endPoint y: 192, distance: 110.6
click at [311, 192] on div "var enemy = hero . findNearestEnemy ( ) ; hero . castIllusionMist ( enemy ) her…" at bounding box center [266, 223] width 136 height 243
click at [384, 160] on div "var enemy = hero . findNearestEnemy ( ) ; hero . castIllusionMist ( enemy ) her…" at bounding box center [492, 218] width 222 height 233
paste textarea "var distance = hero.getDistanceTo(enemy);"
type textarea "var distance = hero.getDistanceTo(enemy);if (distance < 2){ hero.castIllusionMi…"
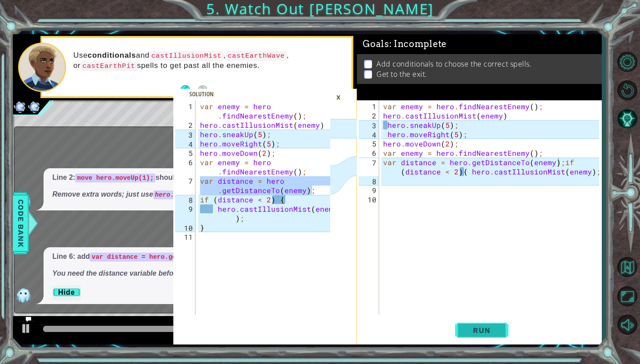
click at [493, 329] on span "Run" at bounding box center [481, 330] width 35 height 9
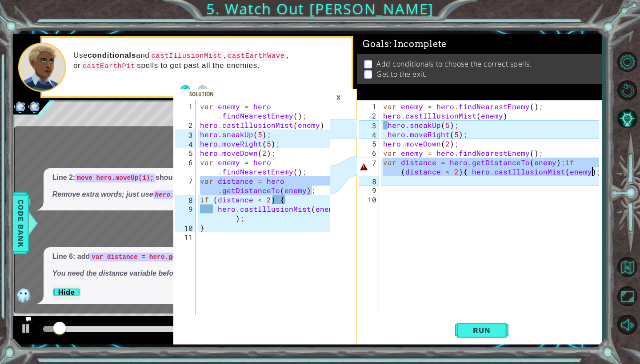
drag, startPoint x: 383, startPoint y: 163, endPoint x: 631, endPoint y: 175, distance: 248.5
click at [631, 175] on div "var distance = hero.getDistanceTo(enemy); 1 2 3 4 5 6 7 8 9 10 11 var enemy = h…" at bounding box center [320, 182] width 640 height 364
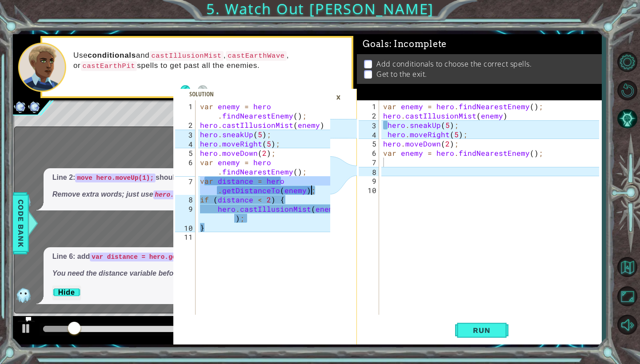
click at [212, 188] on div "var enemy = hero . findNearestEnemy ( ) ; hero . castIllusionMist ( enemy ) her…" at bounding box center [266, 223] width 136 height 243
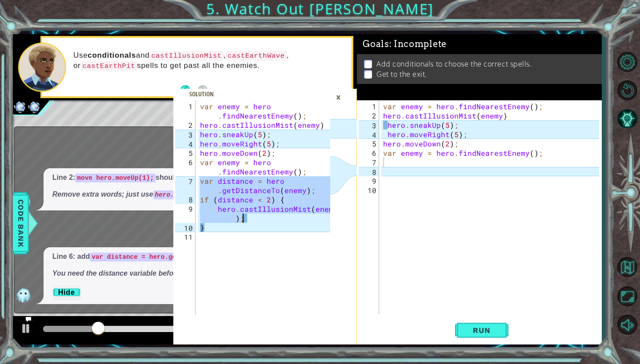
drag, startPoint x: 199, startPoint y: 180, endPoint x: 243, endPoint y: 219, distance: 59.2
click at [243, 219] on div "var enemy = hero . findNearestEnemy ( ) ; hero . castIllusionMist ( enemy ) her…" at bounding box center [266, 223] width 136 height 243
type textarea "if (distance < 2) { hero.castIllusionMist(enemy);"
click at [391, 163] on div "var enemy = hero . findNearestEnemy ( ) ; hero . castIllusionMist ( enemy ) her…" at bounding box center [492, 218] width 222 height 233
click at [390, 171] on div "var enemy = hero . findNearestEnemy ( ) ; hero . castIllusionMist ( enemy ) her…" at bounding box center [492, 218] width 222 height 233
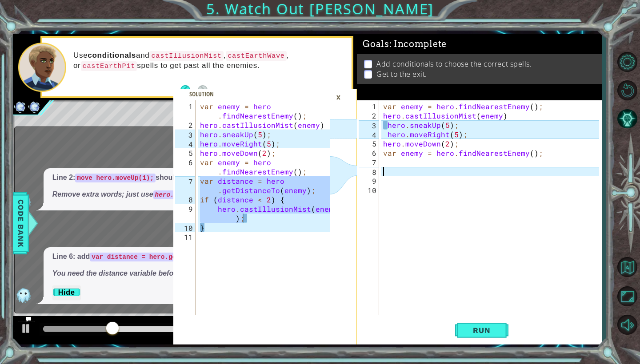
click at [389, 164] on div "var enemy = hero . findNearestEnemy ( ) ; hero . castIllusionMist ( enemy ) her…" at bounding box center [492, 218] width 222 height 233
paste textarea "hero.castIllusionMist(enemy);"
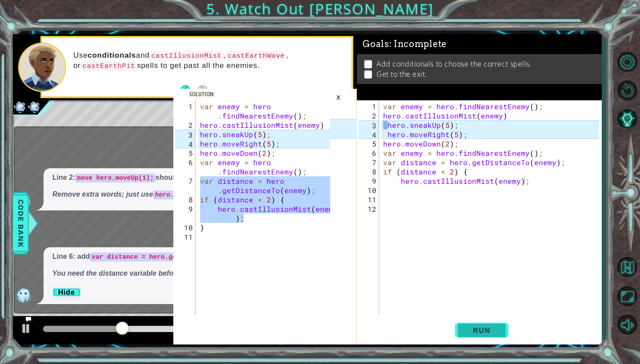
click at [499, 326] on button "Run" at bounding box center [481, 330] width 53 height 24
click at [338, 95] on div "×" at bounding box center [338, 97] width 14 height 15
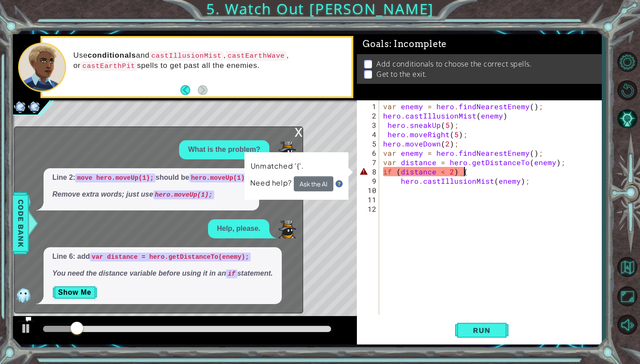
click at [463, 172] on div "var enemy = hero . findNearestEnemy ( ) ; hero . castIllusionMist ( enemy ) her…" at bounding box center [492, 218] width 222 height 233
type textarea "if (distance < 2)"
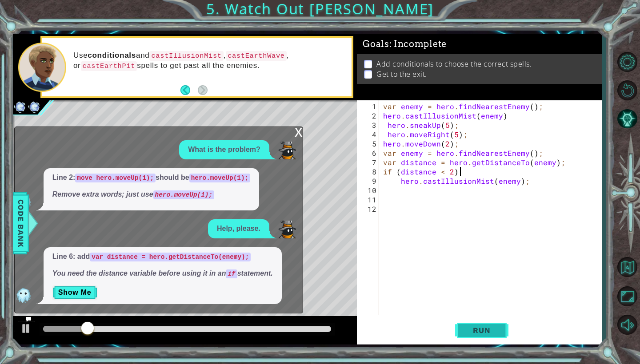
click at [494, 330] on span "Run" at bounding box center [481, 330] width 35 height 9
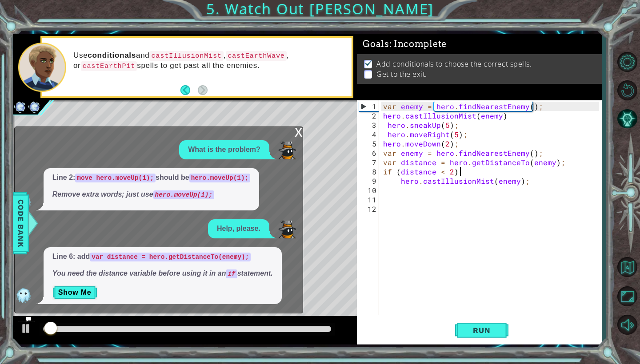
click at [297, 132] on div "x" at bounding box center [298, 131] width 8 height 9
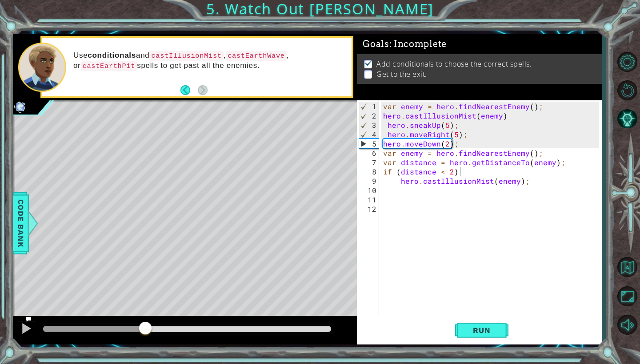
drag, startPoint x: 60, startPoint y: 325, endPoint x: 145, endPoint y: 326, distance: 84.8
click at [145, 326] on div at bounding box center [145, 329] width 16 height 16
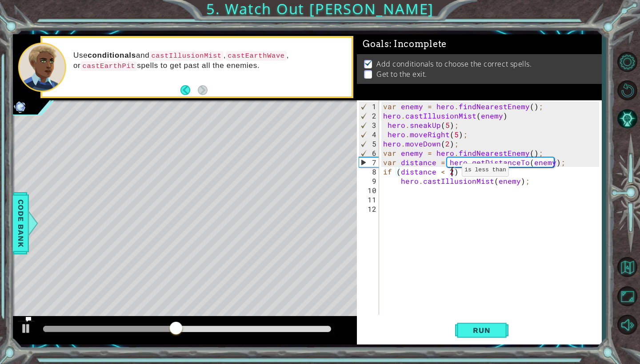
click at [450, 174] on div "var enemy = hero . findNearestEnemy ( ) ; hero . castIllusionMist ( enemy ) her…" at bounding box center [492, 218] width 222 height 233
type textarea "if (distance < 3)"
click at [481, 337] on button "Run" at bounding box center [481, 330] width 53 height 24
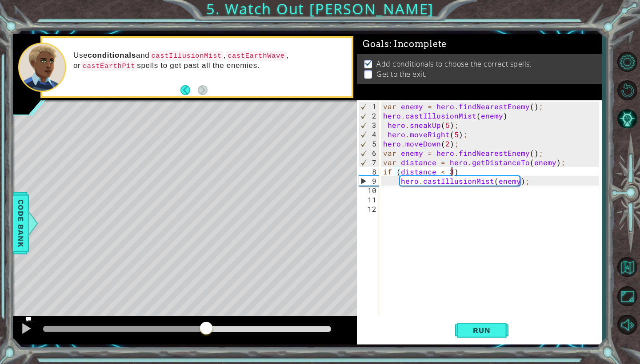
drag, startPoint x: 55, startPoint y: 322, endPoint x: 206, endPoint y: 322, distance: 151.5
click at [206, 322] on div at bounding box center [206, 329] width 16 height 16
click at [391, 193] on div "var enemy = hero . findNearestEnemy ( ) ; hero . castIllusionMist ( enemy ) her…" at bounding box center [492, 218] width 222 height 233
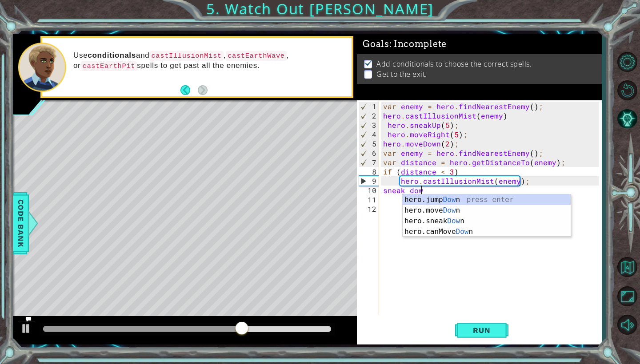
scroll to position [0, 2]
click at [430, 219] on div "hero.jump Down press enter hero.move Down press enter hero.sneak Down press ent…" at bounding box center [486, 227] width 168 height 64
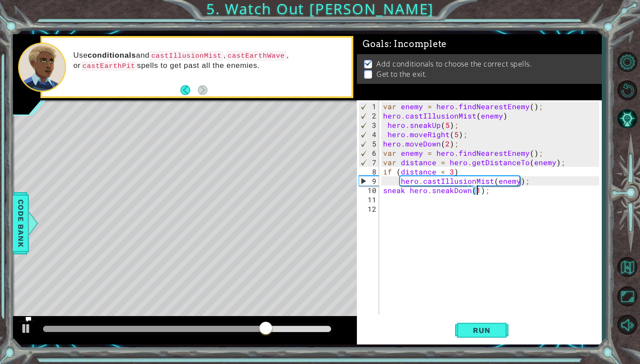
scroll to position [0, 6]
click at [469, 333] on span "Run" at bounding box center [481, 330] width 35 height 9
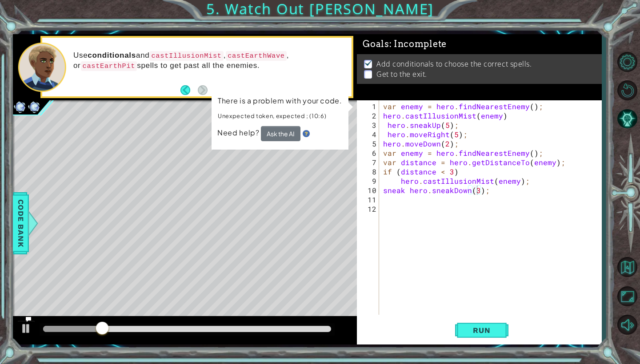
click at [287, 131] on button "Ask the AI" at bounding box center [280, 134] width 40 height 16
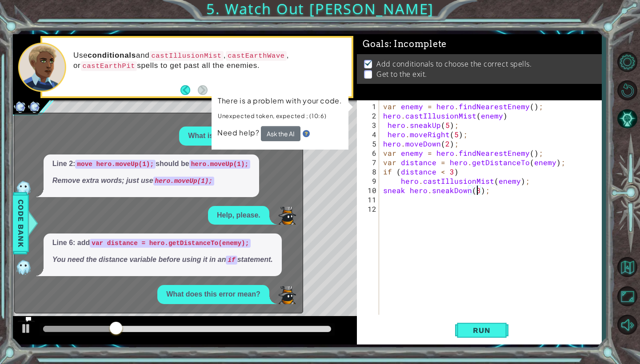
scroll to position [0, 0]
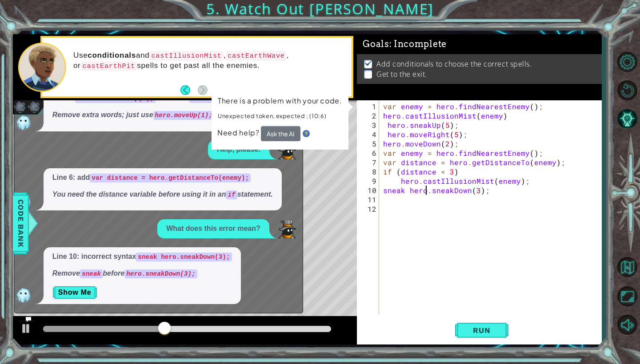
click at [425, 192] on div "var enemy = hero . findNearestEnemy ( ) ; hero . castIllusionMist ( enemy ) her…" at bounding box center [492, 218] width 222 height 233
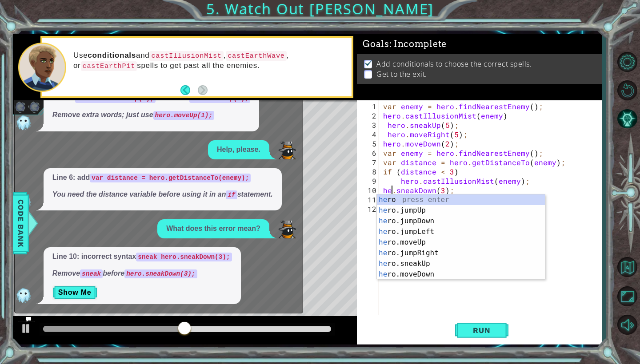
scroll to position [0, 1]
type textarea "hero.sneakDown(3);"
click at [472, 332] on span "Run" at bounding box center [481, 330] width 35 height 9
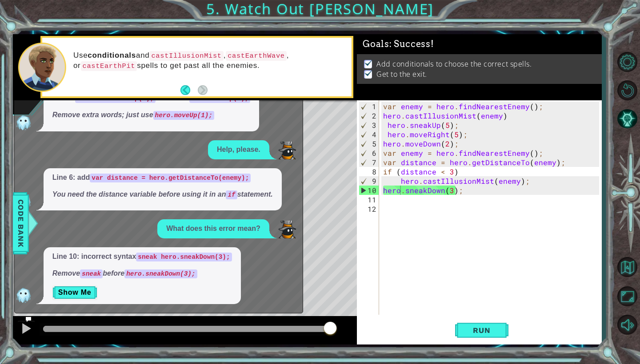
drag, startPoint x: 60, startPoint y: 326, endPoint x: 353, endPoint y: 320, distance: 293.6
click at [353, 320] on body "if (distance < 2) { hero.castIllusionMist(enemy); 1 2 3 4 5 6 7 8 9 10 11 var e…" at bounding box center [320, 182] width 640 height 364
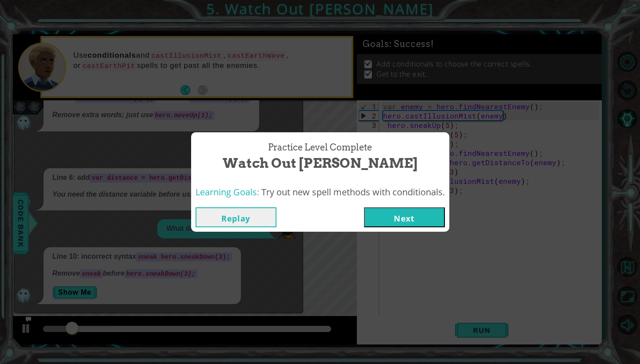
click at [401, 215] on button "Next" at bounding box center [404, 217] width 81 height 20
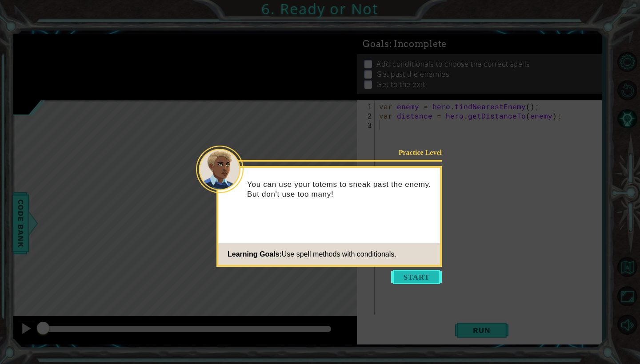
click at [413, 281] on button "Start" at bounding box center [416, 277] width 51 height 14
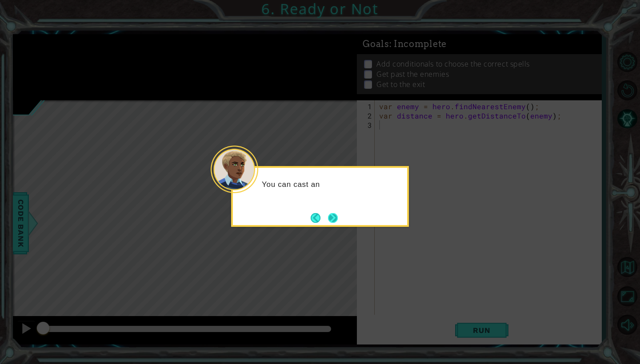
click at [330, 213] on button "Next" at bounding box center [333, 218] width 10 height 10
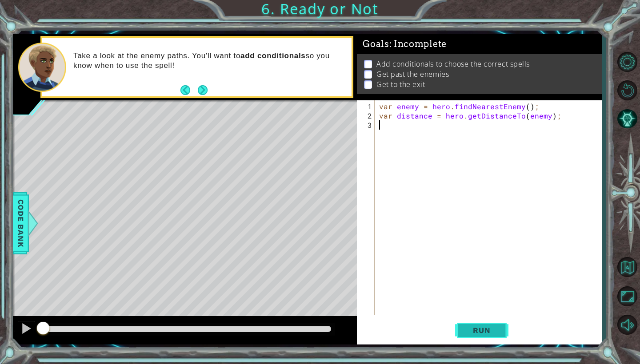
click at [493, 334] on span "Run" at bounding box center [481, 330] width 35 height 9
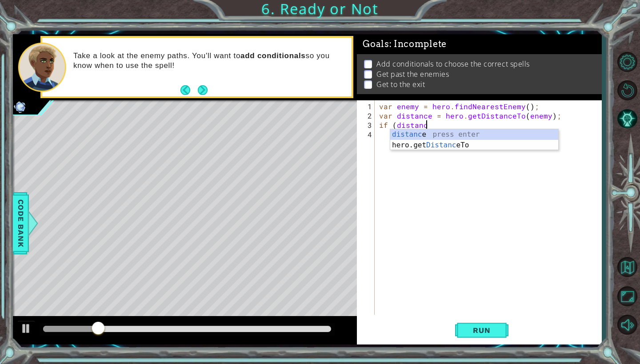
scroll to position [0, 3]
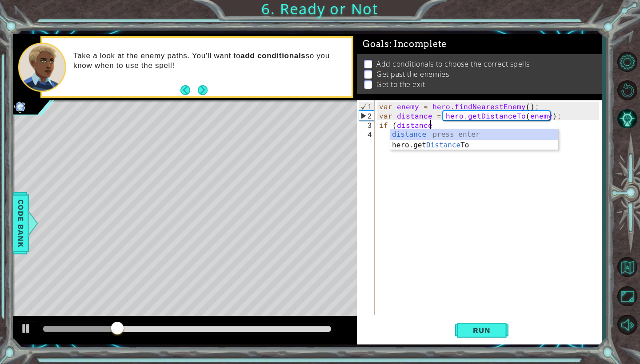
type textarea "if (distance"
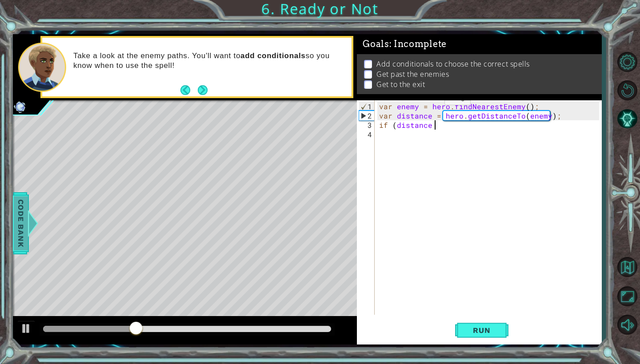
click at [27, 229] on span "Code Bank" at bounding box center [21, 223] width 14 height 54
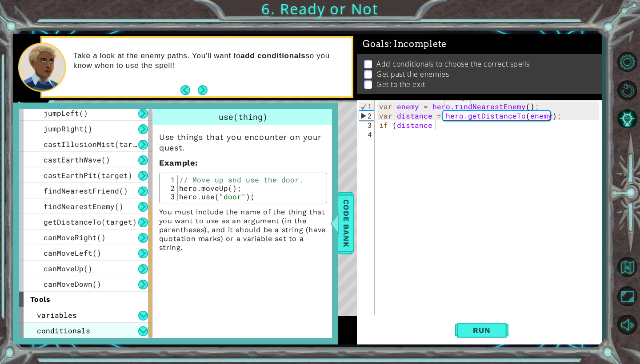
scroll to position [206, 0]
click at [77, 330] on span "conditionals" at bounding box center [63, 330] width 53 height 9
click at [136, 328] on div "conditionals" at bounding box center [85, 331] width 133 height 16
click at [127, 330] on div "conditionals" at bounding box center [85, 331] width 133 height 16
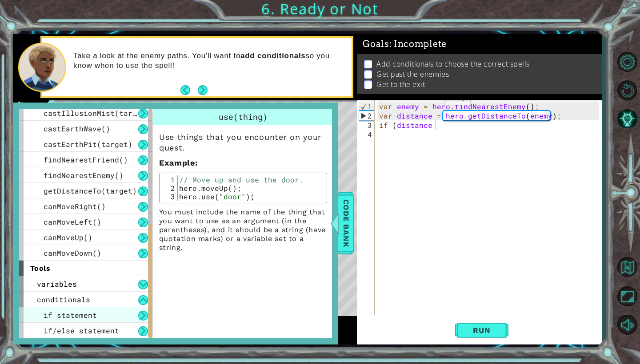
scroll to position [237, 0]
click at [133, 312] on div "if statement" at bounding box center [85, 315] width 133 height 16
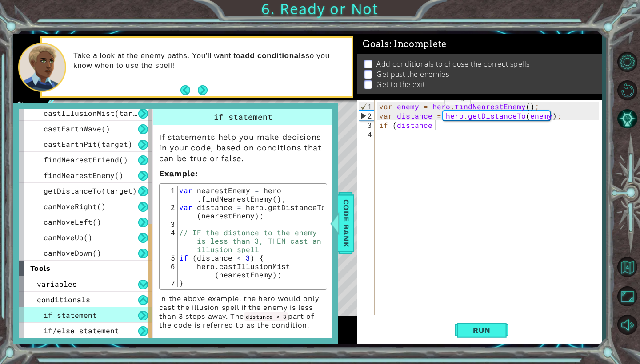
type textarea "if (distance < 3) {"
drag, startPoint x: 234, startPoint y: 258, endPoint x: 242, endPoint y: 258, distance: 8.0
click at [242, 258] on div "var nearestEnemy = hero . findNearestEnemy ( ) ; var distance = hero . getDista…" at bounding box center [250, 249] width 147 height 127
click at [233, 259] on div "var nearestEnemy = hero . findNearestEnemy ( ) ; var distance = hero . getDista…" at bounding box center [250, 249] width 147 height 127
drag, startPoint x: 233, startPoint y: 259, endPoint x: 238, endPoint y: 259, distance: 4.9
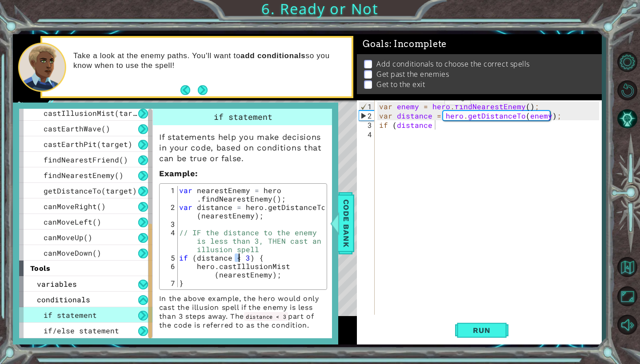
click at [238, 259] on div "var nearestEnemy = hero . findNearestEnemy ( ) ; var distance = hero . getDista…" at bounding box center [250, 249] width 147 height 127
click at [430, 128] on div "var enemy = hero . findNearestEnemy ( ) ; var distance = hero . getDistanceTo (…" at bounding box center [490, 218] width 226 height 233
click at [435, 128] on div "var enemy = hero . findNearestEnemy ( ) ; var distance = hero . getDistanceTo (…" at bounding box center [490, 218] width 226 height 233
click at [432, 127] on div "var enemy = hero . findNearestEnemy ( ) ; var distance = hero . getDistanceTo (…" at bounding box center [490, 218] width 226 height 233
paste textarea "<"
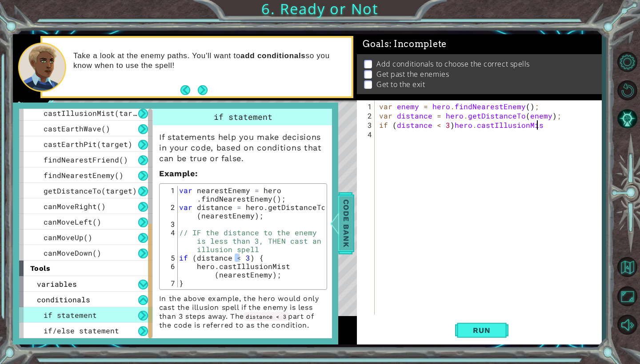
scroll to position [0, 10]
click at [491, 337] on button "Run" at bounding box center [481, 330] width 53 height 24
click at [346, 223] on span "Code Bank" at bounding box center [346, 223] width 14 height 54
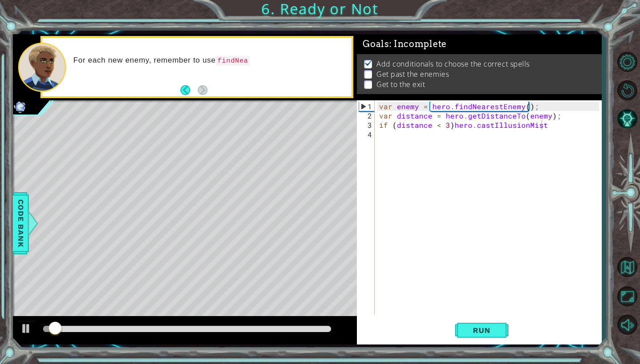
click at [0, 0] on icon at bounding box center [0, 0] width 0 height 0
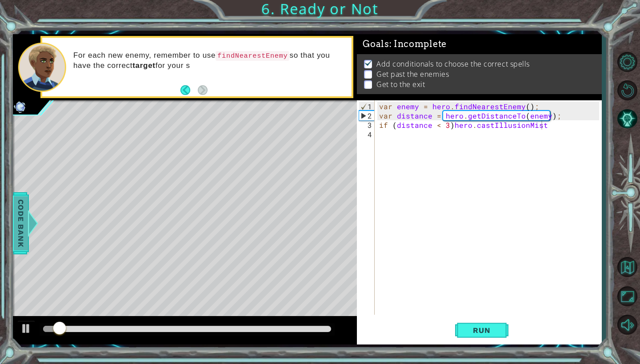
click at [20, 215] on span "Code Bank" at bounding box center [21, 223] width 14 height 54
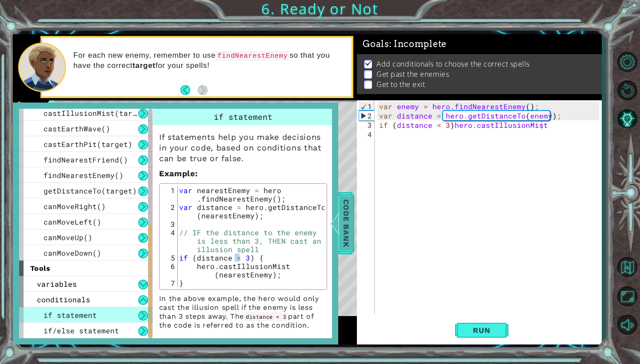
click at [346, 213] on span "Code Bank" at bounding box center [346, 223] width 14 height 54
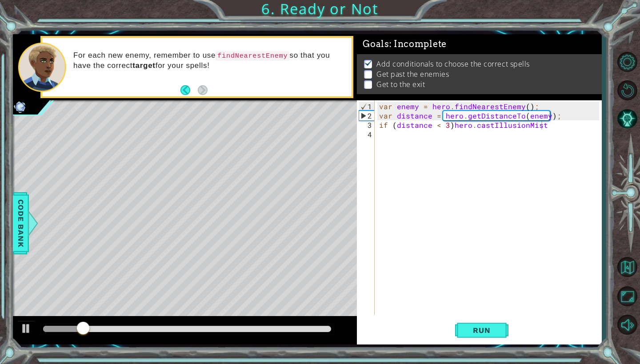
drag, startPoint x: 81, startPoint y: 323, endPoint x: 120, endPoint y: 323, distance: 38.6
click at [0, 0] on icon at bounding box center [0, 0] width 0 height 0
drag, startPoint x: 99, startPoint y: 328, endPoint x: 92, endPoint y: 328, distance: 6.7
click at [0, 0] on icon at bounding box center [0, 0] width 0 height 0
drag, startPoint x: 92, startPoint y: 328, endPoint x: 80, endPoint y: 328, distance: 11.5
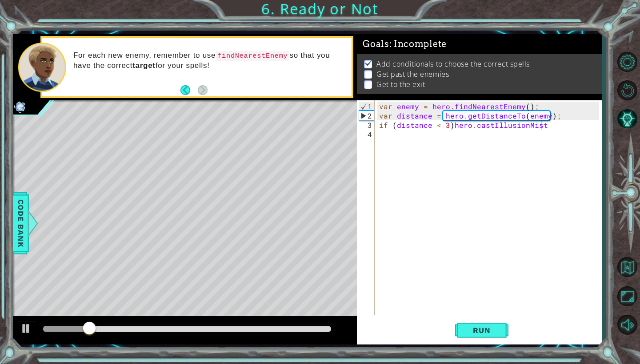
click at [0, 0] on icon at bounding box center [0, 0] width 0 height 0
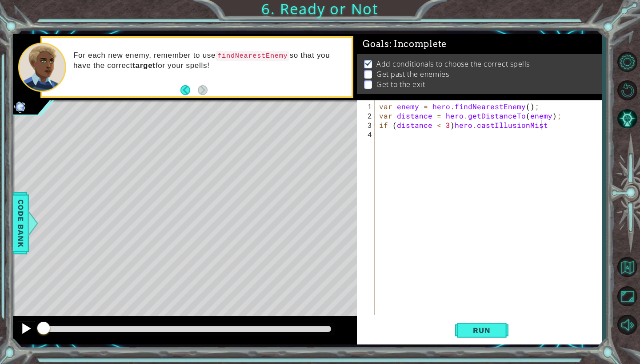
drag, startPoint x: 159, startPoint y: 324, endPoint x: 22, endPoint y: 328, distance: 137.3
click at [22, 328] on div at bounding box center [185, 330] width 344 height 28
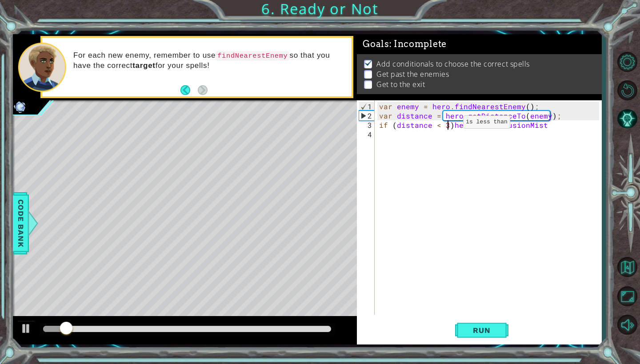
click at [448, 126] on div "var enemy = hero . findNearestEnemy ( ) ; var distance = hero . getDistanceTo (…" at bounding box center [490, 218] width 226 height 233
click at [479, 326] on span "Run" at bounding box center [481, 330] width 35 height 9
drag, startPoint x: 62, startPoint y: 330, endPoint x: 0, endPoint y: 317, distance: 63.1
click at [0, 317] on div "1 ההההההההההההההההההההההההההההההההההההההההההההההההההההההההההההההההההההההההההההה…" at bounding box center [320, 182] width 640 height 364
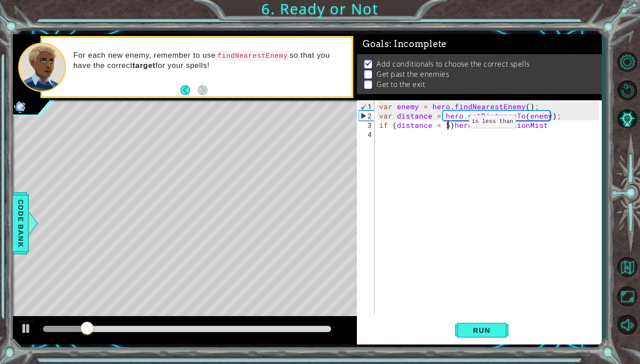
click at [453, 125] on div "var enemy = hero . findNearestEnemy ( ) ; var distance = hero . getDistanceTo (…" at bounding box center [490, 218] width 226 height 233
click at [486, 325] on button "Run" at bounding box center [481, 330] width 53 height 24
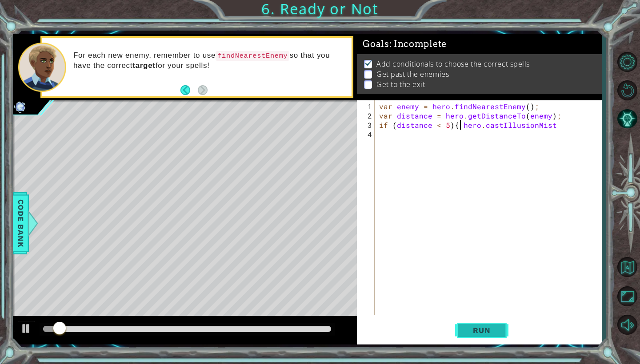
click at [478, 325] on button "Run" at bounding box center [481, 330] width 53 height 24
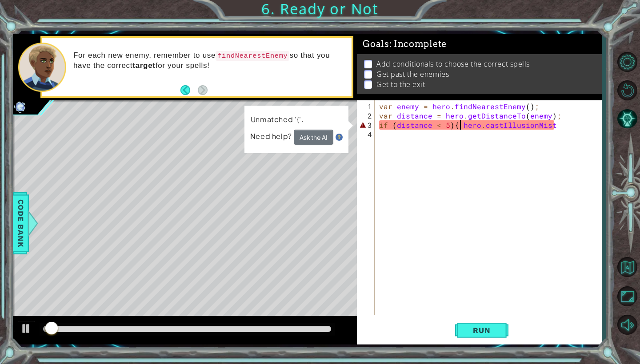
click at [310, 138] on button "Ask the AI" at bounding box center [314, 137] width 40 height 15
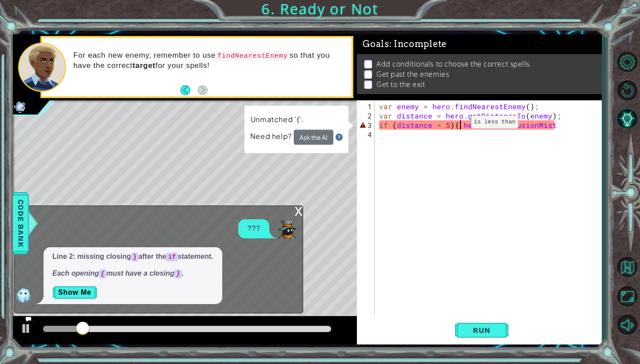
click at [455, 127] on div "var enemy = hero . findNearestEnemy ( ) ; var distance = hero . getDistanceTo (…" at bounding box center [490, 218] width 226 height 233
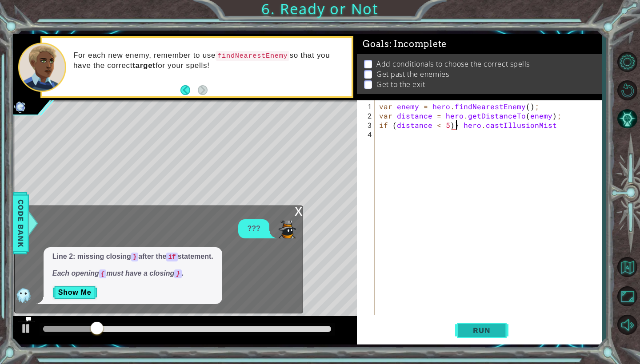
click at [493, 334] on span "Run" at bounding box center [481, 330] width 35 height 9
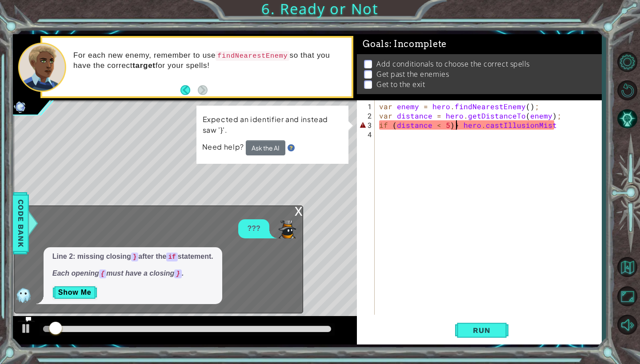
click at [273, 144] on button "Ask the AI" at bounding box center [266, 147] width 40 height 15
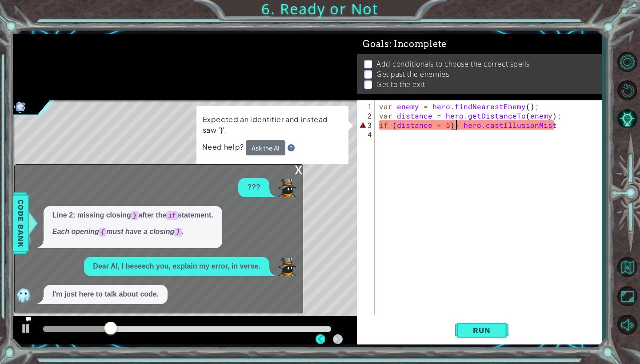
scroll to position [0, 0]
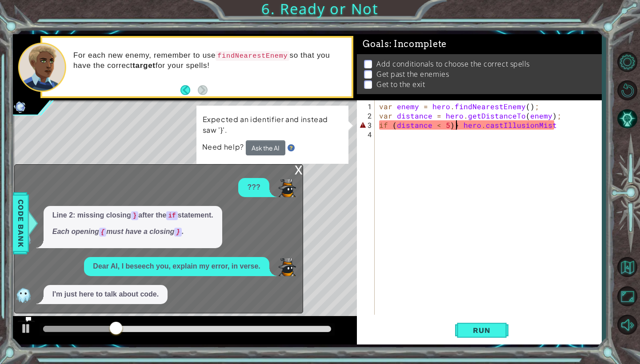
click at [278, 147] on button "Ask the AI" at bounding box center [266, 147] width 40 height 15
click at [298, 169] on div "x" at bounding box center [298, 169] width 8 height 9
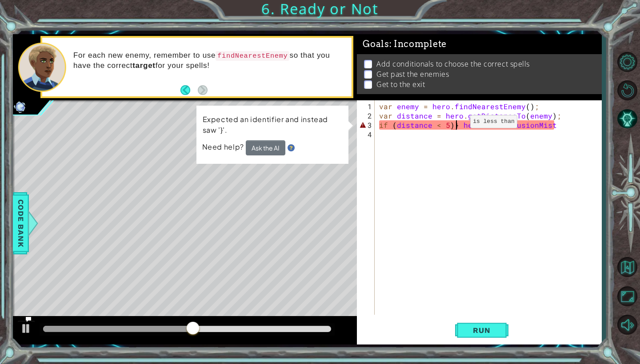
click at [455, 125] on div "var enemy = hero . findNearestEnemy ( ) ; var distance = hero . getDistanceTo (…" at bounding box center [490, 218] width 226 height 233
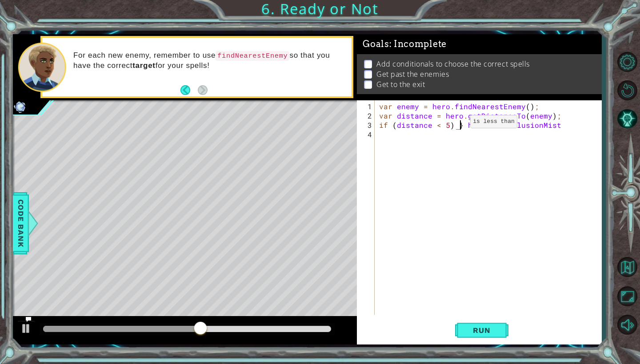
scroll to position [0, 5]
click at [481, 335] on button "Run" at bounding box center [481, 330] width 53 height 24
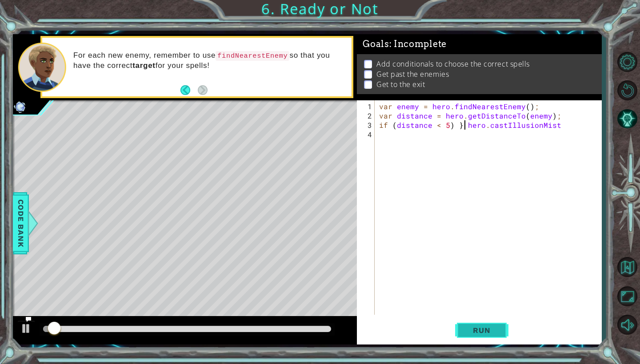
click at [482, 329] on span "Run" at bounding box center [481, 330] width 35 height 9
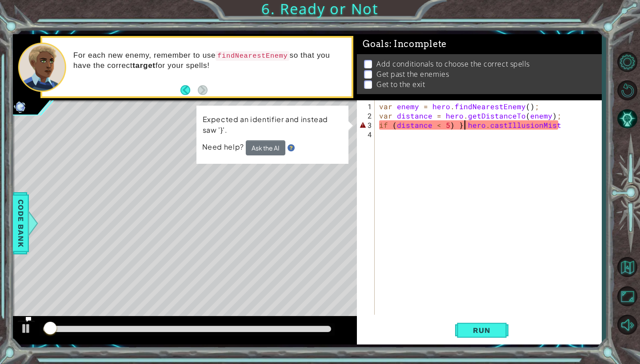
click at [273, 148] on button "Ask the AI" at bounding box center [266, 147] width 40 height 15
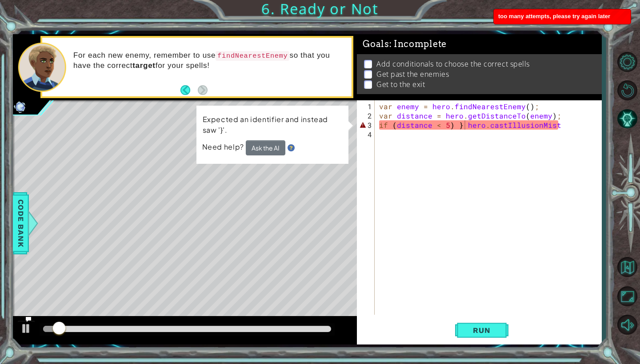
click at [289, 144] on div "Need help? Ask the AI" at bounding box center [272, 147] width 140 height 15
click at [290, 147] on img at bounding box center [290, 147] width 7 height 7
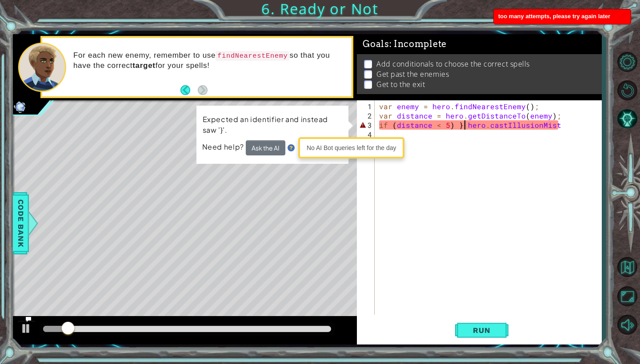
click at [321, 140] on div "No AI Bot queries left for the day" at bounding box center [351, 147] width 102 height 17
click at [323, 135] on p "Expected an identifier and instead saw '}'." at bounding box center [272, 124] width 139 height 21
click at [347, 115] on div "Expected an identifier and instead saw '}'. Need help? Ask the AI" at bounding box center [272, 135] width 152 height 58
click at [344, 132] on div "Expected an identifier and instead saw '}'. Need help? Ask the AI" at bounding box center [272, 134] width 153 height 60
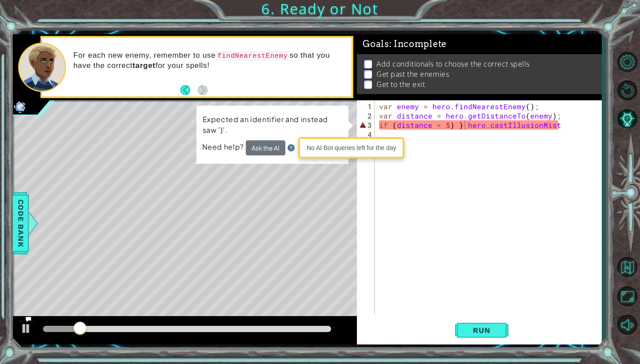
click at [357, 203] on div "if (distance < 5) } hero.castIllusionMist 1 2 3 4 var enemy = hero . findNeares…" at bounding box center [478, 207] width 242 height 215
click at [461, 126] on div "var enemy = hero . findNearestEnemy ( ) ; var distance = hero . getDistanceTo (…" at bounding box center [490, 218] width 226 height 233
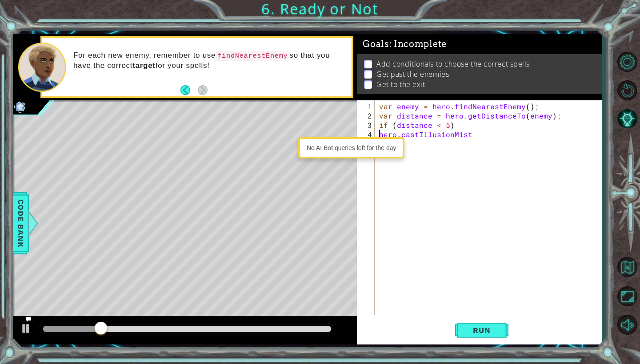
type textarea "if (distance < 5)hero.castIllusionMist"
click at [487, 335] on span "Run" at bounding box center [481, 330] width 35 height 9
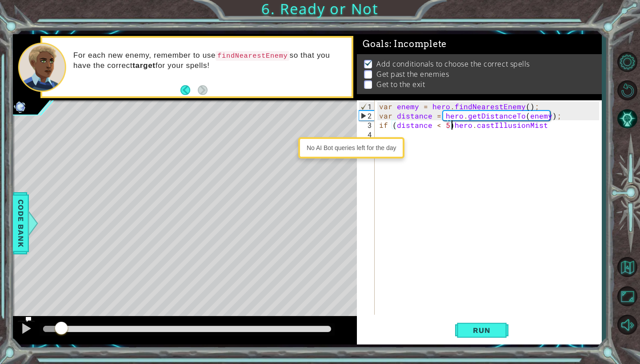
drag, startPoint x: 54, startPoint y: 329, endPoint x: 61, endPoint y: 322, distance: 10.1
click at [61, 322] on div at bounding box center [61, 329] width 16 height 16
click at [17, 245] on span "Code Bank" at bounding box center [21, 223] width 14 height 54
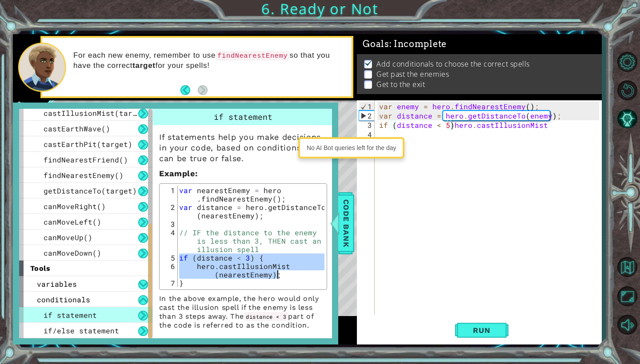
drag, startPoint x: 180, startPoint y: 258, endPoint x: 284, endPoint y: 274, distance: 105.0
click at [284, 274] on div "var nearestEnemy = hero . findNearestEnemy ( ) ; var distance = hero . getDista…" at bounding box center [250, 249] width 147 height 127
type textarea "if (distance < 3) { hero.castIllusionMist(nearestEnemy);"
click at [543, 125] on div "var enemy = hero . findNearestEnemy ( ) ; var distance = hero . getDistanceTo (…" at bounding box center [490, 218] width 226 height 233
drag, startPoint x: 543, startPoint y: 125, endPoint x: 380, endPoint y: 126, distance: 163.0
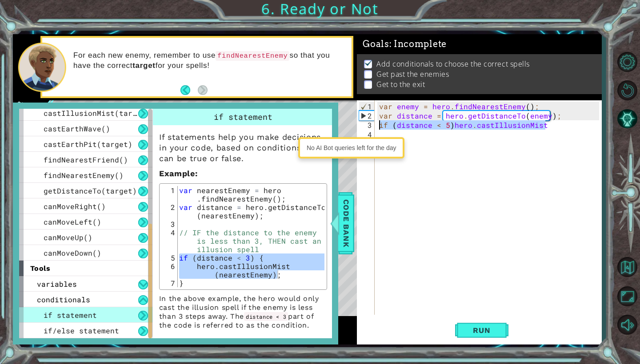
click at [380, 126] on div "var enemy = hero . findNearestEnemy ( ) ; var distance = hero . getDistanceTo (…" at bounding box center [490, 218] width 226 height 233
paste textarea "hero.castIllusionMist(nearestEnemy);"
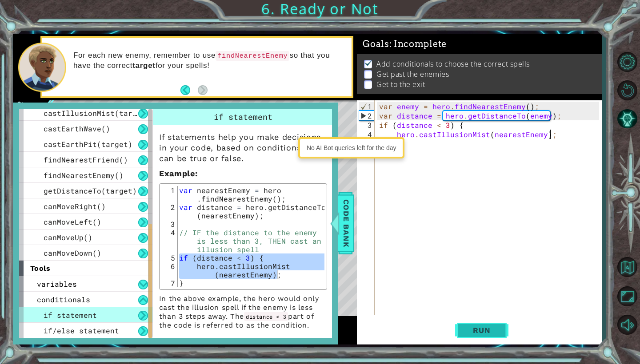
click at [474, 332] on span "Run" at bounding box center [481, 330] width 35 height 9
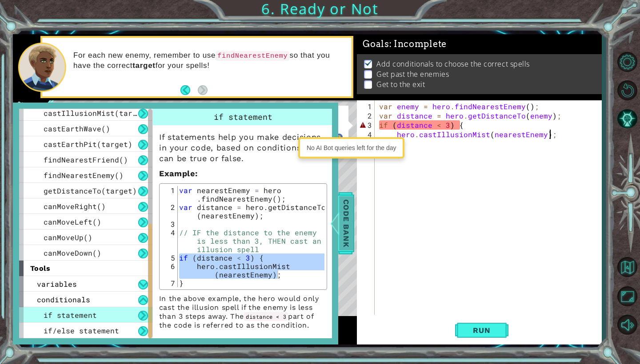
click at [348, 220] on span "Code Bank" at bounding box center [346, 223] width 14 height 54
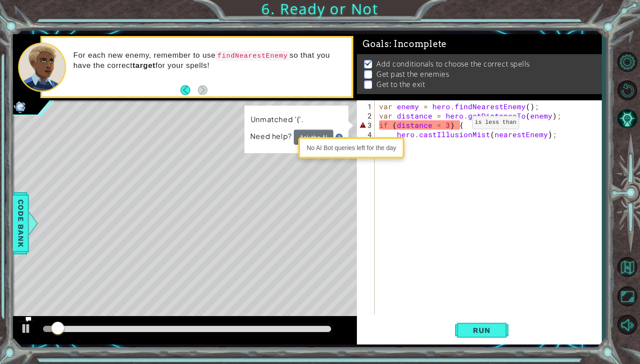
click at [458, 126] on div "var enemy = hero . findNearestEnemy ( ) ; var distance = hero . getDistanceTo (…" at bounding box center [490, 218] width 226 height 233
type textarea "if (distance < 3)"
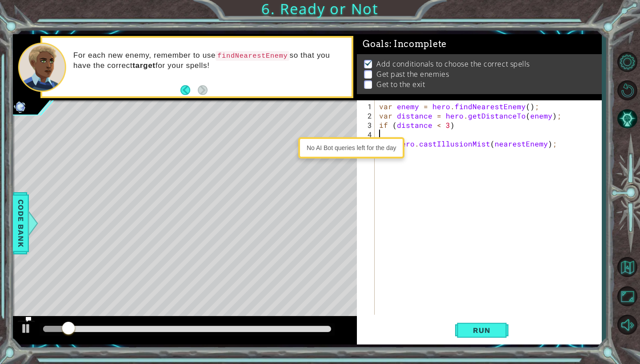
scroll to position [0, 0]
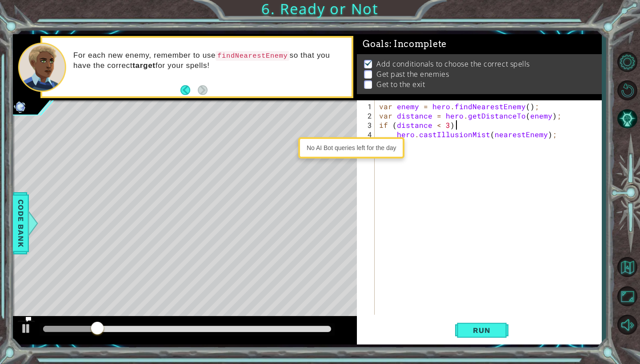
type textarea "if (distance < 3) }"
click at [486, 328] on span "Run" at bounding box center [481, 330] width 35 height 9
type textarea "if (distance < 3){"
click at [484, 338] on button "Run" at bounding box center [481, 330] width 53 height 24
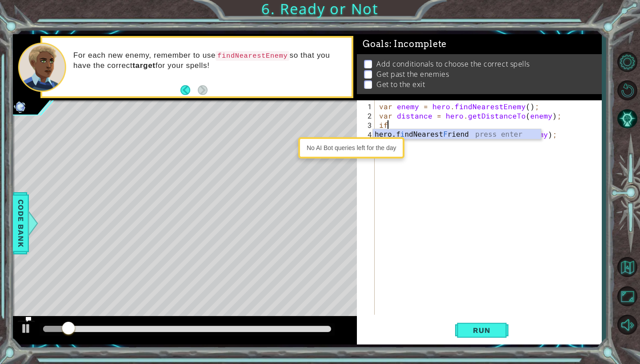
type textarea "i"
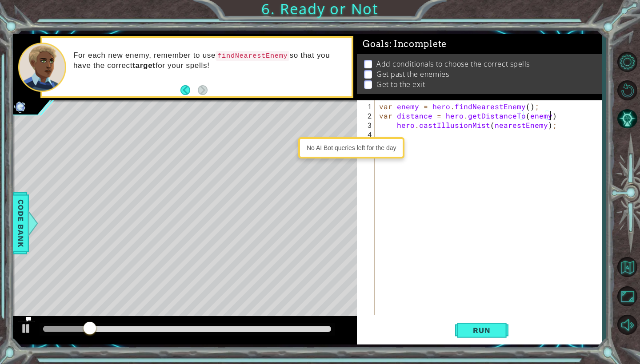
scroll to position [0, 11]
click at [477, 331] on span "Run" at bounding box center [481, 330] width 35 height 9
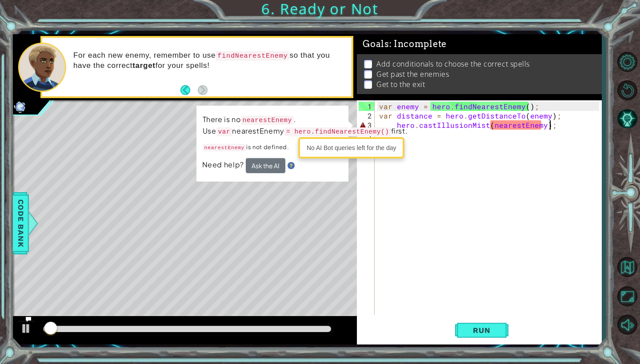
click at [552, 127] on div "var enemy = hero . findNearestEnemy ( ) ; var distance = hero . getDistanceTo (…" at bounding box center [490, 218] width 226 height 233
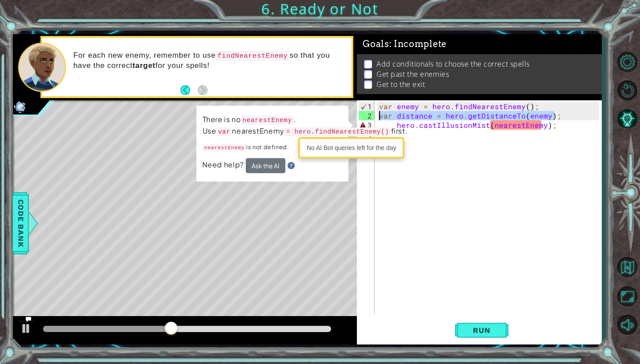
drag, startPoint x: 553, startPoint y: 116, endPoint x: 377, endPoint y: 116, distance: 176.3
click at [377, 116] on div "1 2 3 4 5 6 var enemy = hero . findNearestEnemy ( ) ; var distance = hero . get…" at bounding box center [307, 189] width 588 height 310
type textarea "var distance = hero.getDistanceTo(enemy);"
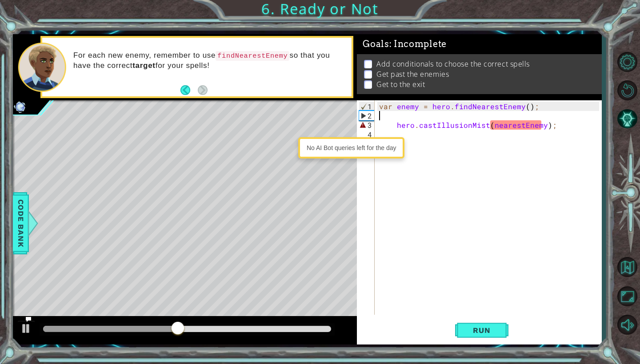
scroll to position [0, 0]
click at [495, 331] on span "Run" at bounding box center [481, 330] width 35 height 9
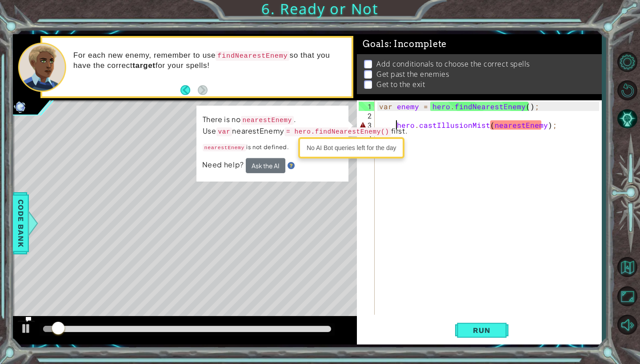
click at [397, 122] on div "var enemy = hero . findNearestEnemy ( ) ; hero . castIllusionMist ( nearestEnem…" at bounding box center [490, 218] width 226 height 233
type textarea "hero.castIllusionMist(nearestEnemy);"
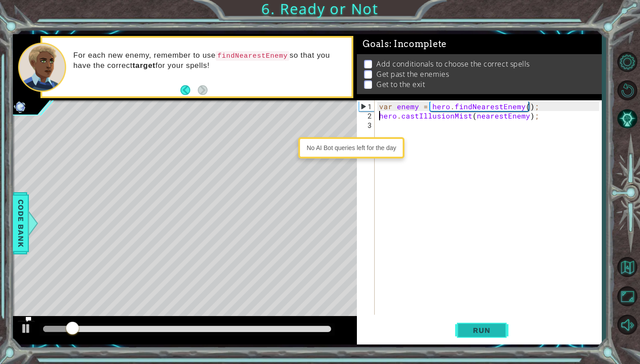
click at [492, 334] on span "Run" at bounding box center [481, 330] width 35 height 9
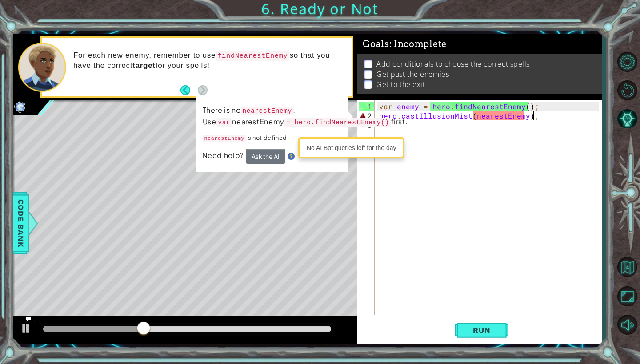
click at [532, 117] on div "var enemy = hero . findNearestEnemy ( ) ; hero . castIllusionMist ( nearestEnem…" at bounding box center [490, 218] width 226 height 233
click at [521, 119] on div "var enemy = hero . findNearestEnemy ( ) ; hero . castIllusionMist ( nearestEnem…" at bounding box center [490, 218] width 226 height 233
click at [522, 117] on div "var enemy = hero . findNearestEnemy ( ) ; hero . castIllusionMist ( nearestEnem…" at bounding box center [490, 218] width 226 height 233
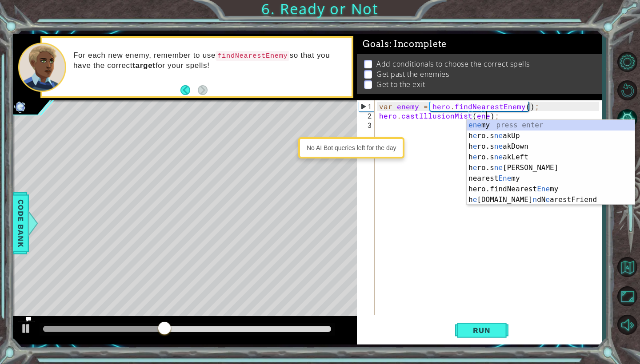
scroll to position [0, 7]
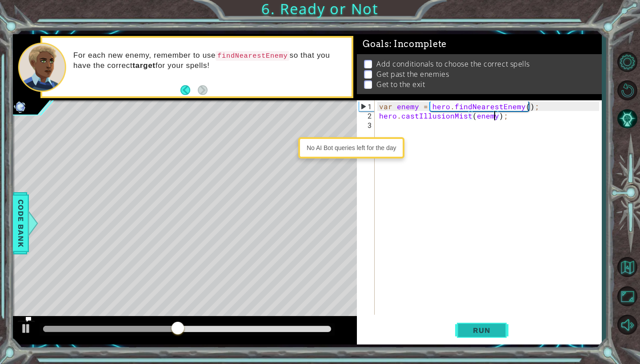
click at [492, 323] on button "Run" at bounding box center [481, 330] width 53 height 24
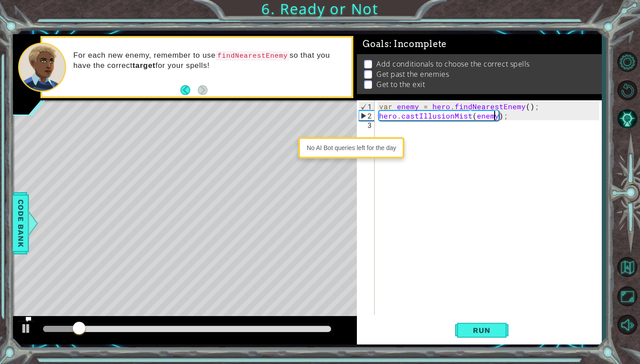
click at [504, 115] on div "var enemy = hero . findNearestEnemy ( ) ; hero . castIllusionMist ( enemy ) ;" at bounding box center [490, 218] width 226 height 233
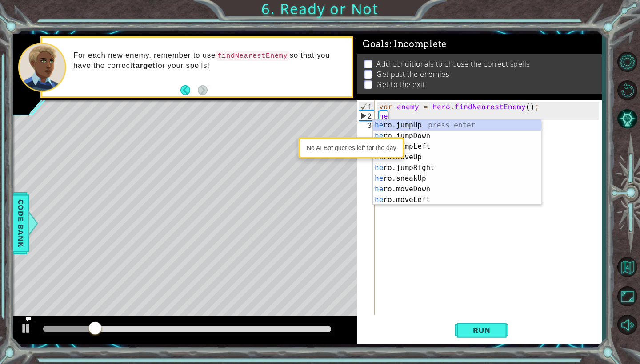
scroll to position [0, 0]
type textarea "h"
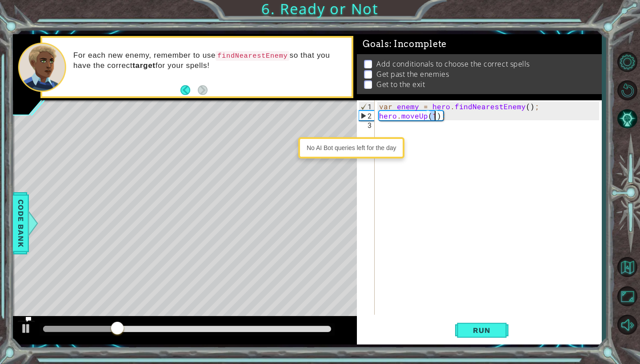
scroll to position [0, 4]
type textarea "hero.moveUp(2);"
click at [405, 125] on div "var enemy = hero . findNearestEnemy ( ) ; hero . moveUp ( 2 ) ;" at bounding box center [490, 218] width 226 height 233
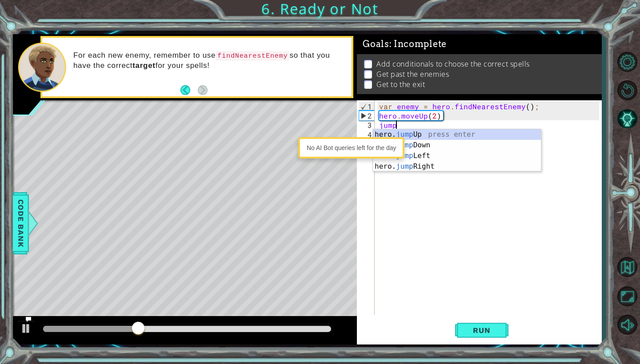
type textarea "jumpu"
click at [413, 133] on div "hero. jumpU p press enter" at bounding box center [457, 145] width 168 height 32
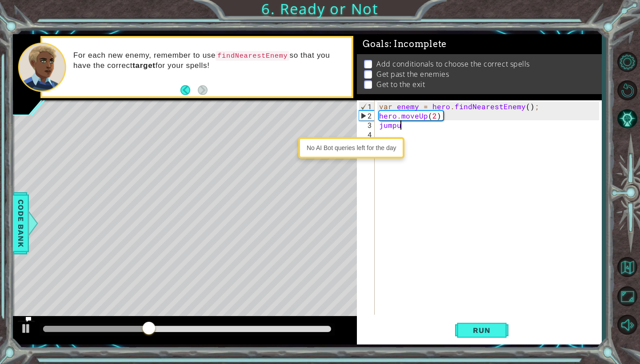
scroll to position [0, 0]
click at [429, 128] on div "var enemy = hero . findNearestEnemy ( ) ; hero . moveUp ( 2 ) ; hero . jumpUp (…" at bounding box center [490, 218] width 226 height 233
type textarea "hero.jumpUp(1);"
click at [393, 136] on div "var enemy = hero . findNearestEnemy ( ) ; hero . moveUp ( 2 ) ; hero . jumpUp (…" at bounding box center [490, 218] width 226 height 233
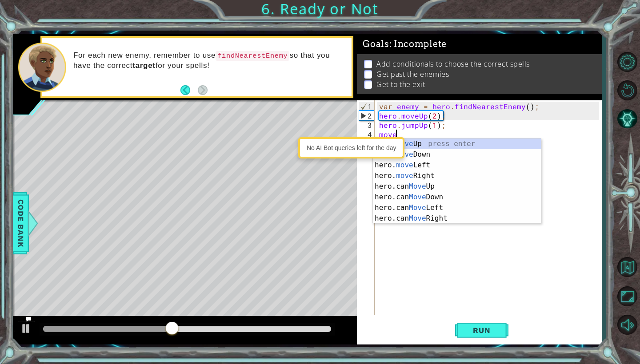
scroll to position [0, 1]
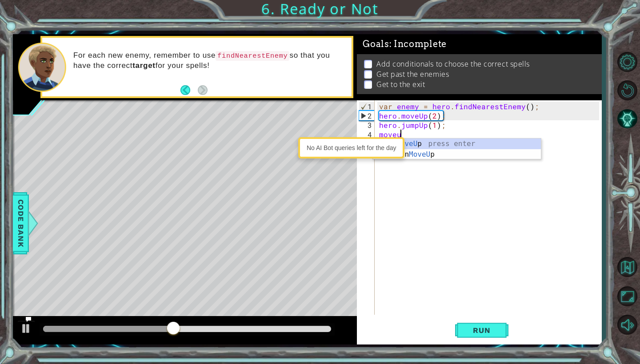
type textarea "hero.moveUp(1);"
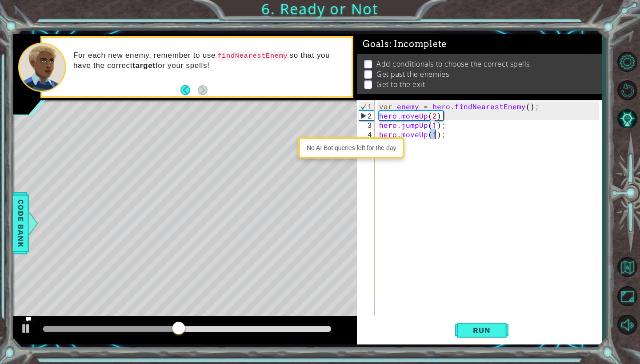
click at [417, 143] on div "var enemy = hero . findNearestEnemy ( ) ; hero . moveUp ( 2 ) ; hero . jumpUp (…" at bounding box center [490, 218] width 226 height 233
click at [417, 145] on div "var enemy = hero . findNearestEnemy ( ) ; hero . moveUp ( 2 ) ; hero . jumpUp (…" at bounding box center [490, 218] width 226 height 233
click at [343, 145] on div "No AI Bot queries left for the day" at bounding box center [351, 147] width 102 height 17
click at [343, 158] on div "No AI Bot queries left for the day" at bounding box center [351, 147] width 107 height 21
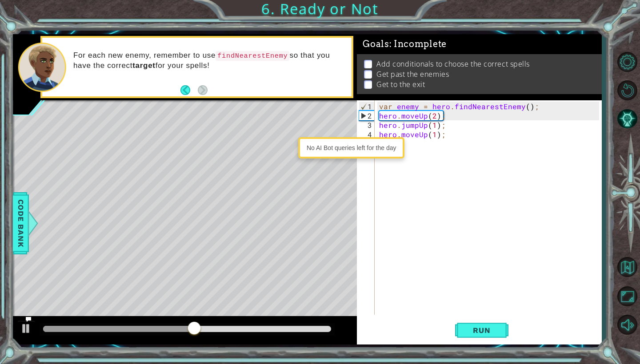
click at [418, 143] on div "var enemy = hero . findNearestEnemy ( ) ; hero . moveUp ( 2 ) ; hero . jumpUp (…" at bounding box center [490, 218] width 226 height 233
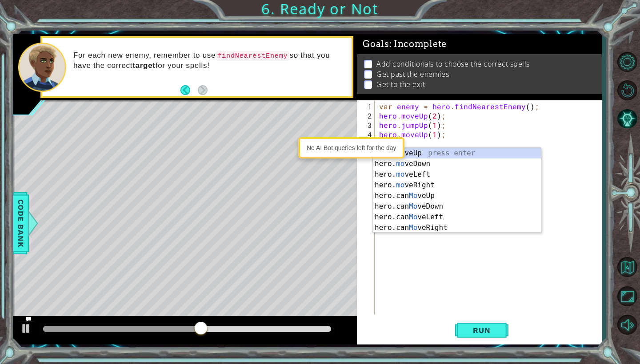
type textarea "m"
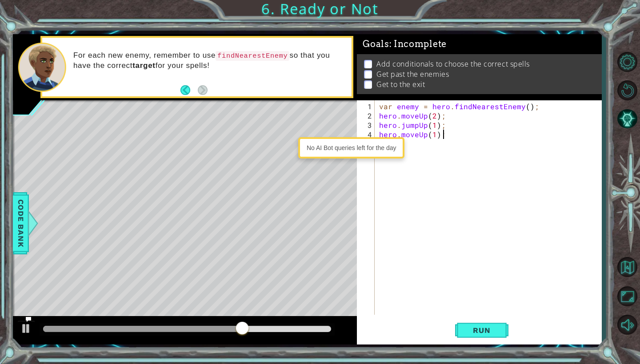
scroll to position [0, 3]
type textarea "hero.moveUp(1);"
click at [421, 147] on div "var enemy = hero . findNearestEnemy ( ) ; hero . moveUp ( 2 ) ; hero . jumpUp (…" at bounding box center [490, 218] width 226 height 233
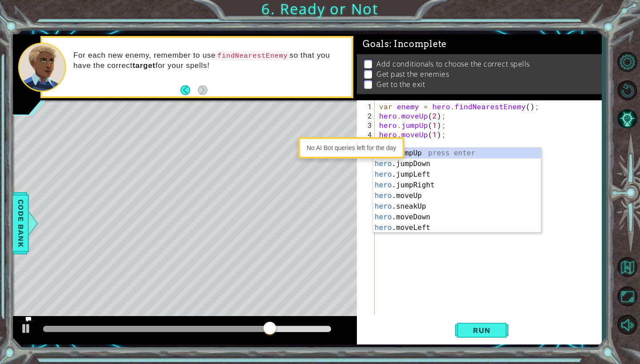
scroll to position [0, 1]
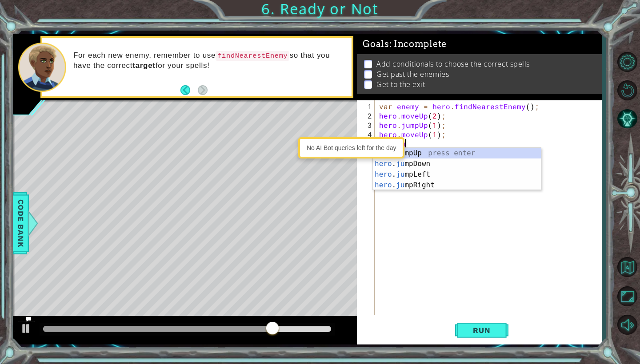
type textarea "herojum"
click at [427, 184] on div "hero . jum pUp press enter hero . jum pDown press enter hero . jum pLeft press …" at bounding box center [457, 180] width 168 height 64
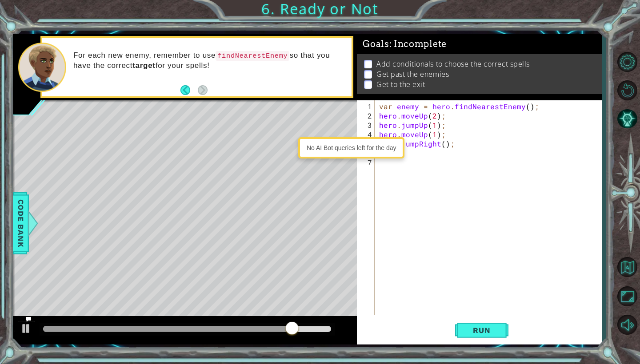
click at [419, 153] on div "var enemy = hero . findNearestEnemy ( ) ; hero . moveUp ( 2 ) ; hero . jumpUp (…" at bounding box center [490, 218] width 226 height 233
type textarea "hero.moveRight(3);"
click at [386, 157] on div "No AI Bot queries left for the day" at bounding box center [351, 147] width 107 height 21
click at [386, 165] on div "var enemy = hero . findNearestEnemy ( ) ; hero . moveUp ( 2 ) ; hero . jumpUp (…" at bounding box center [490, 218] width 226 height 233
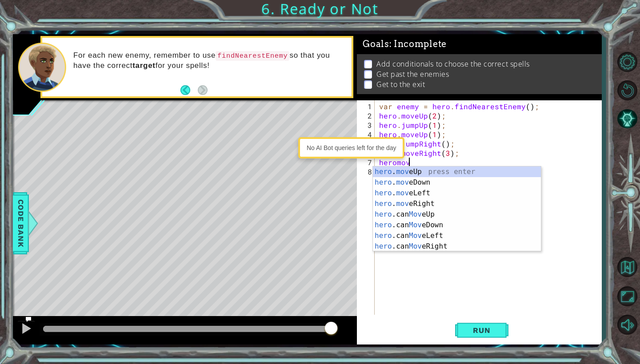
scroll to position [0, 2]
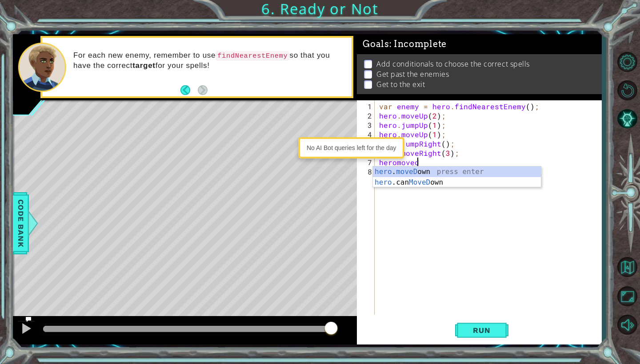
type textarea "hero.moveDown(1);"
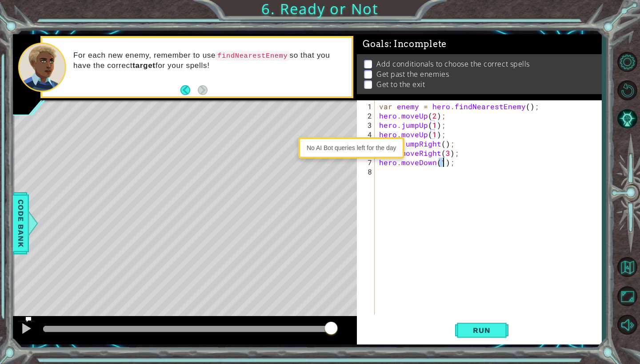
click at [391, 175] on div "var enemy = hero . findNearestEnemy ( ) ; hero . moveUp ( 2 ) ; hero . jumpUp (…" at bounding box center [490, 218] width 226 height 233
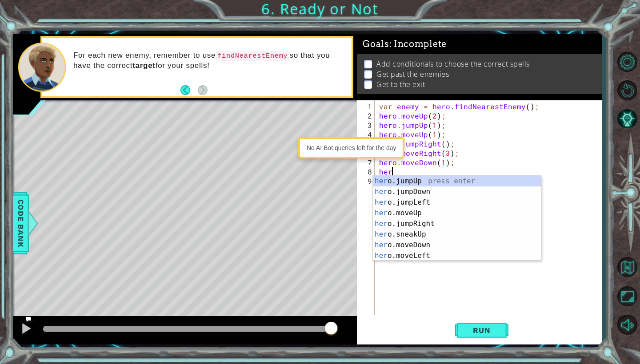
scroll to position [0, 0]
type textarea "h"
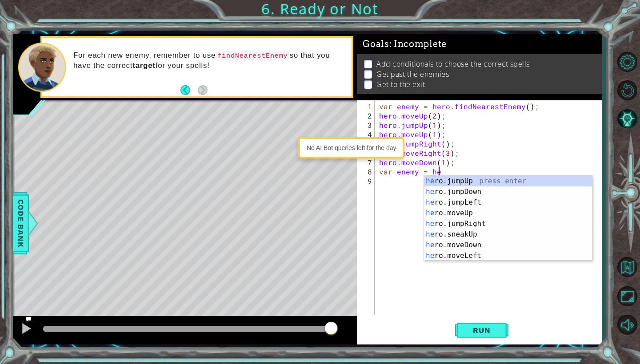
scroll to position [0, 4]
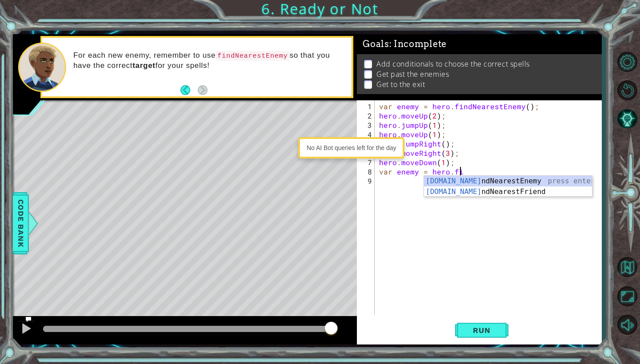
type textarea "var enemy = hero.find"
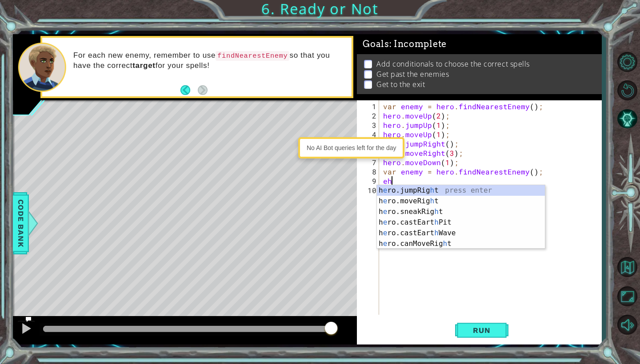
type textarea "e"
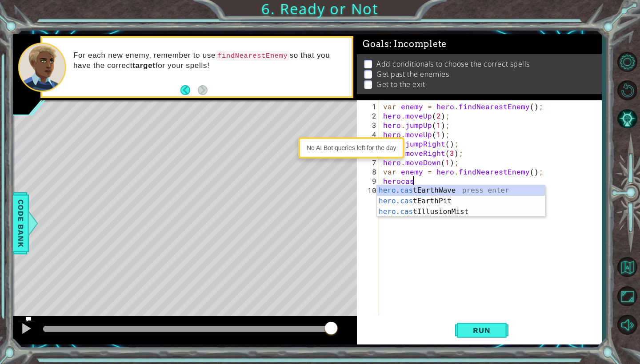
scroll to position [0, 2]
click at [408, 214] on div "hero . cast EarthWave press enter hero . cast EarthPit press enter hero . cast …" at bounding box center [461, 211] width 168 height 53
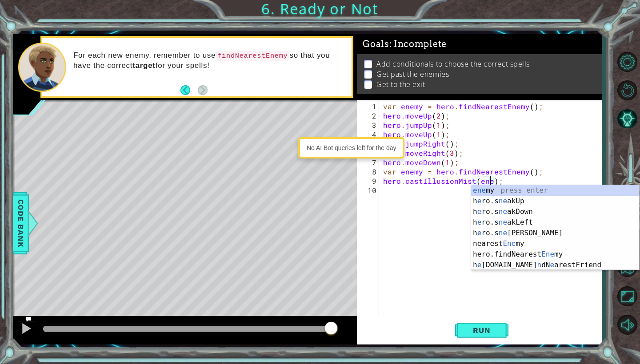
type textarea "hero.castIllusionMist(enemy);"
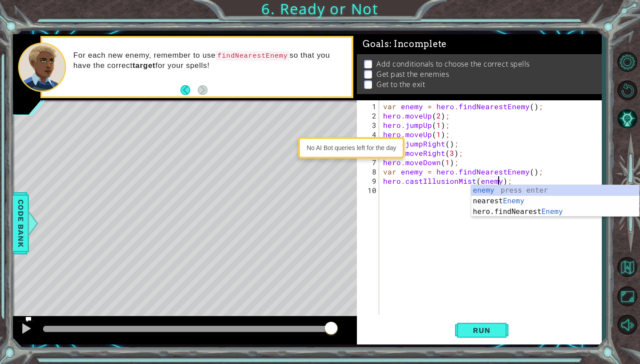
click at [420, 193] on div "var enemy = hero . findNearestEnemy ( ) ; hero . moveUp ( 2 ) ; hero . jumpUp (…" at bounding box center [492, 218] width 222 height 233
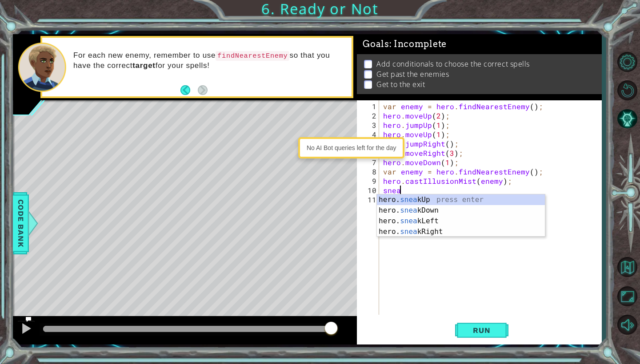
scroll to position [0, 1]
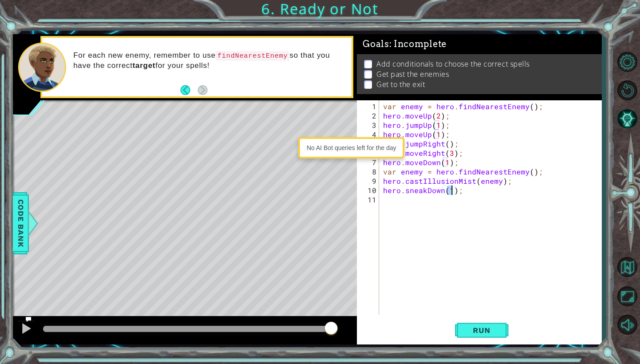
type textarea "hero.sneakDown(2);"
click at [389, 195] on div "var enemy = hero . findNearestEnemy ( ) ; hero . moveUp ( 2 ) ; hero . jumpUp (…" at bounding box center [492, 218] width 222 height 233
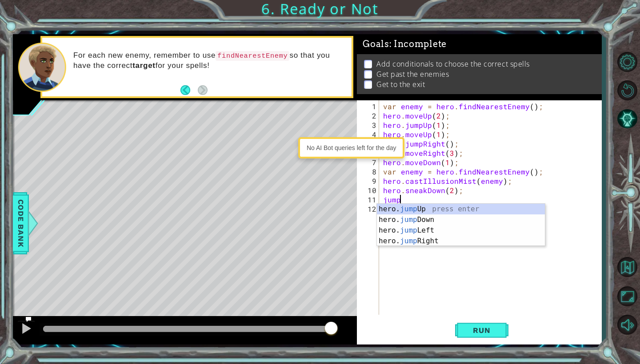
type textarea "jumpd"
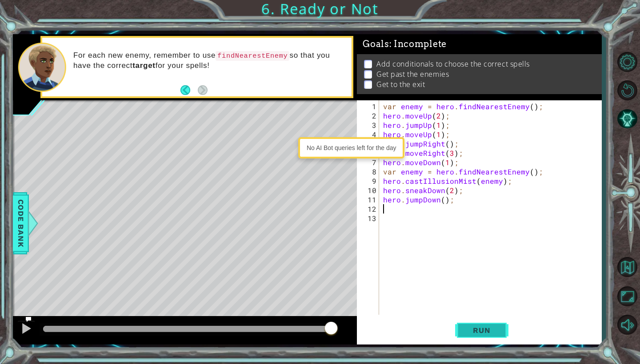
click at [474, 326] on span "Run" at bounding box center [481, 330] width 35 height 9
click at [487, 331] on span "Run" at bounding box center [481, 330] width 35 height 9
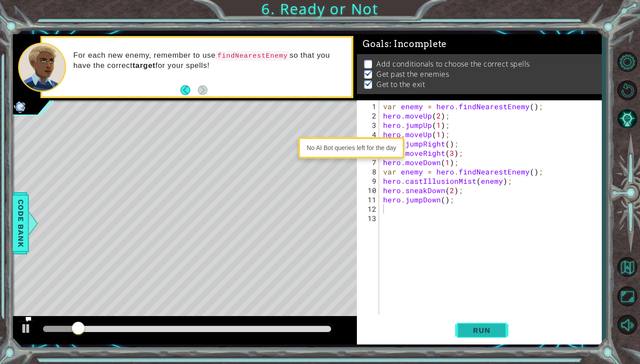
click at [488, 331] on span "Run" at bounding box center [481, 330] width 35 height 9
click at [537, 171] on div "var enemy = hero . findNearestEnemy ( ) ; hero . moveUp ( 2 ) ; hero . jumpUp (…" at bounding box center [492, 218] width 222 height 233
type textarea "var enemy = hero.findNearestEnemy();"
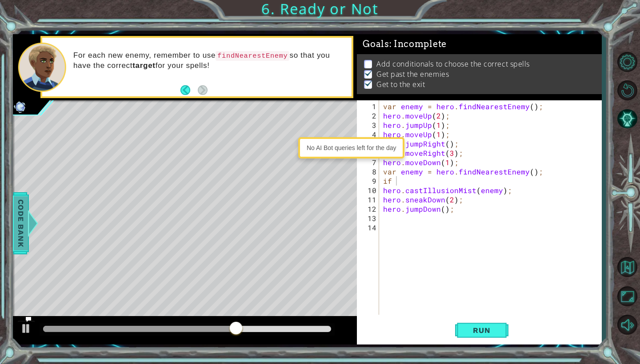
click at [28, 215] on div at bounding box center [32, 223] width 11 height 27
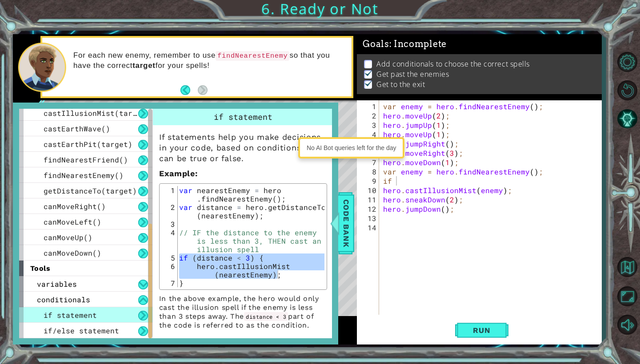
click at [394, 180] on div "var enemy = hero . findNearestEnemy ( ) ; hero . moveUp ( 2 ) ; hero . jumpUp (…" at bounding box center [492, 218] width 222 height 233
type textarea "i"
paste textarea "var distance = hero.getDistanceTo(enemy);"
click at [475, 326] on span "Run" at bounding box center [481, 330] width 35 height 9
type textarea "v"
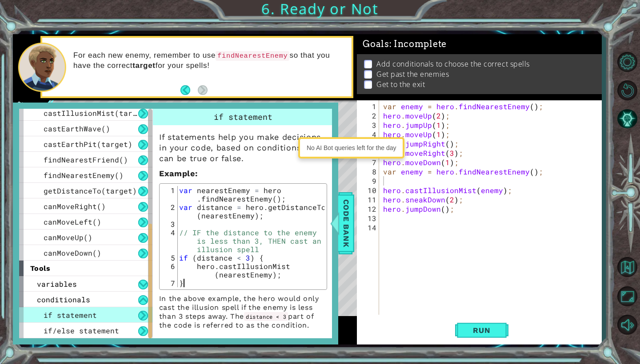
click at [304, 280] on div "var nearestEnemy = hero . findNearestEnemy ( ) ; var distance = hero . getDista…" at bounding box center [250, 249] width 147 height 127
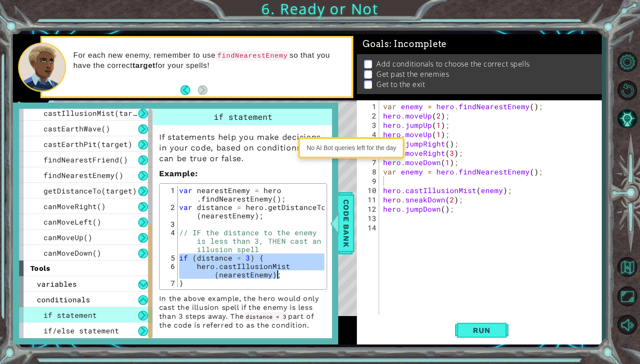
drag, startPoint x: 179, startPoint y: 260, endPoint x: 289, endPoint y: 276, distance: 110.9
click at [289, 276] on div "var nearestEnemy = hero . findNearestEnemy ( ) ; var distance = hero . getDista…" at bounding box center [250, 249] width 147 height 127
type textarea "if (distance < 3) { hero.castIllusionMist(nearestEnemy);"
click at [394, 183] on div "var enemy = hero . findNearestEnemy ( ) ; hero . moveUp ( 2 ) ; hero . jumpUp (…" at bounding box center [492, 218] width 222 height 233
paste textarea "hero.castIllusionMist(nearestEnemy);"
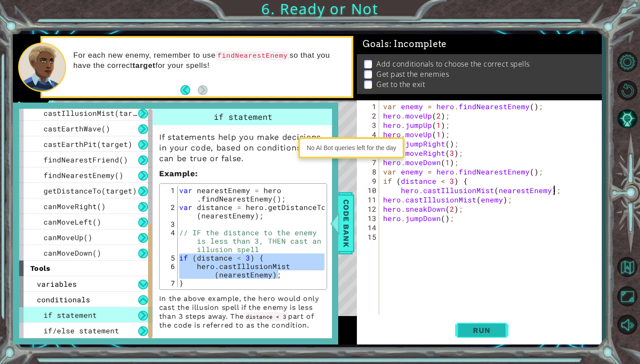
click at [480, 330] on span "Run" at bounding box center [481, 330] width 35 height 9
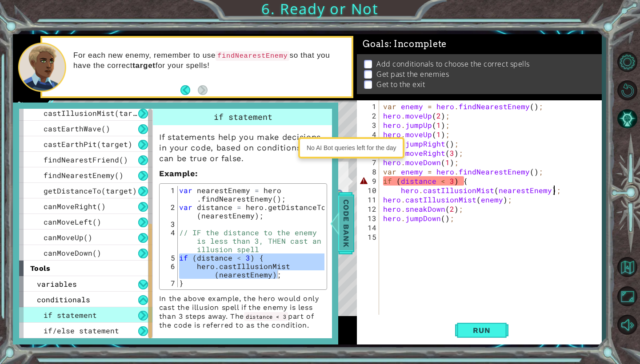
click at [347, 240] on span "Code Bank" at bounding box center [346, 223] width 14 height 54
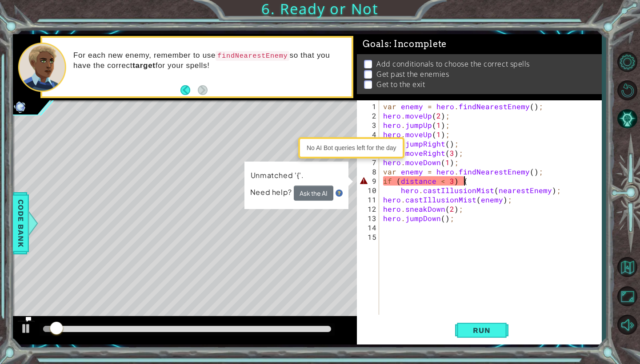
click at [465, 183] on div "var enemy = hero . findNearestEnemy ( ) ; hero . moveUp ( 2 ) ; hero . jumpUp (…" at bounding box center [492, 218] width 222 height 233
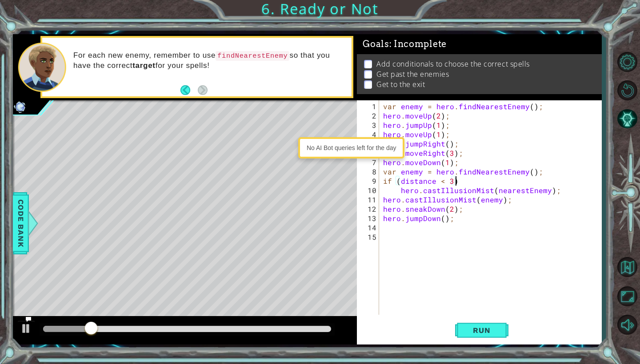
click at [402, 196] on div "var enemy = hero . findNearestEnemy ( ) ; hero . moveUp ( 2 ) ; hero . jumpUp (…" at bounding box center [492, 218] width 222 height 233
click at [400, 191] on div "var enemy = hero . findNearestEnemy ( ) ; hero . moveUp ( 2 ) ; hero . jumpUp (…" at bounding box center [492, 218] width 222 height 233
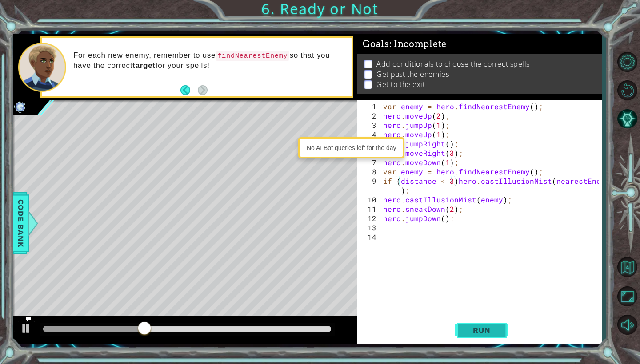
click at [490, 325] on button "Run" at bounding box center [481, 330] width 53 height 24
drag, startPoint x: 201, startPoint y: 326, endPoint x: 304, endPoint y: 331, distance: 103.2
click at [303, 331] on div at bounding box center [173, 329] width 260 height 6
click at [481, 332] on span "Run" at bounding box center [481, 330] width 35 height 9
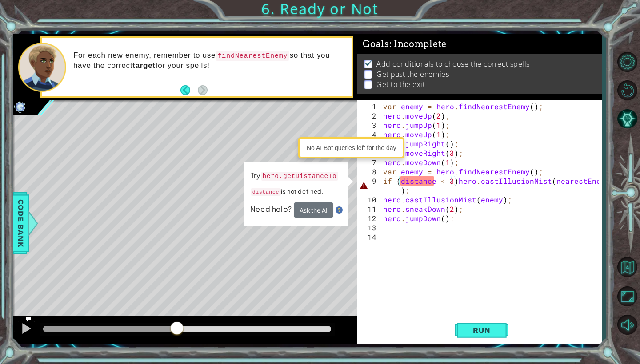
drag, startPoint x: 48, startPoint y: 326, endPoint x: 178, endPoint y: 322, distance: 129.3
click at [178, 322] on div at bounding box center [177, 329] width 16 height 16
click at [401, 184] on div "var enemy = hero . findNearestEnemy ( ) ; hero . moveUp ( 2 ) ; hero . jumpUp (…" at bounding box center [492, 218] width 222 height 233
click at [400, 181] on div "var enemy = hero . findNearestEnemy ( ) ; hero . moveUp ( 2 ) ; hero . jumpUp (…" at bounding box center [492, 218] width 222 height 233
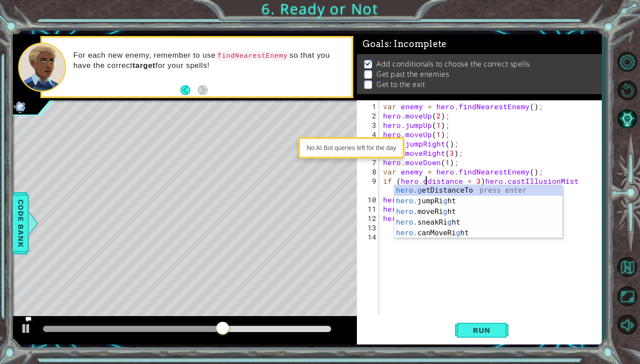
scroll to position [0, 3]
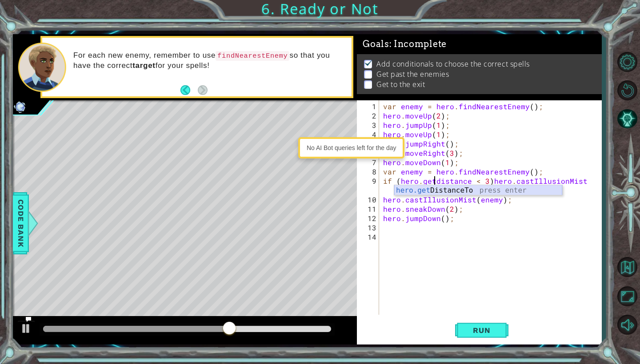
click at [429, 193] on div "hero.get DistanceTo press enter" at bounding box center [478, 201] width 168 height 32
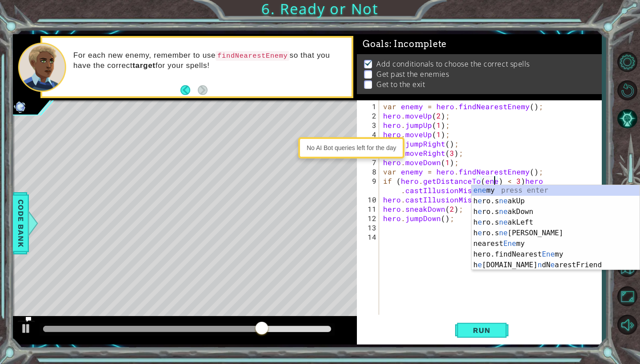
scroll to position [0, 8]
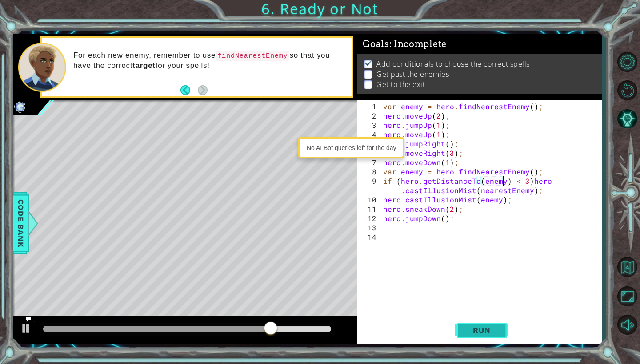
click at [472, 330] on span "Run" at bounding box center [481, 330] width 35 height 9
click at [460, 329] on button "Run" at bounding box center [481, 330] width 53 height 24
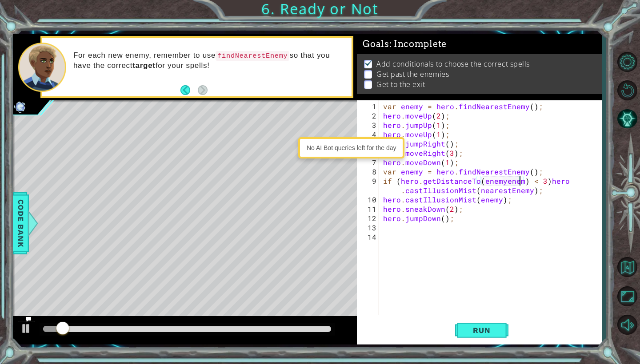
scroll to position [0, 9]
type textarea "if (hero.getDistanceTo(enemy) < 3)hero.castIllusionMist(nearestEnemy);"
click at [523, 231] on div "var enemy = hero . findNearestEnemy ( ) ; hero . moveUp ( 2 ) ; hero . jumpUp (…" at bounding box center [492, 218] width 222 height 233
click at [512, 192] on div "var enemy = hero . findNearestEnemy ( ) ; hero . moveUp ( 2 ) ; hero . jumpUp (…" at bounding box center [492, 218] width 222 height 233
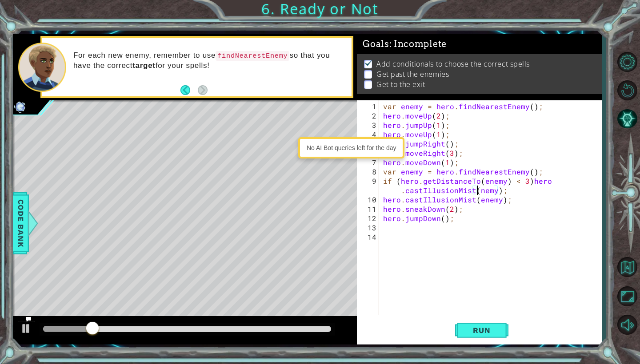
scroll to position [0, 15]
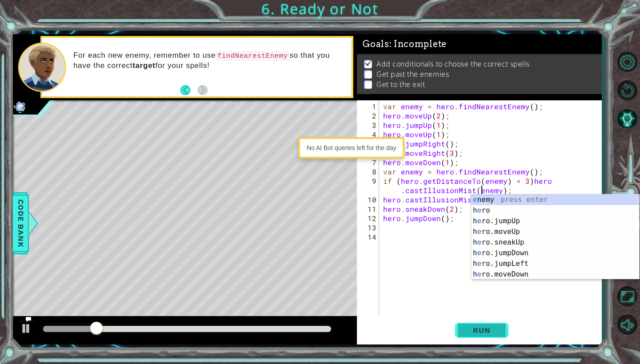
type textarea "if (hero.getDistanceTo(enemy) < 3)hero.castIllusionMist(enemy);"
click at [495, 333] on span "Run" at bounding box center [481, 330] width 35 height 9
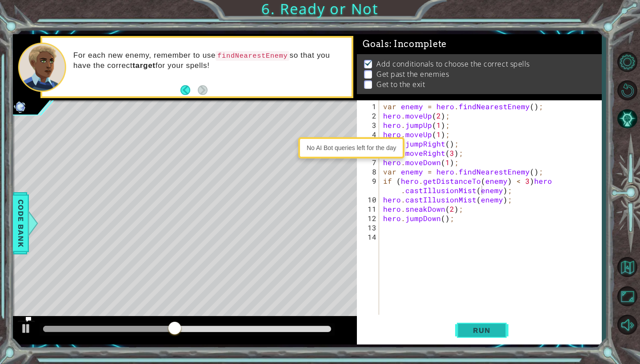
click at [485, 326] on span "Run" at bounding box center [481, 330] width 35 height 9
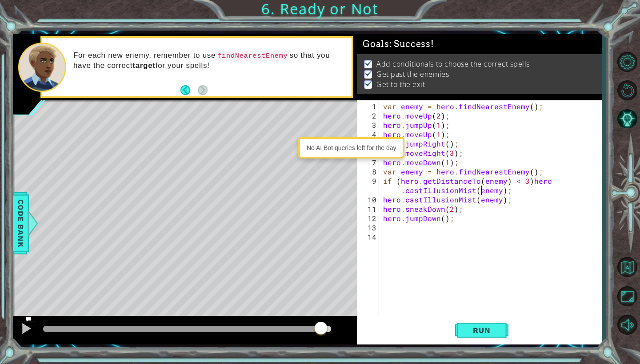
drag, startPoint x: 57, startPoint y: 328, endPoint x: 320, endPoint y: 342, distance: 263.3
click at [320, 342] on div at bounding box center [185, 330] width 344 height 28
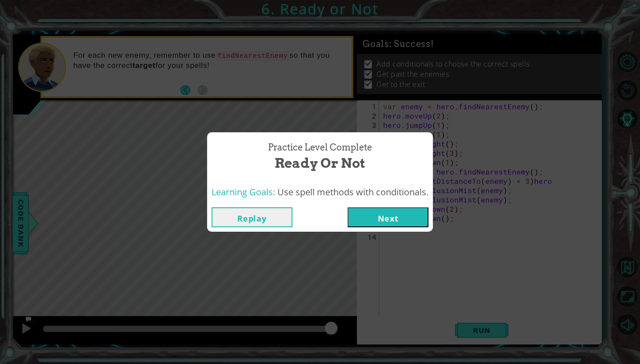
click at [402, 215] on button "Next" at bounding box center [387, 217] width 81 height 20
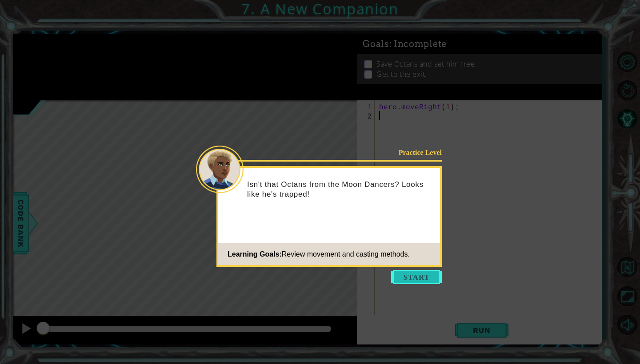
click at [410, 271] on button "Start" at bounding box center [416, 277] width 51 height 14
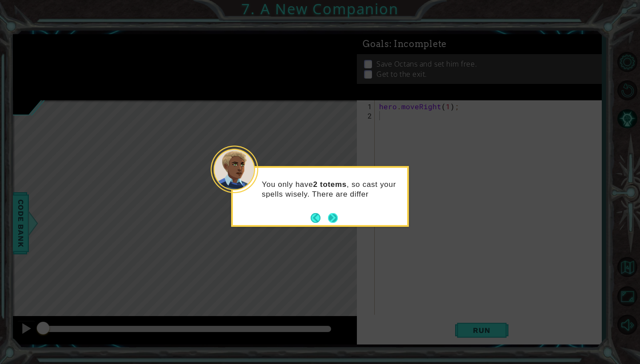
click at [336, 219] on button "Next" at bounding box center [332, 218] width 12 height 12
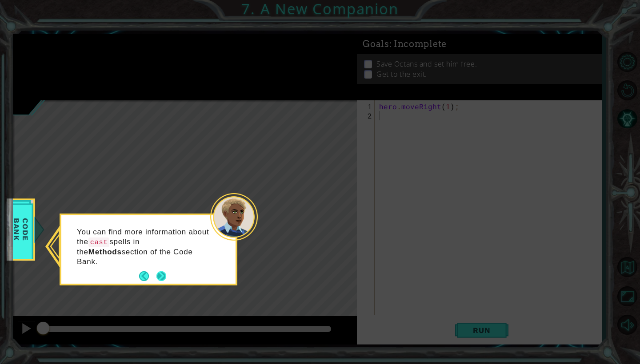
click at [165, 270] on button "Next" at bounding box center [161, 276] width 12 height 12
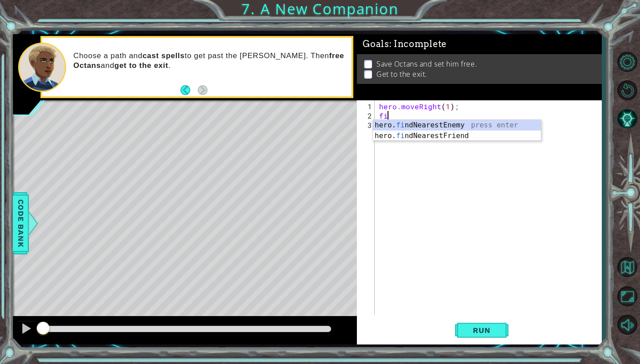
scroll to position [0, 0]
type textarea "find"
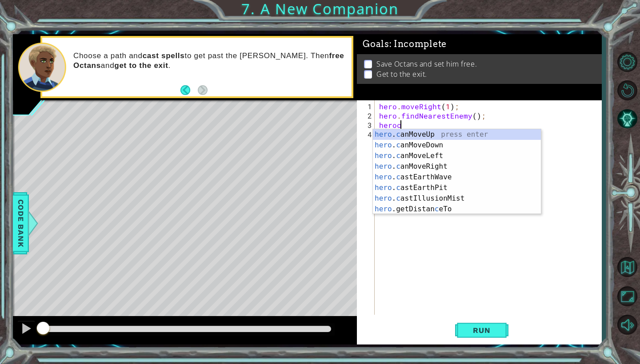
scroll to position [0, 1]
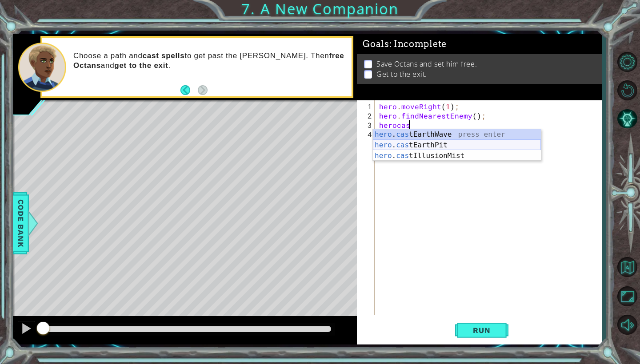
click at [443, 145] on div "hero . cas tEarthWave press enter hero . cas tEarthPit press enter hero . cas t…" at bounding box center [457, 155] width 168 height 53
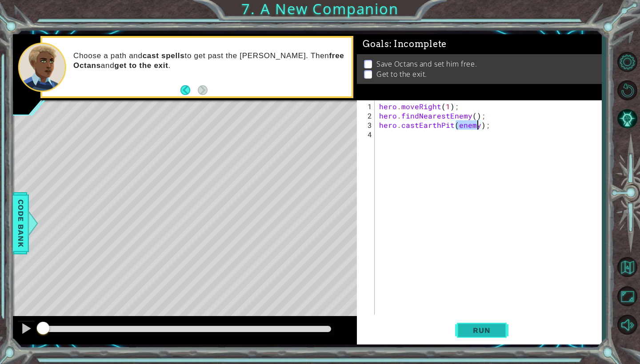
click at [488, 334] on span "Run" at bounding box center [481, 330] width 35 height 9
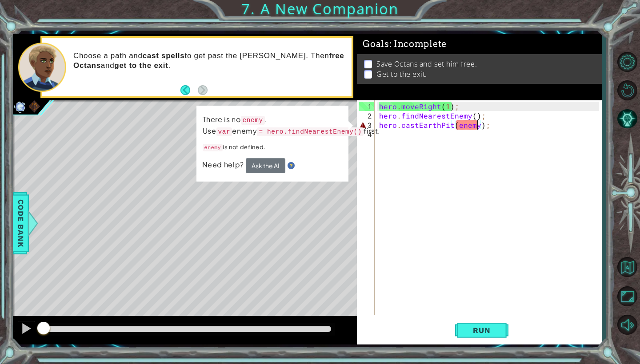
drag, startPoint x: 67, startPoint y: 327, endPoint x: 32, endPoint y: 313, distance: 37.9
click at [32, 313] on div "methods hero use(thing) moveUp(steps) moveDown(steps) moveLeft(steps) moveRight…" at bounding box center [307, 189] width 588 height 310
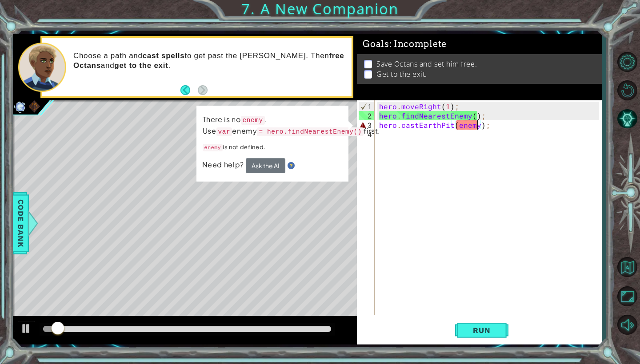
click at [380, 113] on div "hero . moveRight ( 1 ) ; hero . findNearestEnemy ( ) ; hero . castEarthPit ( en…" at bounding box center [490, 218] width 226 height 233
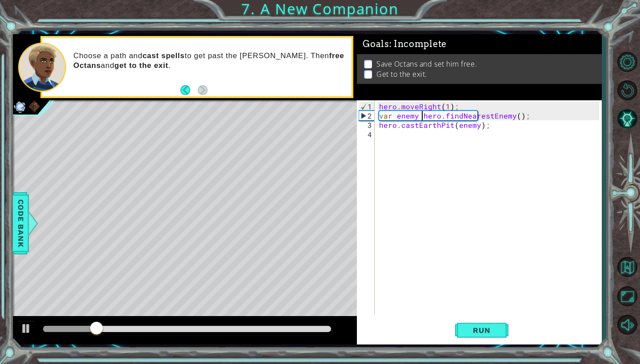
scroll to position [0, 3]
type textarea "var enemy = hero.findNearestEnemy();"
click at [492, 333] on span "Run" at bounding box center [481, 330] width 35 height 9
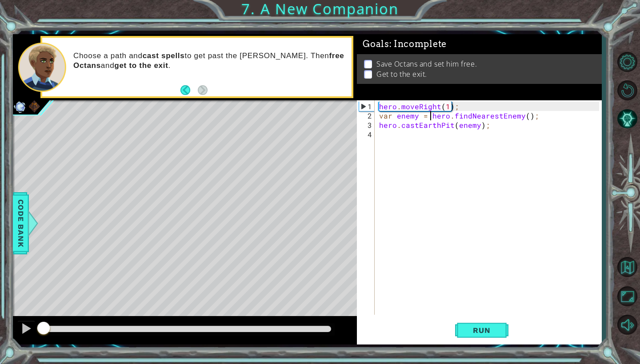
drag, startPoint x: 52, startPoint y: 325, endPoint x: 28, endPoint y: 314, distance: 25.4
click at [28, 314] on div "methods hero use(thing) moveUp(steps) moveDown(steps) moveLeft(steps) moveRight…" at bounding box center [307, 189] width 588 height 310
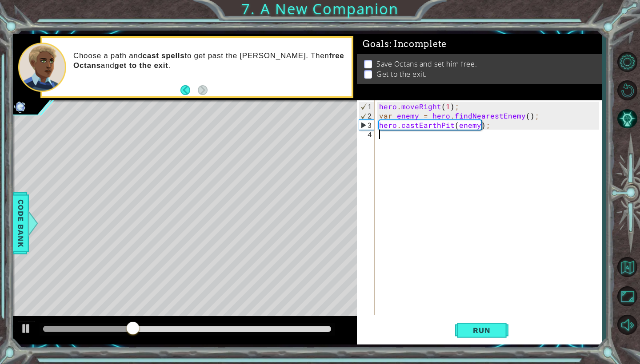
click at [390, 138] on div "hero . moveRight ( 1 ) ; var enemy = hero . findNearestEnemy ( ) ; hero . castE…" at bounding box center [490, 218] width 226 height 233
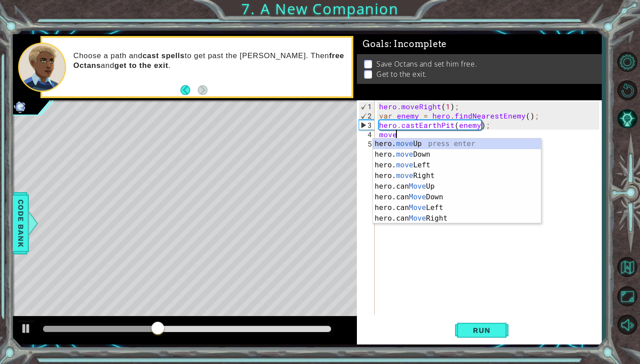
scroll to position [0, 1]
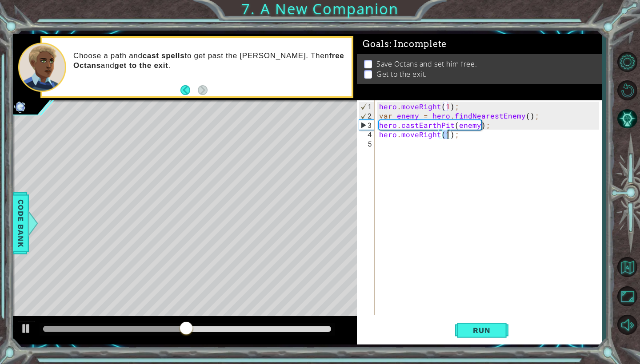
type textarea "hero.moveRight(2);"
click at [387, 143] on div "hero . moveRight ( 1 ) ; var enemy = hero . findNearestEnemy ( ) ; hero . castE…" at bounding box center [490, 218] width 226 height 233
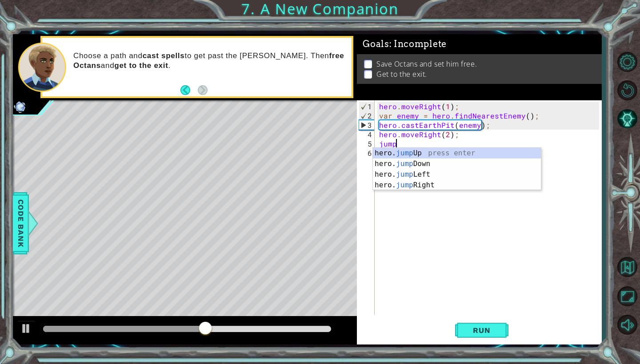
type textarea "jumpr"
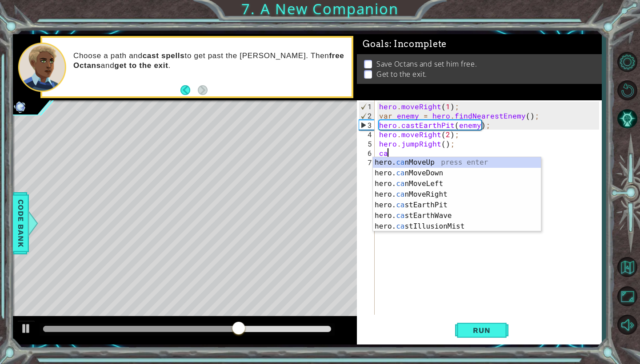
type textarea "c"
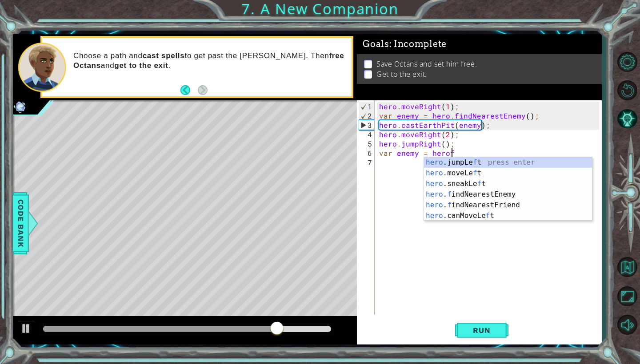
scroll to position [0, 4]
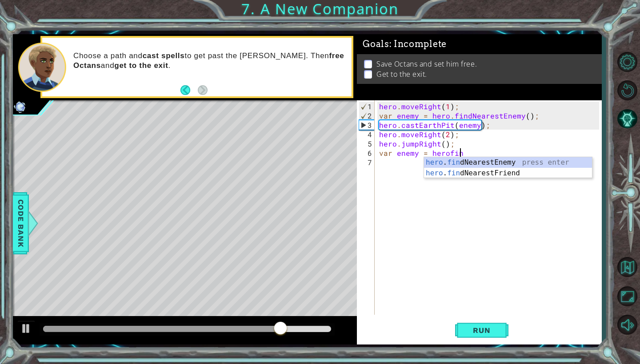
type textarea "var enemy = hero.findNearestEnemy()"
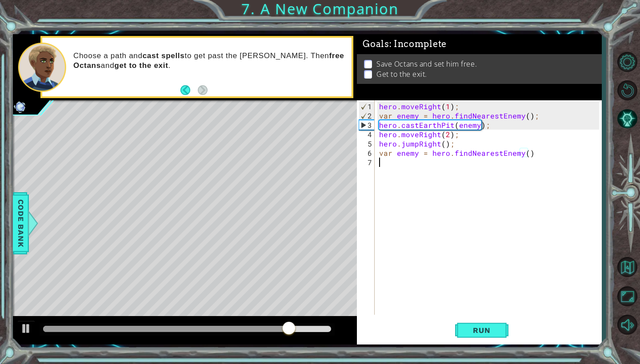
click at [382, 163] on div "hero . moveRight ( 1 ) ; var enemy = hero . findNearestEnemy ( ) ; hero . castE…" at bounding box center [490, 218] width 226 height 233
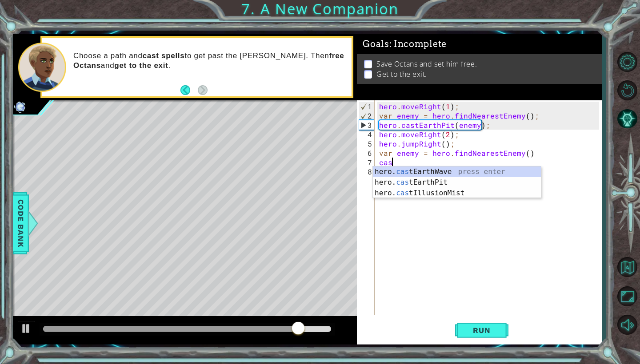
scroll to position [0, 0]
click at [423, 182] on div "hero. cast EarthWave press enter hero. cast EarthPit press enter hero. cast Ill…" at bounding box center [457, 193] width 168 height 53
type textarea "hero.castEarthPit(enemy);"
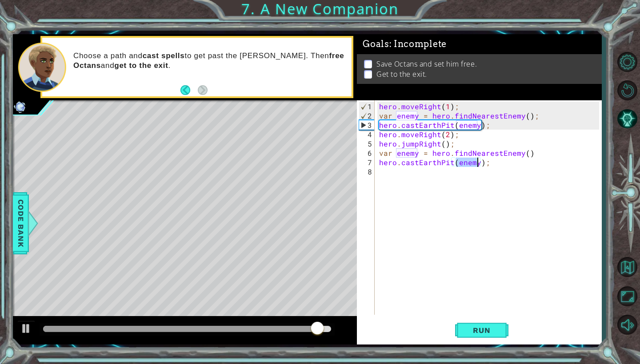
click at [422, 173] on div "hero . moveRight ( 1 ) ; var enemy = hero . findNearestEnemy ( ) ; hero . castE…" at bounding box center [490, 218] width 226 height 233
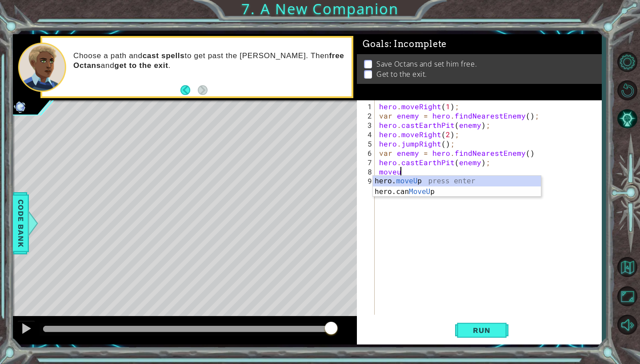
scroll to position [0, 1]
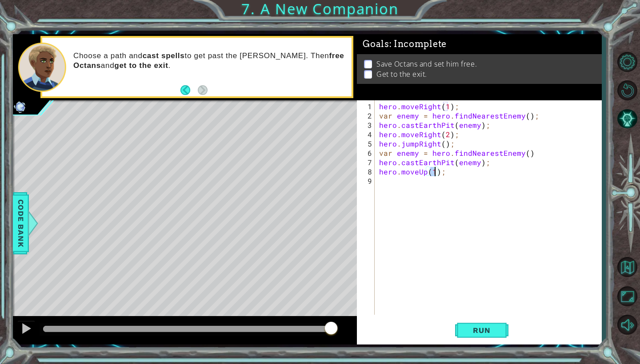
type textarea "hero.moveUp(3);"
click at [400, 185] on div "hero . moveRight ( 1 ) ; var enemy = hero . findNearestEnemy ( ) ; hero . castE…" at bounding box center [490, 218] width 226 height 233
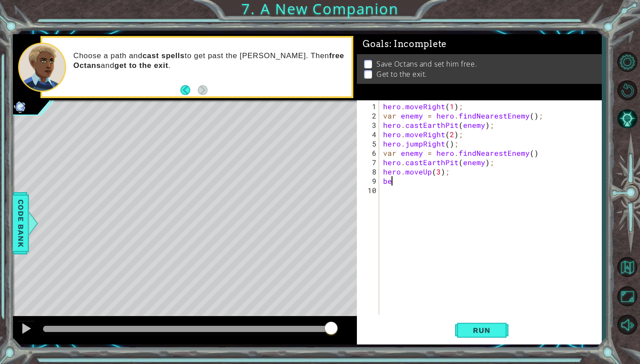
type textarea "b"
click at [490, 335] on button "Run" at bounding box center [481, 330] width 53 height 24
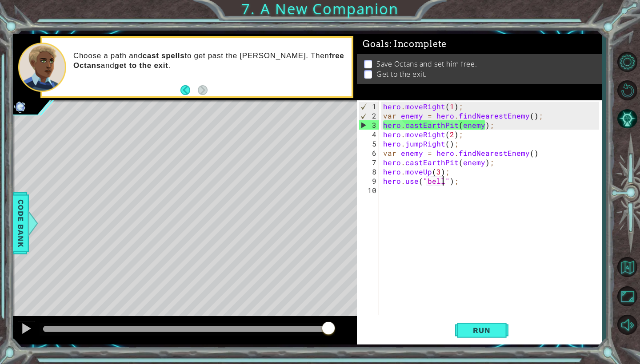
drag, startPoint x: 49, startPoint y: 331, endPoint x: 331, endPoint y: 307, distance: 283.5
click at [331, 307] on div "methods hero use(thing) moveUp(steps) moveDown(steps) moveLeft(steps) moveRight…" at bounding box center [307, 189] width 588 height 310
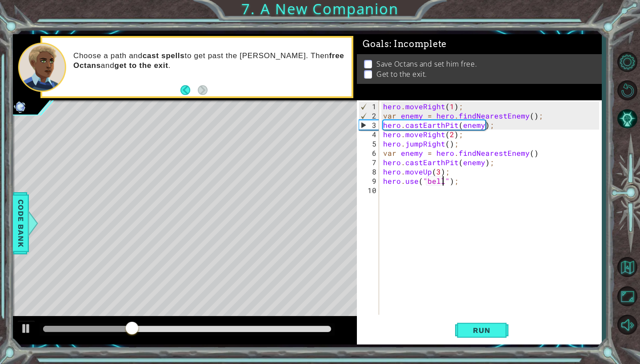
click at [457, 127] on div "hero . moveRight ( 1 ) ; var enemy = hero . findNearestEnemy ( ) ; hero . castE…" at bounding box center [492, 218] width 222 height 233
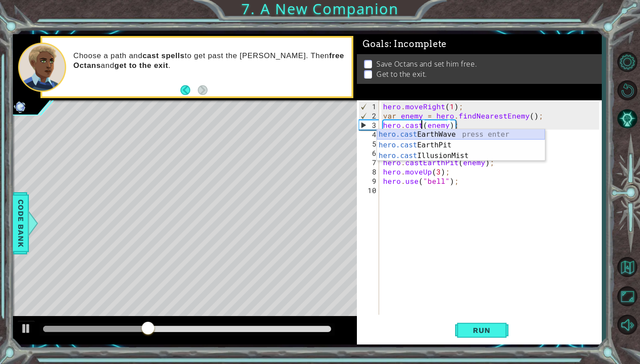
click at [438, 131] on div "hero.cast EarthWave press enter hero.cast EarthPit press enter hero.cast Illusi…" at bounding box center [461, 155] width 168 height 53
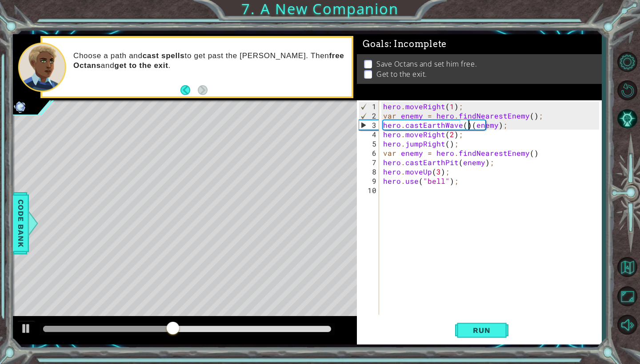
click at [505, 127] on div "hero . moveRight ( 1 ) ; var enemy = hero . findNearestEnemy ( ) ; hero . [PERS…" at bounding box center [492, 218] width 222 height 233
click at [476, 334] on span "Run" at bounding box center [481, 330] width 35 height 9
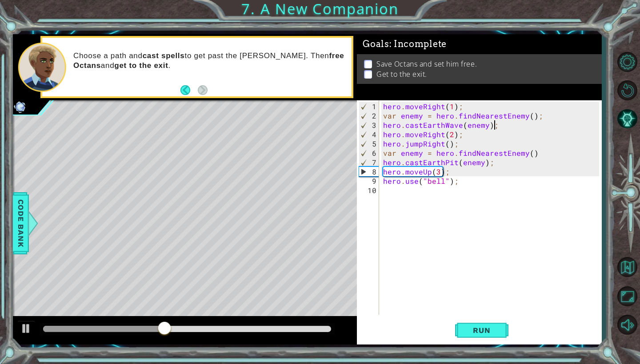
click at [454, 163] on div "hero . moveRight ( 1 ) ; var enemy = hero . findNearestEnemy ( ) ; hero . [PERS…" at bounding box center [492, 218] width 222 height 233
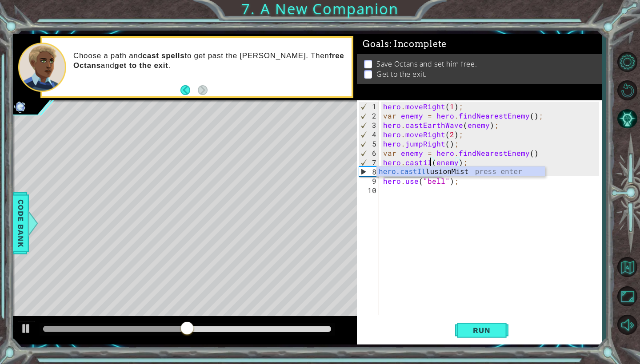
scroll to position [0, 3]
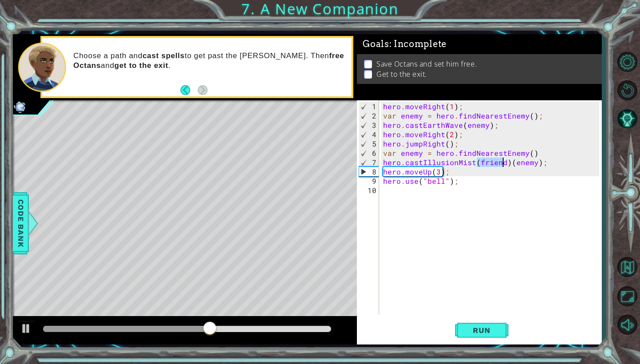
click at [543, 163] on div "hero . moveRight ( 1 ) ; var enemy = hero . findNearestEnemy ( ) ; hero . [PERS…" at bounding box center [492, 218] width 222 height 233
click at [429, 171] on div "hero . moveRight ( 1 ) ; var enemy = hero . findNearestEnemy ( ) ; hero . [PERS…" at bounding box center [492, 218] width 222 height 233
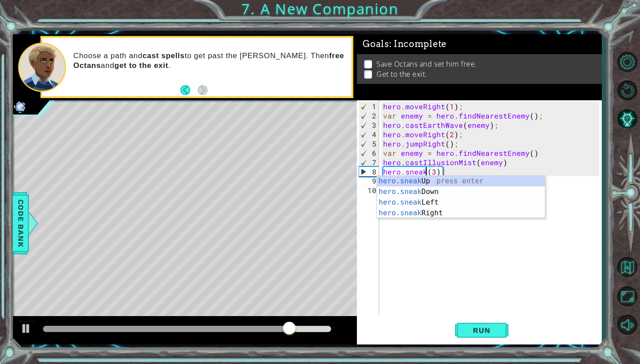
scroll to position [0, 3]
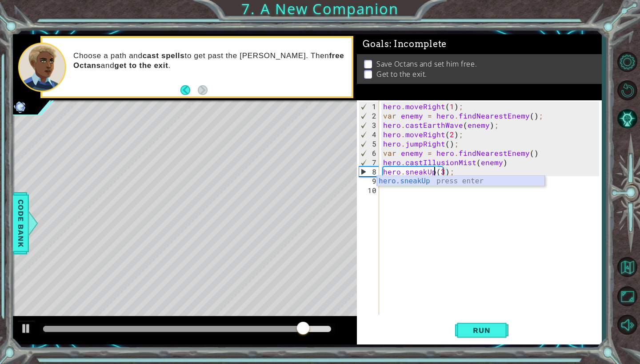
click at [459, 183] on div "hero.sneakUp press enter" at bounding box center [461, 192] width 168 height 32
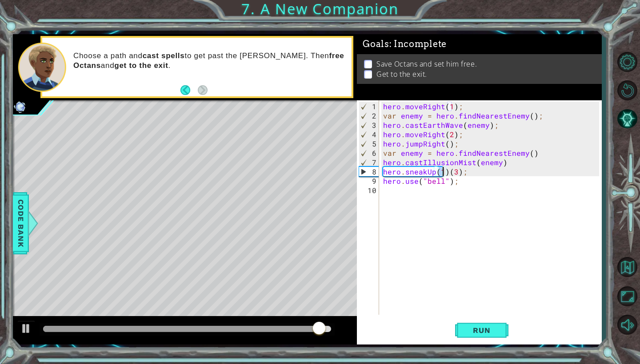
scroll to position [0, 4]
click at [466, 173] on div "hero . moveRight ( 1 ) ; var enemy = hero . findNearestEnemy ( ) ; hero . [PERS…" at bounding box center [492, 218] width 222 height 233
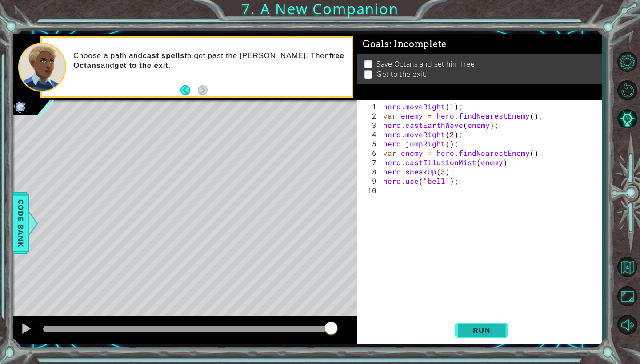
type textarea "hero.sneakUp(3);"
click at [477, 330] on span "Run" at bounding box center [481, 330] width 35 height 9
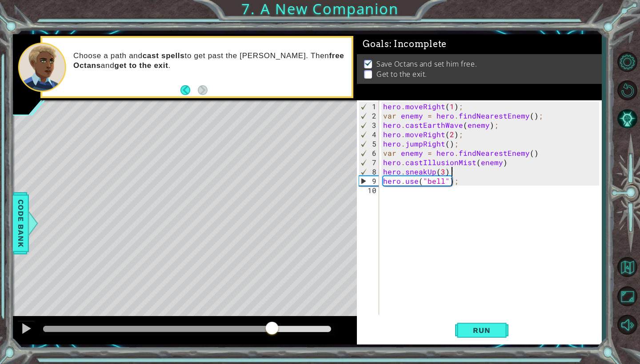
drag, startPoint x: 50, startPoint y: 327, endPoint x: 271, endPoint y: 323, distance: 221.2
click at [271, 323] on div at bounding box center [272, 329] width 16 height 16
click at [410, 196] on div "hero . moveRight ( 1 ) ; var enemy = hero . findNearestEnemy ( ) ; hero . [PERS…" at bounding box center [492, 218] width 222 height 233
type textarea "hero.moveRight(2);"
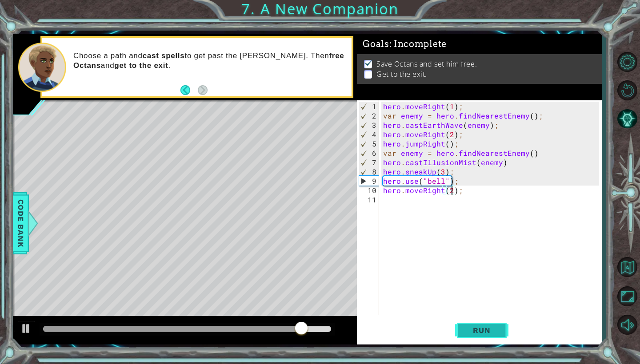
click at [477, 324] on button "Run" at bounding box center [481, 330] width 53 height 24
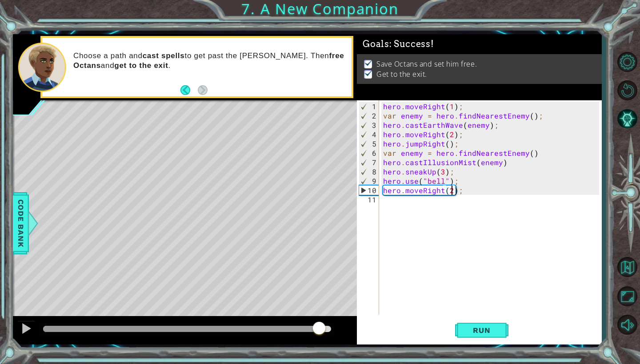
drag, startPoint x: 72, startPoint y: 324, endPoint x: 318, endPoint y: 348, distance: 247.2
click at [318, 348] on div "1 ההההההההההההההההההההההההההההההההההההההההההההההההההההההההההההההההההההההההההההה…" at bounding box center [307, 189] width 588 height 321
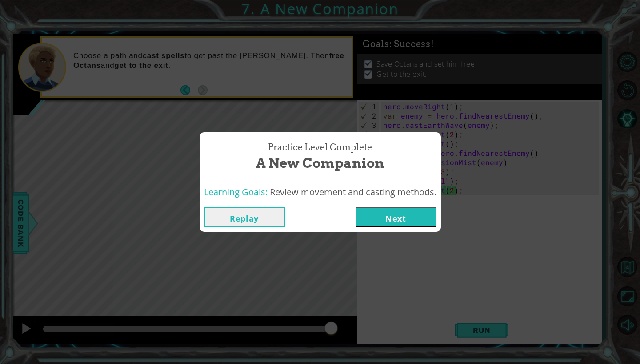
click at [402, 228] on div "Replay Next" at bounding box center [319, 217] width 241 height 29
click at [404, 213] on button "Next" at bounding box center [395, 217] width 81 height 20
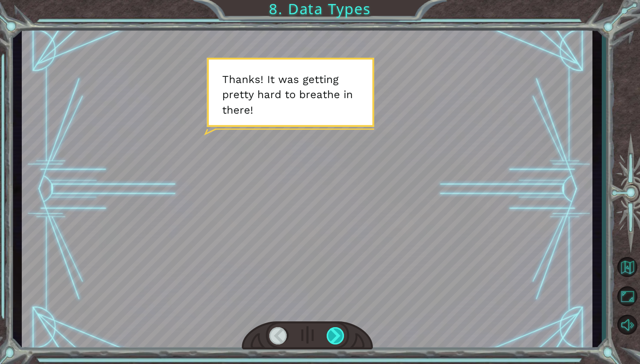
click at [332, 332] on div at bounding box center [335, 335] width 18 height 17
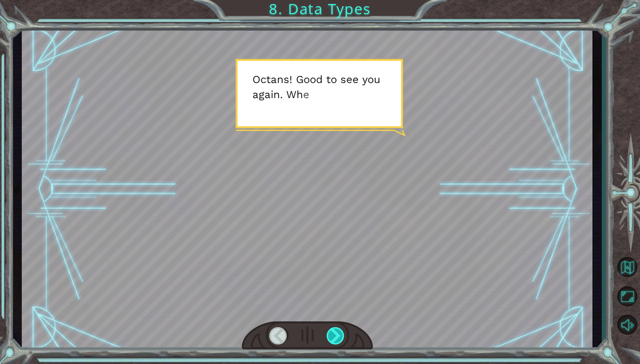
click at [332, 332] on div at bounding box center [335, 335] width 18 height 17
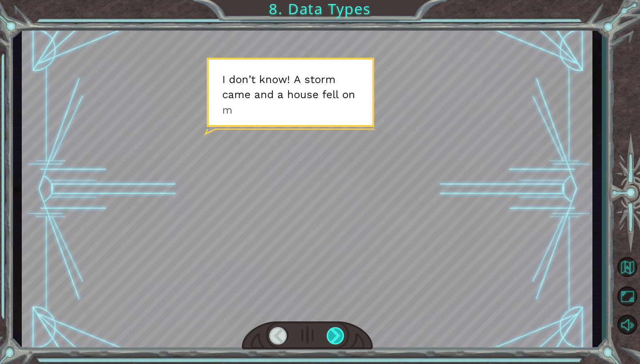
click at [332, 332] on div at bounding box center [335, 335] width 18 height 17
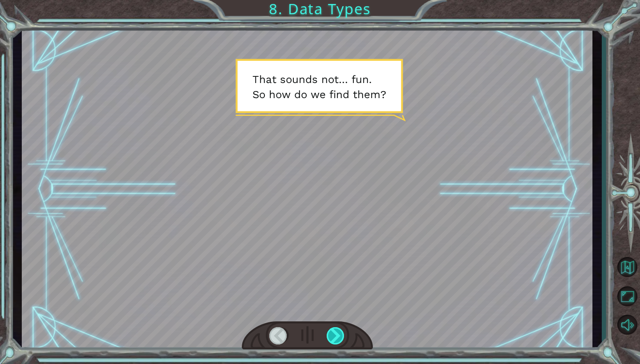
click at [331, 331] on div at bounding box center [335, 335] width 18 height 17
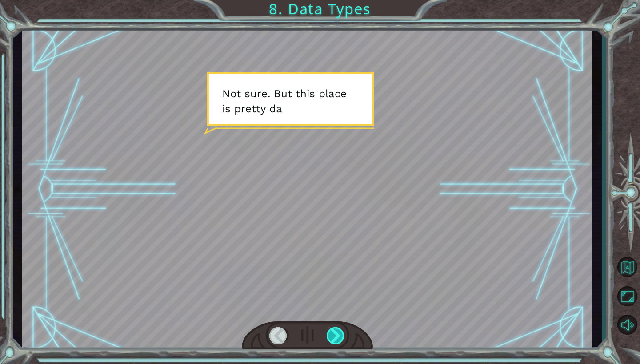
click at [331, 331] on div at bounding box center [335, 335] width 18 height 17
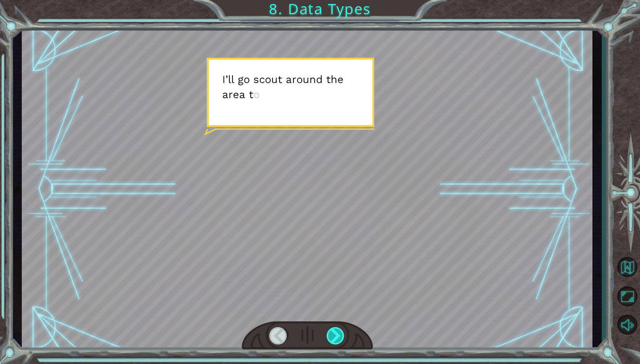
click at [331, 331] on div at bounding box center [335, 335] width 18 height 17
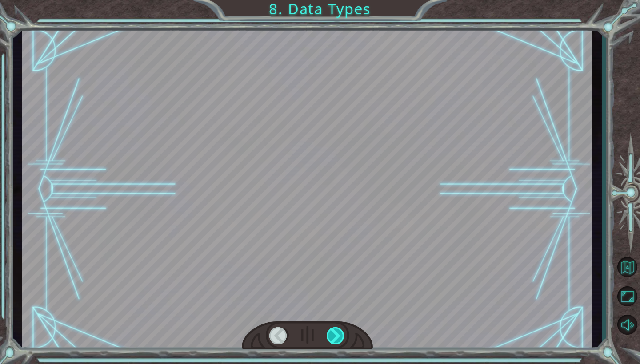
click at [331, 331] on div at bounding box center [335, 335] width 18 height 17
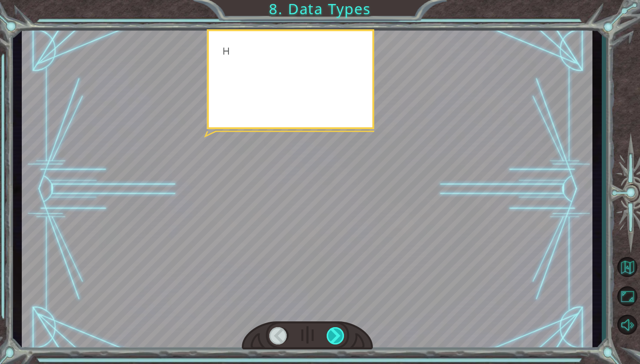
click at [331, 331] on div at bounding box center [335, 335] width 18 height 17
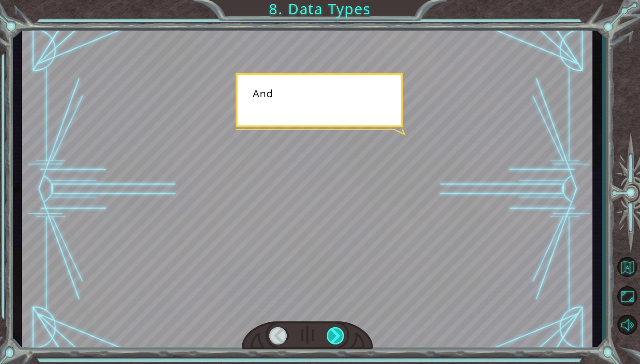
click at [331, 331] on div at bounding box center [335, 335] width 18 height 17
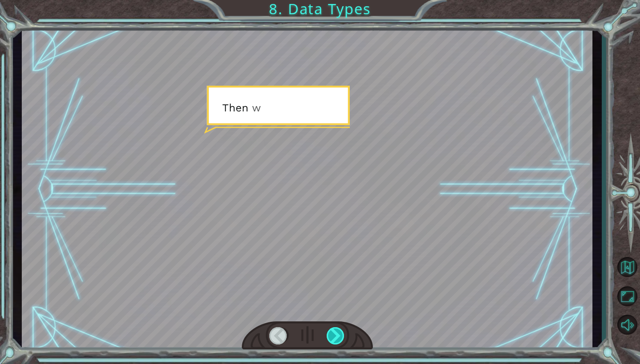
click at [331, 331] on div at bounding box center [335, 335] width 18 height 17
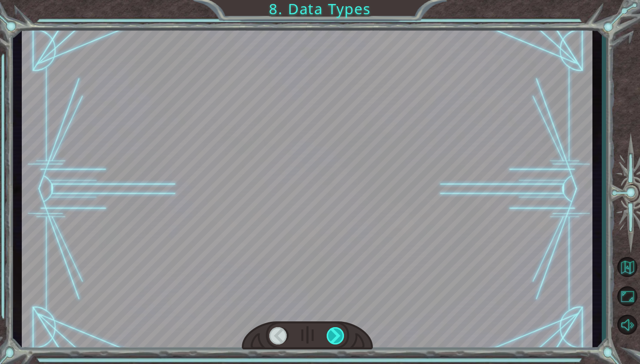
click at [331, 331] on div at bounding box center [335, 335] width 18 height 17
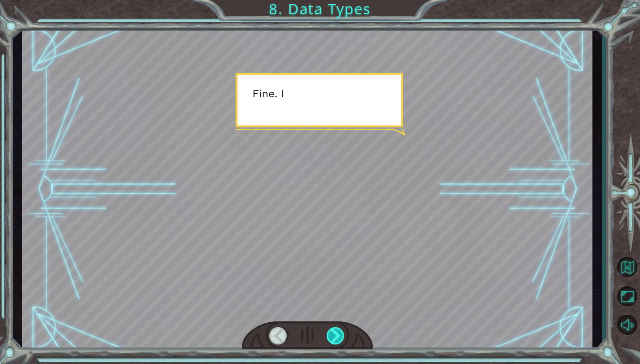
click at [331, 331] on div at bounding box center [335, 335] width 18 height 17
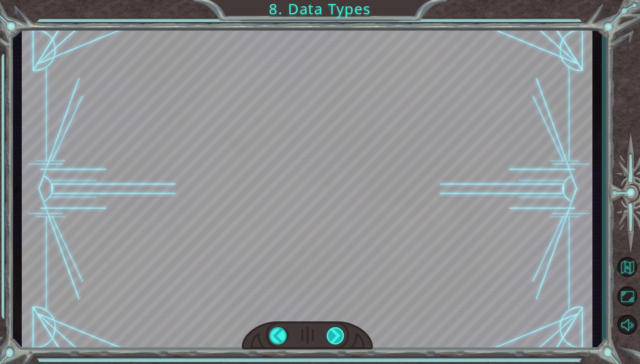
click at [331, 331] on div at bounding box center [335, 335] width 18 height 17
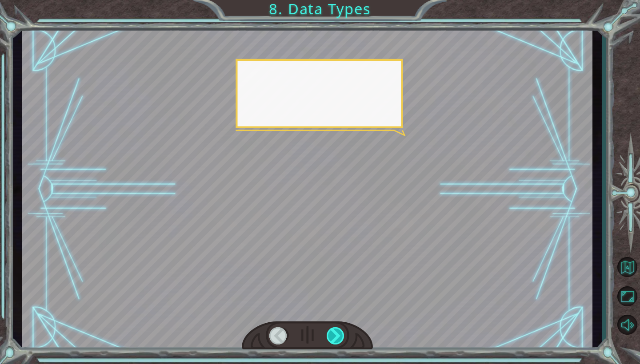
click at [331, 331] on div at bounding box center [335, 335] width 18 height 17
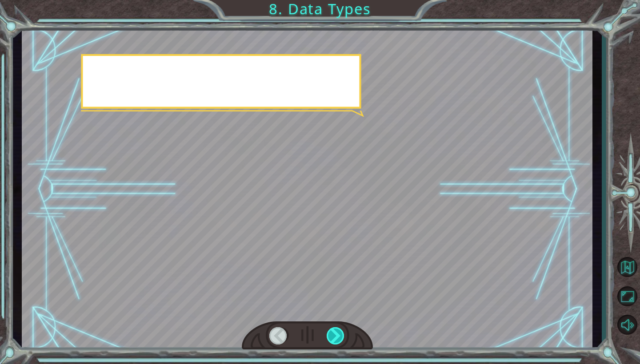
click at [331, 331] on div at bounding box center [335, 335] width 18 height 17
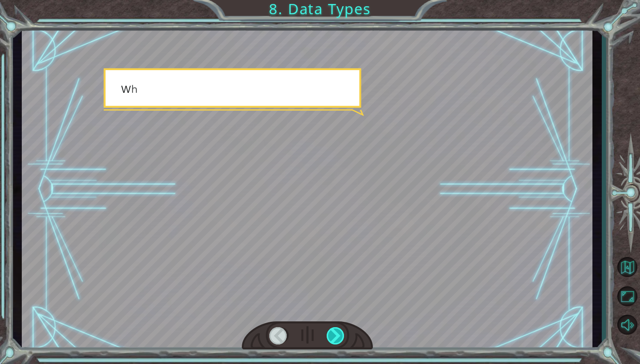
click at [331, 331] on div at bounding box center [335, 335] width 18 height 17
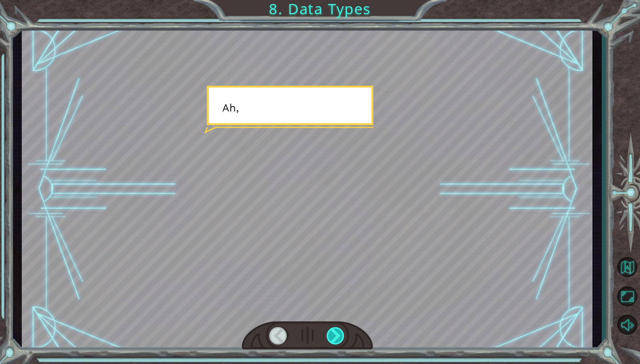
click at [331, 331] on div at bounding box center [335, 335] width 18 height 17
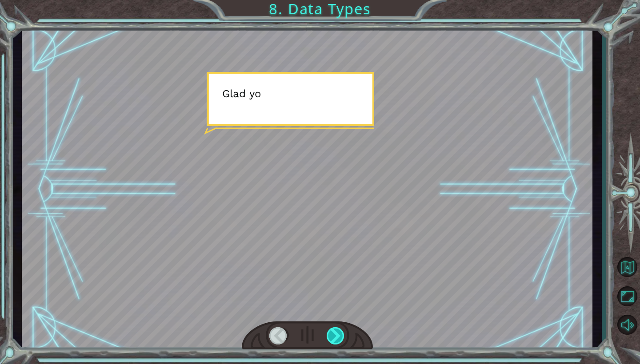
click at [331, 331] on div at bounding box center [335, 335] width 18 height 17
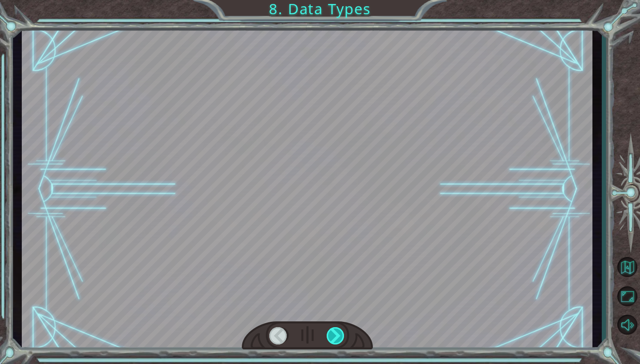
click at [331, 331] on div at bounding box center [335, 335] width 18 height 17
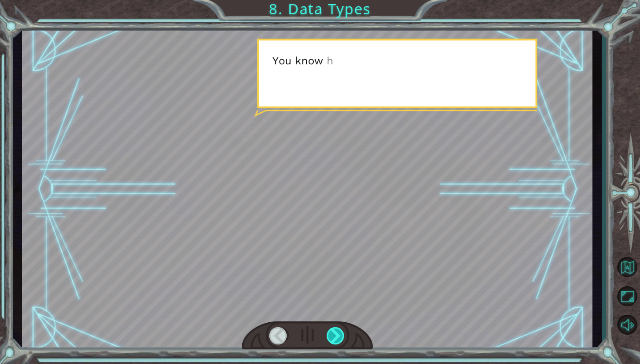
click at [331, 331] on div at bounding box center [335, 335] width 18 height 17
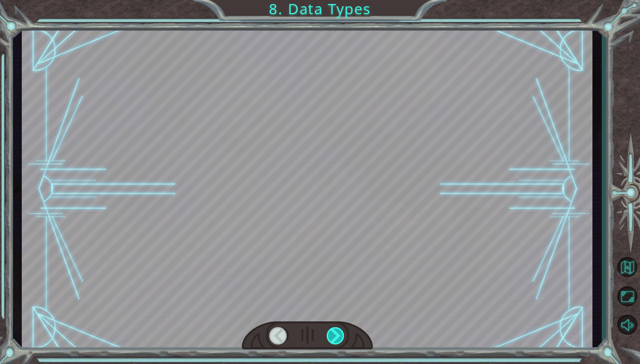
click at [331, 331] on div at bounding box center [335, 335] width 18 height 17
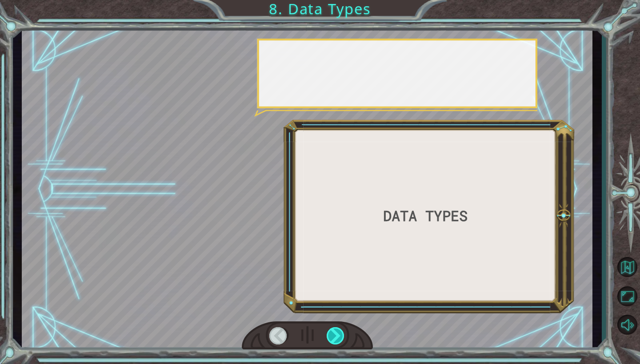
click at [331, 331] on div at bounding box center [335, 335] width 18 height 17
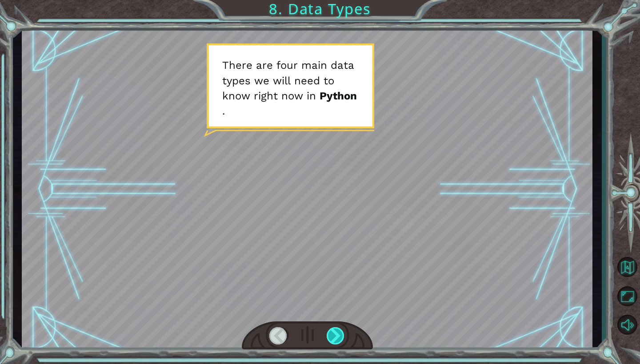
click at [334, 332] on div at bounding box center [335, 335] width 18 height 17
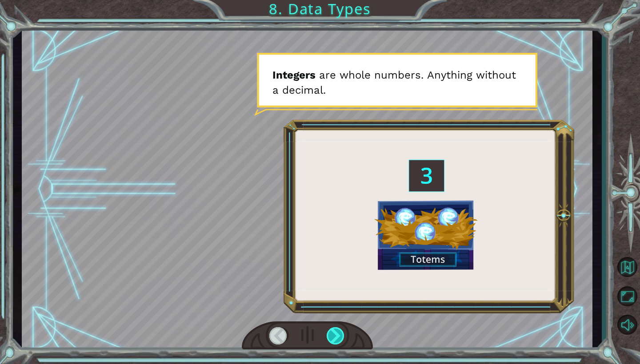
click at [334, 332] on div at bounding box center [335, 335] width 18 height 17
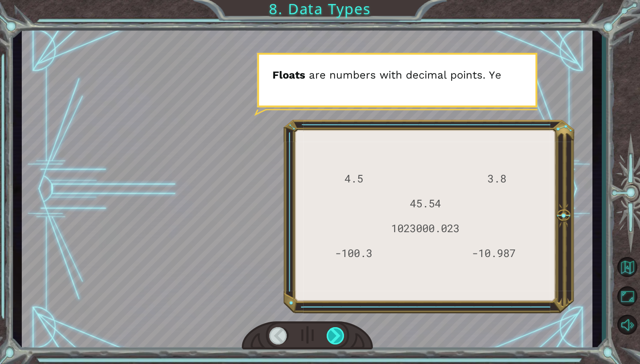
click at [334, 332] on div at bounding box center [335, 335] width 18 height 17
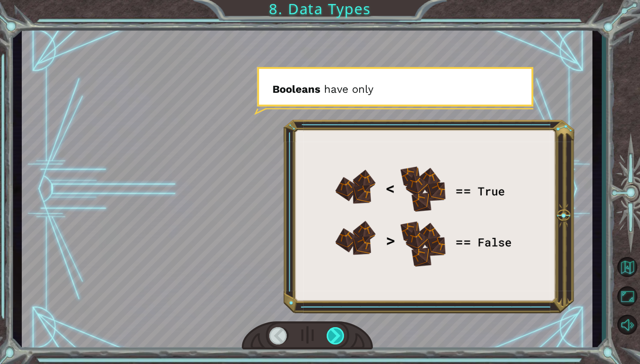
click at [334, 332] on div at bounding box center [335, 335] width 18 height 17
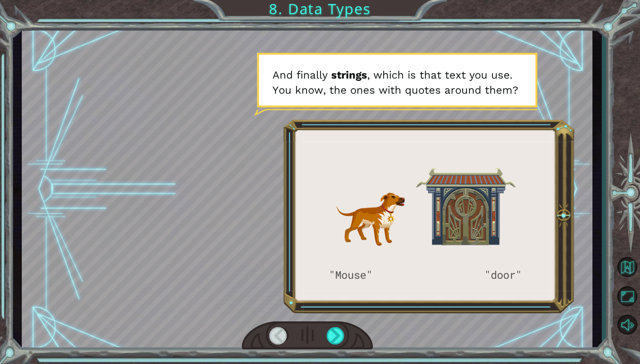
click at [281, 330] on div at bounding box center [278, 335] width 18 height 17
click at [277, 334] on div at bounding box center [278, 335] width 18 height 17
click at [333, 334] on div at bounding box center [335, 335] width 18 height 17
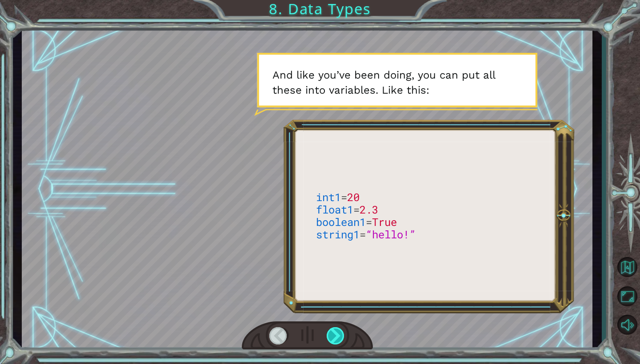
click at [332, 331] on div at bounding box center [335, 335] width 18 height 17
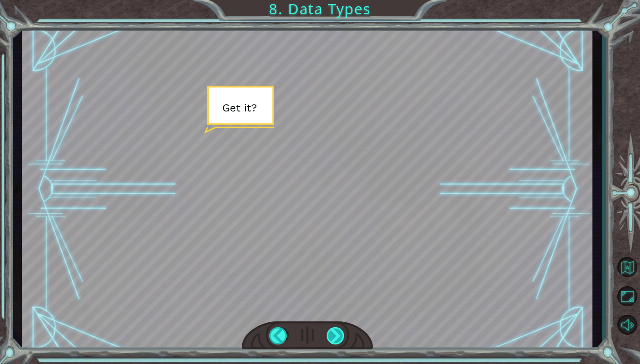
click at [332, 332] on div at bounding box center [335, 335] width 18 height 17
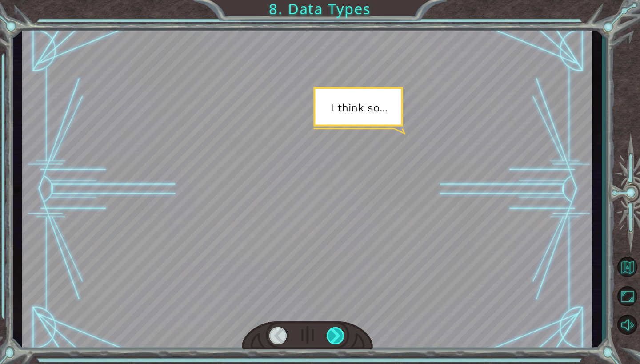
click at [330, 333] on div at bounding box center [335, 335] width 18 height 17
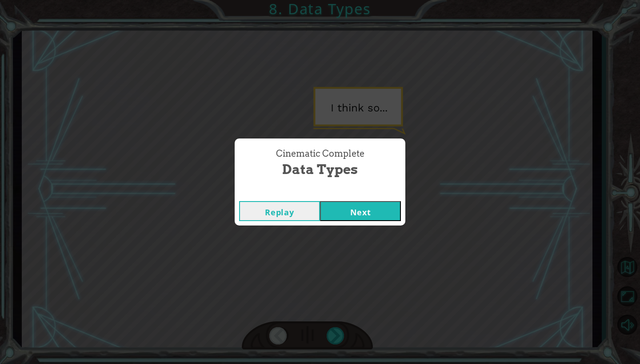
click at [362, 205] on button "Next" at bounding box center [360, 211] width 81 height 20
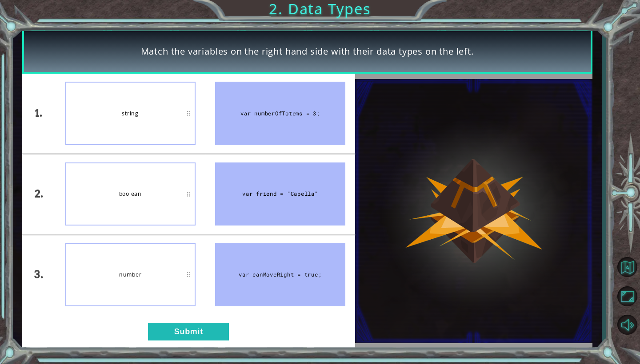
click at [165, 119] on div "string" at bounding box center [130, 114] width 130 height 64
drag, startPoint x: 333, startPoint y: 230, endPoint x: 317, endPoint y: 226, distance: 16.5
click at [317, 226] on li "var friend = "Capella"" at bounding box center [280, 194] width 150 height 80
drag, startPoint x: 297, startPoint y: 207, endPoint x: 261, endPoint y: 191, distance: 39.4
click at [261, 191] on div "var friend = "Capella"" at bounding box center [280, 195] width 130 height 64
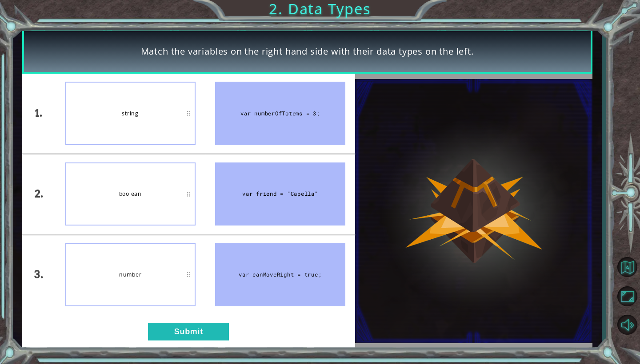
click at [174, 270] on div "number" at bounding box center [130, 275] width 130 height 64
click at [186, 270] on div "number" at bounding box center [130, 275] width 130 height 64
click at [211, 336] on button "Submit" at bounding box center [188, 332] width 81 height 18
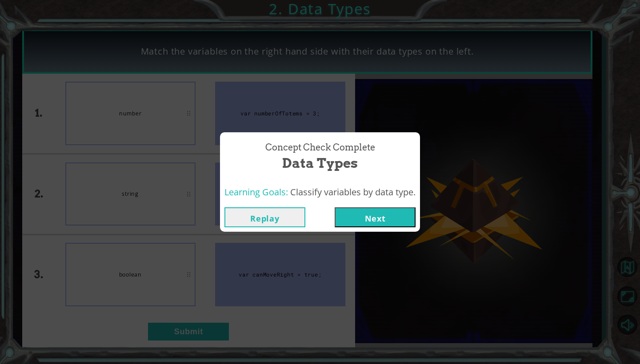
click at [361, 214] on button "Next" at bounding box center [374, 217] width 81 height 20
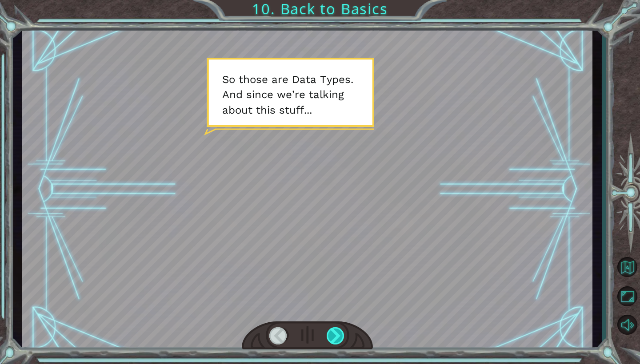
click at [335, 332] on div at bounding box center [335, 335] width 18 height 17
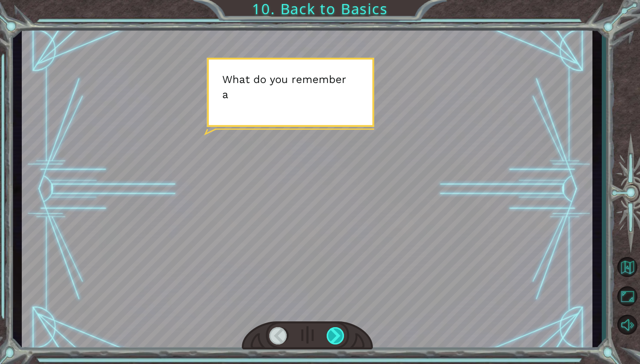
click at [335, 332] on div at bounding box center [335, 335] width 18 height 17
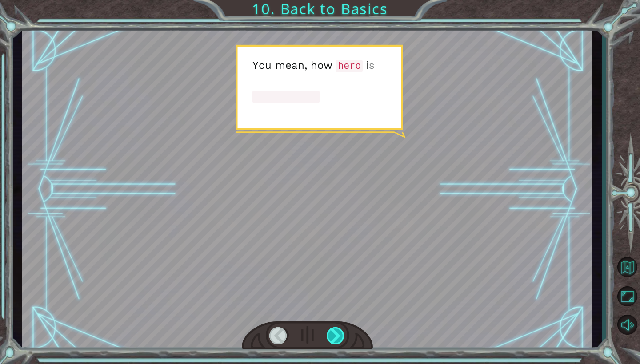
click at [335, 332] on div at bounding box center [335, 335] width 18 height 17
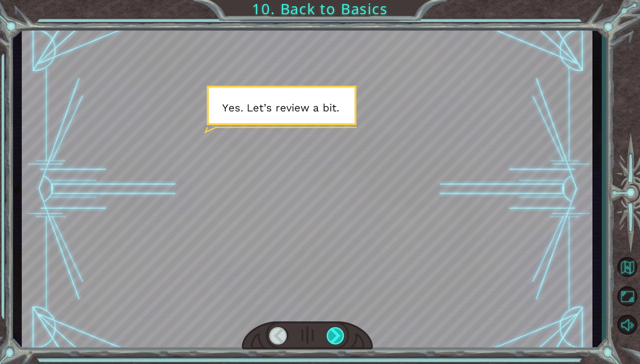
click at [335, 332] on div at bounding box center [335, 335] width 18 height 17
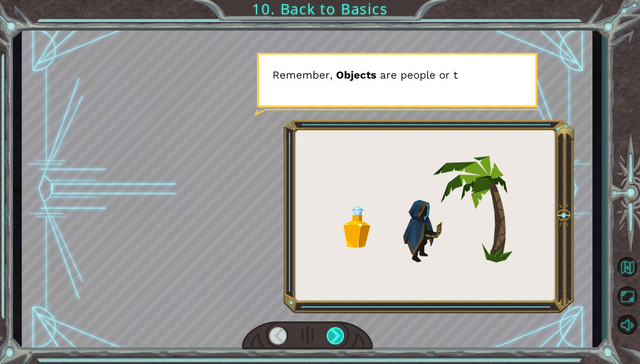
click at [335, 332] on div at bounding box center [335, 335] width 18 height 17
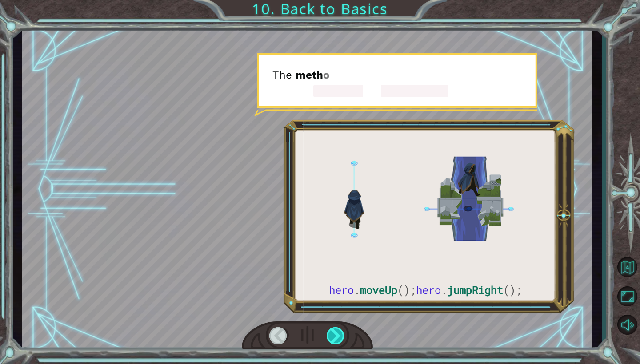
click at [335, 332] on div at bounding box center [335, 335] width 18 height 17
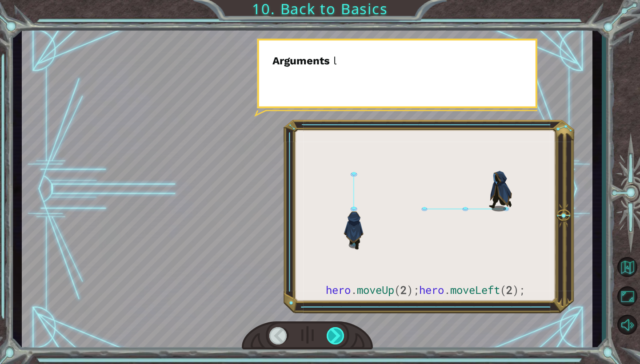
click at [334, 332] on div at bounding box center [335, 335] width 18 height 17
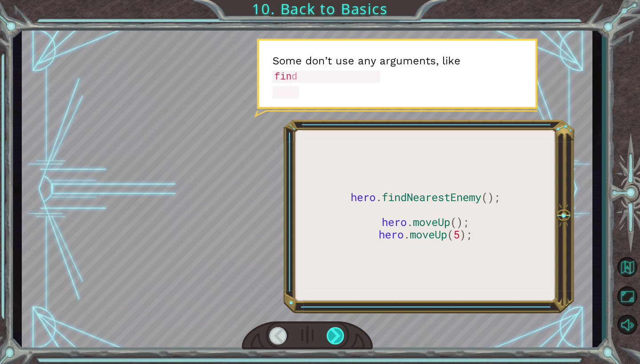
click at [332, 335] on div at bounding box center [335, 335] width 18 height 17
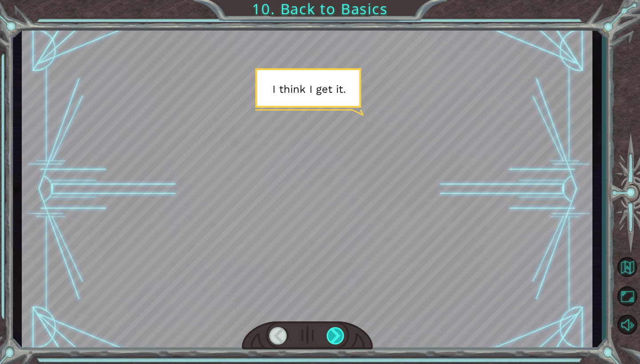
click at [331, 334] on div at bounding box center [335, 335] width 18 height 17
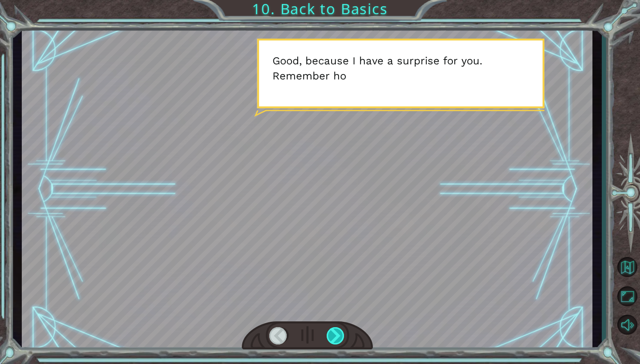
click at [330, 333] on div at bounding box center [335, 335] width 18 height 17
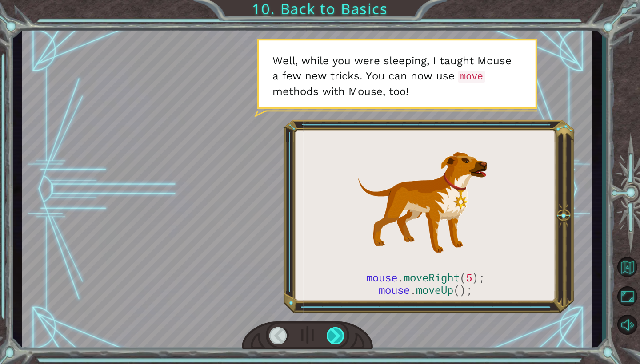
click at [332, 334] on div at bounding box center [335, 335] width 18 height 17
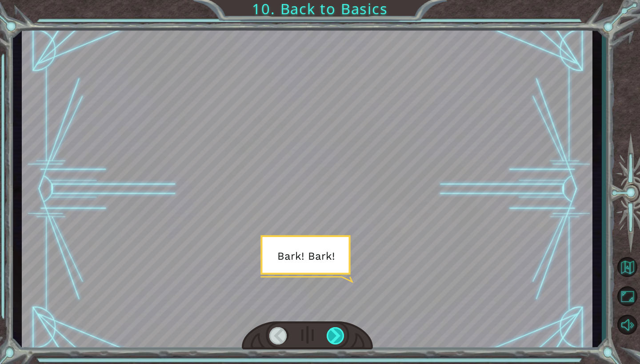
click at [332, 334] on div at bounding box center [335, 335] width 18 height 17
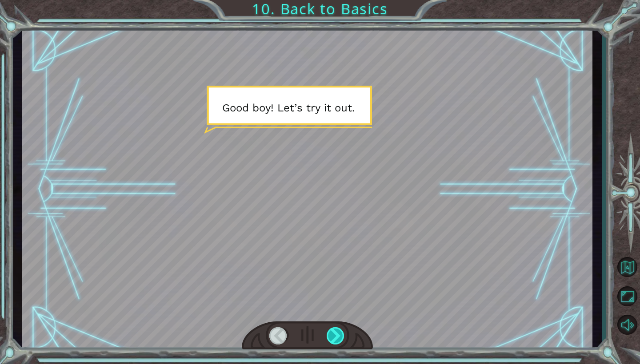
click at [332, 334] on div at bounding box center [335, 335] width 18 height 17
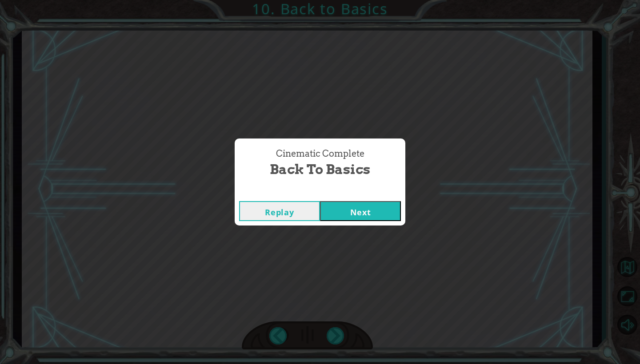
click at [339, 203] on button "Next" at bounding box center [360, 211] width 81 height 20
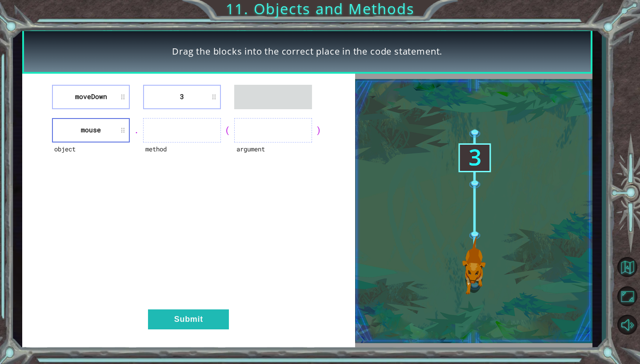
drag, startPoint x: 89, startPoint y: 95, endPoint x: 169, endPoint y: 127, distance: 86.2
click at [169, 127] on div "moveDown 3 object mouse . method ( argument ) Submit" at bounding box center [188, 211] width 333 height 275
click at [103, 96] on li "moveDown" at bounding box center [91, 97] width 78 height 24
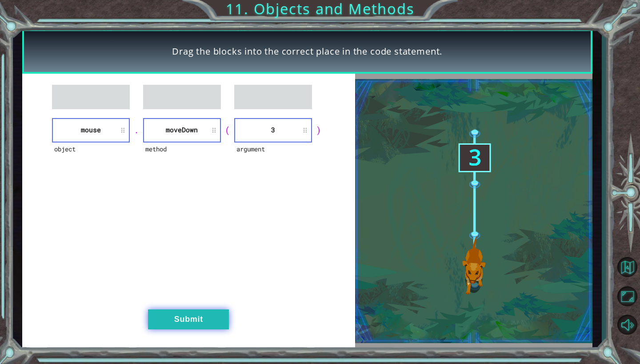
click at [194, 315] on button "Submit" at bounding box center [188, 320] width 81 height 20
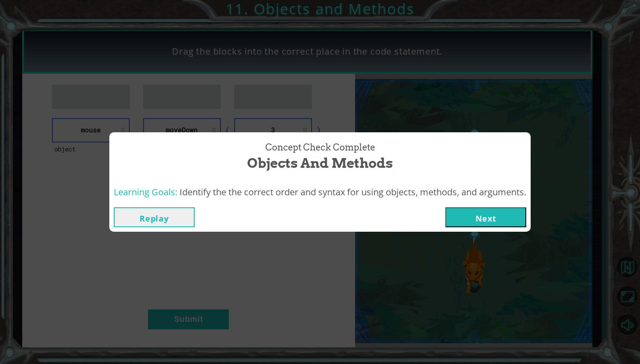
click at [497, 223] on button "Next" at bounding box center [485, 217] width 81 height 20
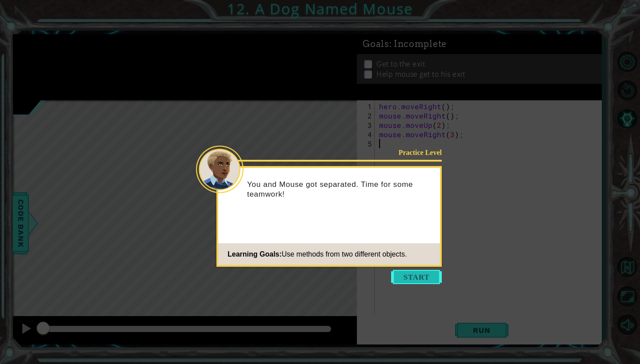
click at [402, 279] on button "Start" at bounding box center [416, 277] width 51 height 14
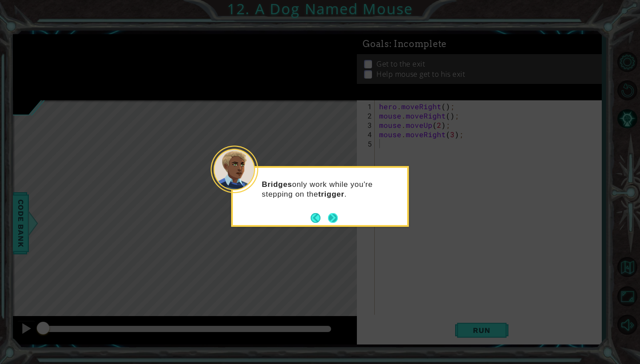
click at [334, 216] on button "Next" at bounding box center [332, 218] width 11 height 11
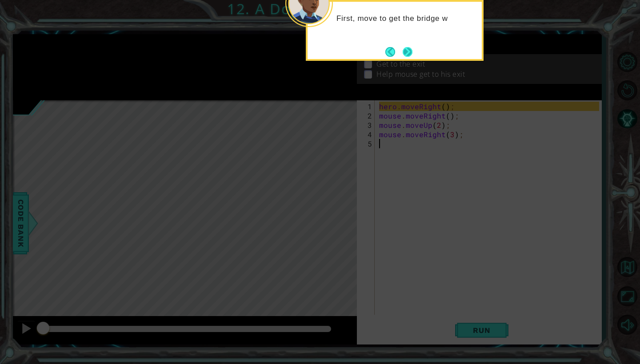
click at [409, 49] on button "Next" at bounding box center [407, 52] width 10 height 10
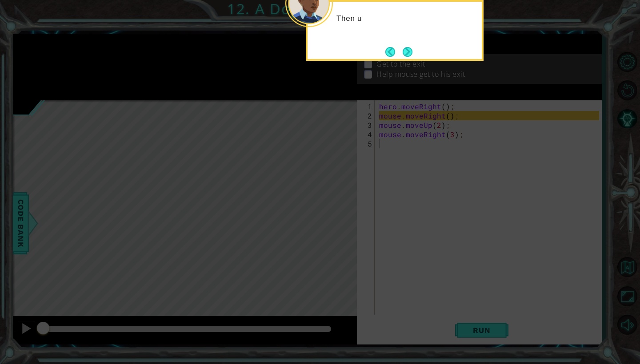
click at [409, 49] on button "Next" at bounding box center [407, 52] width 10 height 10
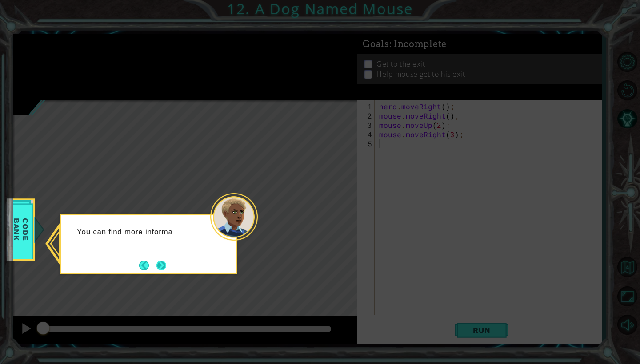
click at [160, 267] on button "Next" at bounding box center [161, 265] width 12 height 12
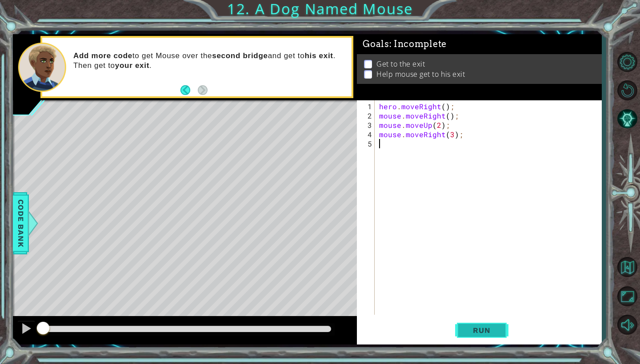
click at [473, 328] on span "Run" at bounding box center [481, 330] width 35 height 9
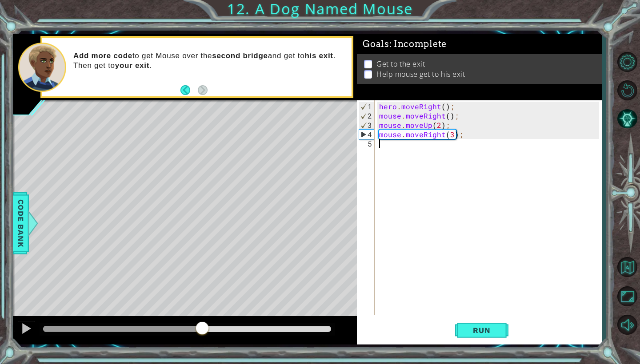
drag, startPoint x: 67, startPoint y: 327, endPoint x: 207, endPoint y: 326, distance: 139.9
click at [207, 326] on div at bounding box center [202, 329] width 16 height 16
click at [379, 145] on div "hero . moveRight ( ) ; mouse . moveRight ( ) ; mouse . moveUp ( 2 ) ; mouse . m…" at bounding box center [490, 218] width 226 height 233
type textarea "g"
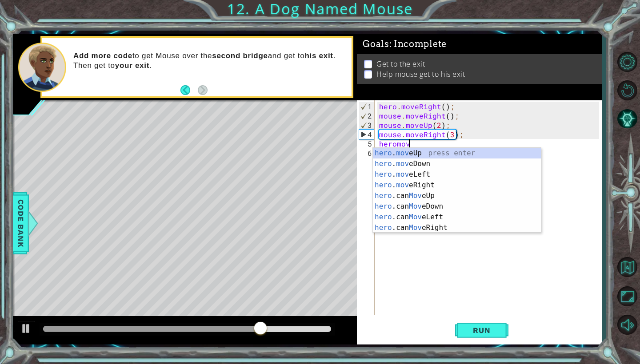
scroll to position [0, 2]
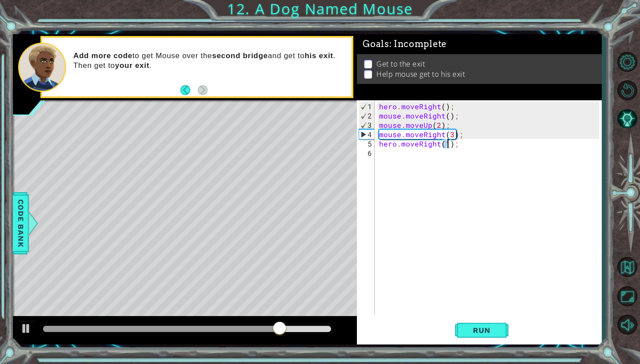
type textarea "hero.moveRight(2);"
click at [409, 155] on div "hero . moveRight ( ) ; mouse . moveRight ( ) ; mouse . moveUp ( 2 ) ; mouse . m…" at bounding box center [490, 218] width 226 height 233
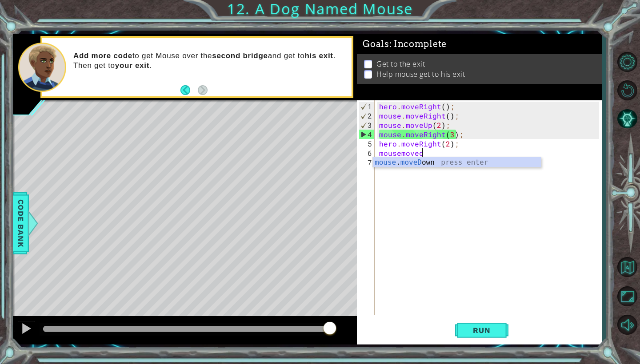
scroll to position [0, 2]
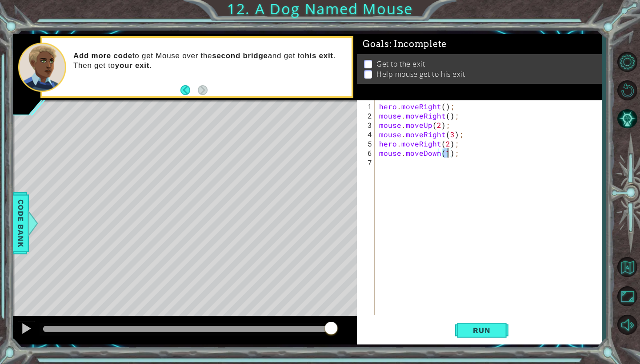
type textarea "mouse.moveDown(3);"
click at [402, 165] on div "hero . moveRight ( ) ; mouse . moveRight ( ) ; mouse . moveUp ( 2 ) ; mouse . m…" at bounding box center [490, 218] width 226 height 233
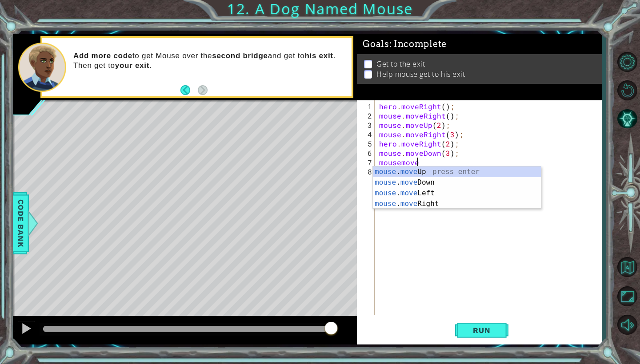
scroll to position [0, 2]
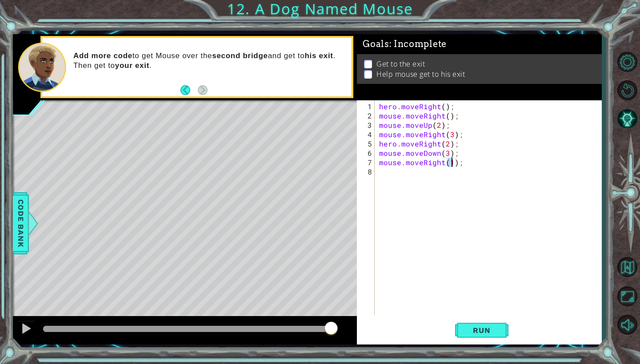
type textarea "mouse.moveRight(2);"
click at [391, 175] on div "hero . moveRight ( ) ; mouse . moveRight ( ) ; mouse . moveUp ( 2 ) ; mouse . m…" at bounding box center [490, 218] width 226 height 233
type textarea "hero.moveRight(2);"
click at [474, 327] on span "Run" at bounding box center [481, 330] width 35 height 9
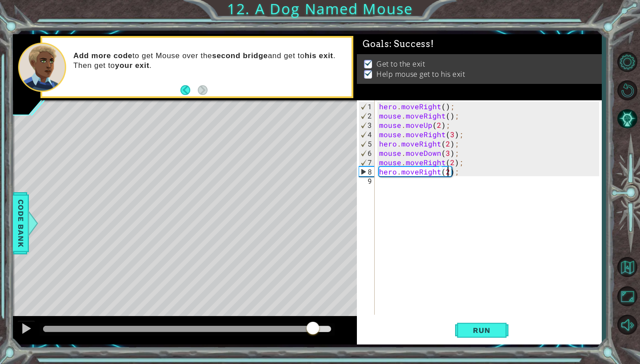
drag, startPoint x: 64, startPoint y: 324, endPoint x: 317, endPoint y: 351, distance: 255.0
click at [317, 351] on div "1 ההההההההההההההההההההההההההההההההההההההההההההההההההההההההההההההההההההההההההההה…" at bounding box center [320, 182] width 640 height 364
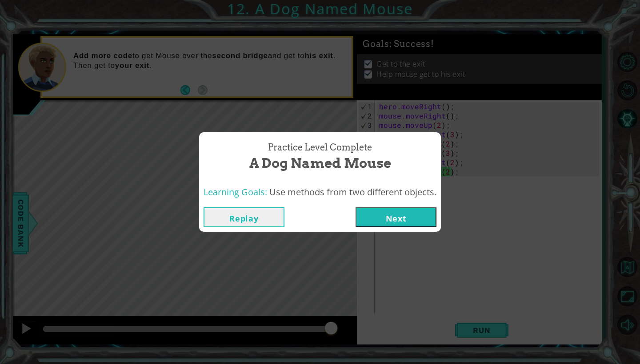
click at [408, 220] on button "Next" at bounding box center [395, 217] width 81 height 20
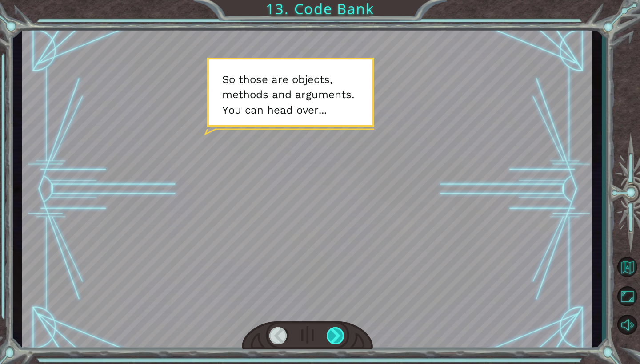
click at [336, 336] on div at bounding box center [335, 335] width 18 height 17
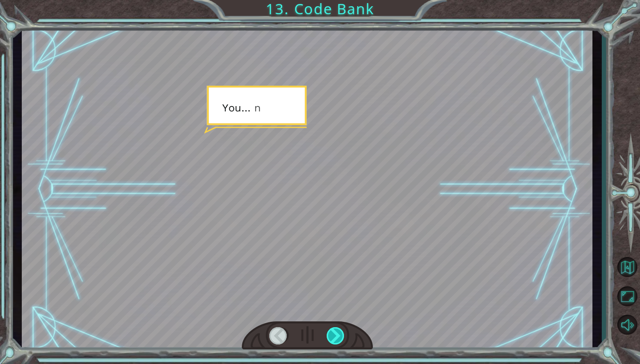
click at [336, 336] on div at bounding box center [335, 335] width 18 height 17
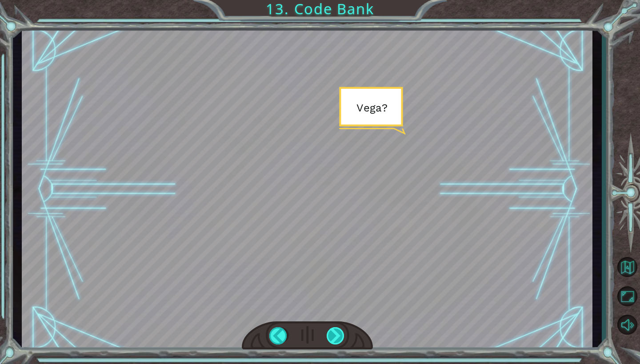
click at [336, 336] on div at bounding box center [335, 335] width 18 height 17
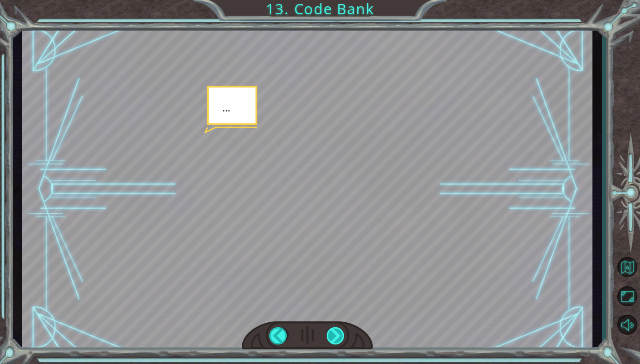
click at [336, 336] on div at bounding box center [335, 335] width 18 height 17
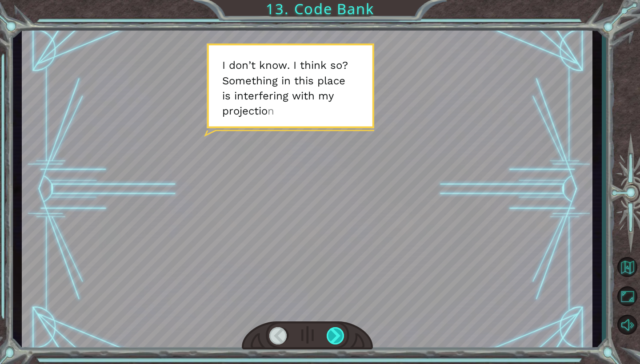
click at [336, 336] on div at bounding box center [335, 335] width 18 height 17
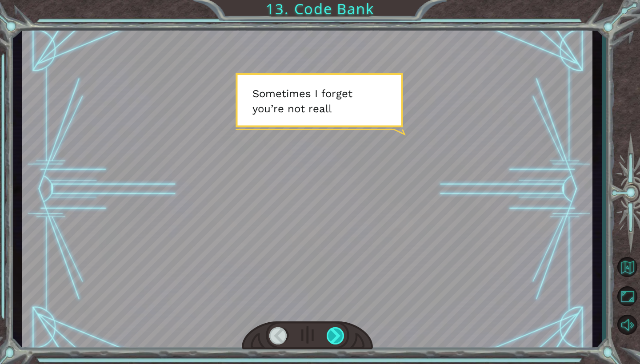
click at [336, 336] on div at bounding box center [335, 335] width 18 height 17
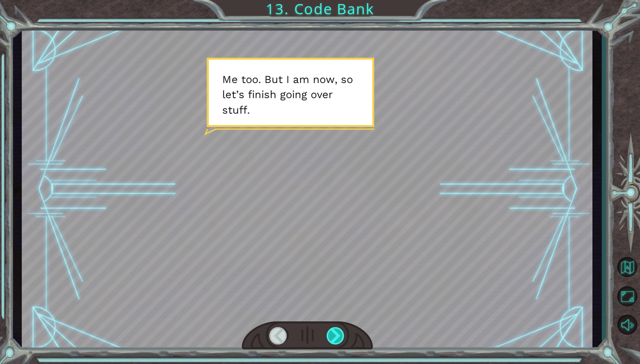
click at [336, 336] on div at bounding box center [335, 335] width 18 height 17
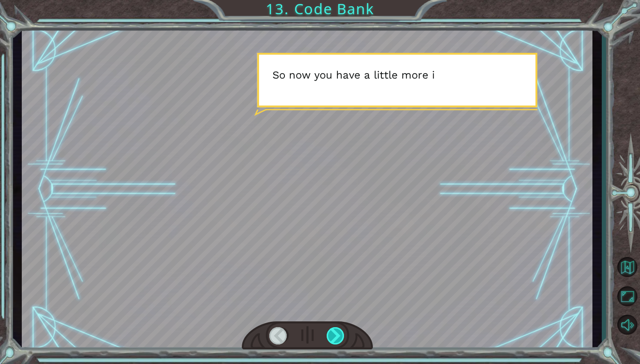
click at [336, 336] on div at bounding box center [335, 335] width 18 height 17
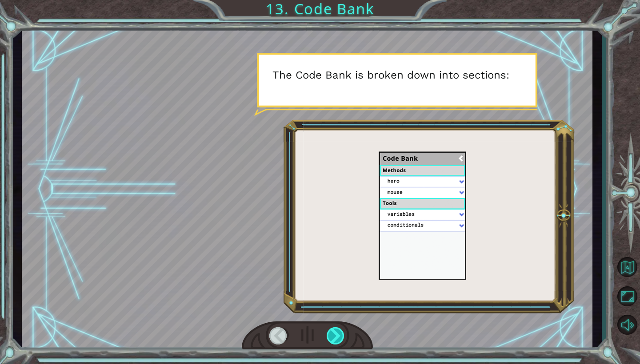
click at [336, 335] on div at bounding box center [335, 335] width 18 height 17
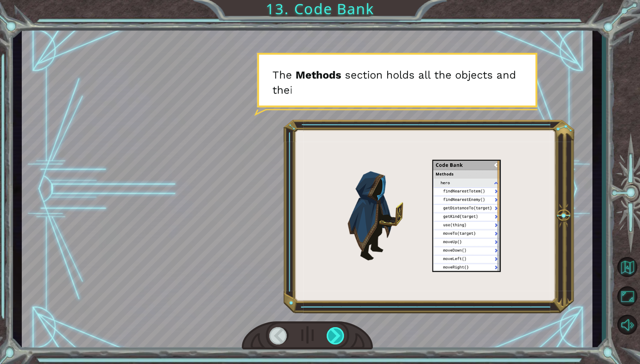
click at [336, 335] on div at bounding box center [335, 335] width 18 height 17
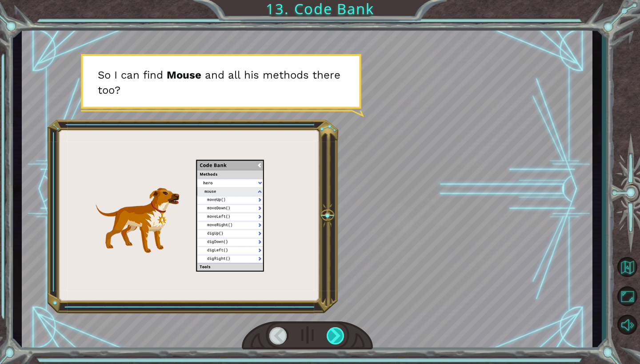
click at [336, 335] on div at bounding box center [335, 335] width 18 height 17
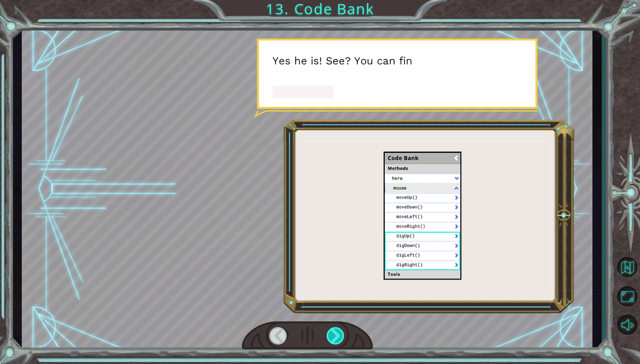
click at [336, 335] on div at bounding box center [335, 335] width 18 height 17
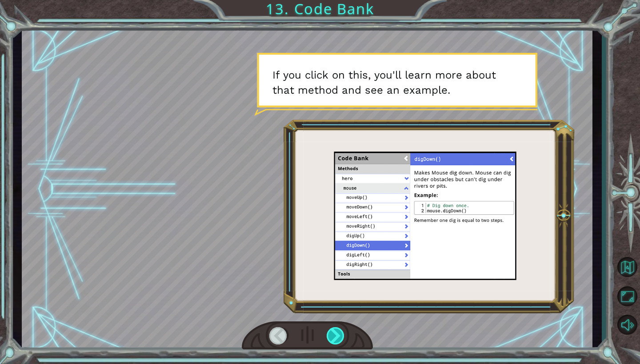
click at [336, 334] on div at bounding box center [335, 335] width 18 height 17
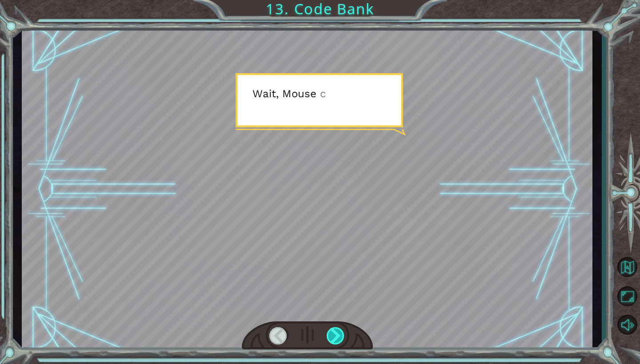
click at [336, 334] on div at bounding box center [335, 335] width 18 height 17
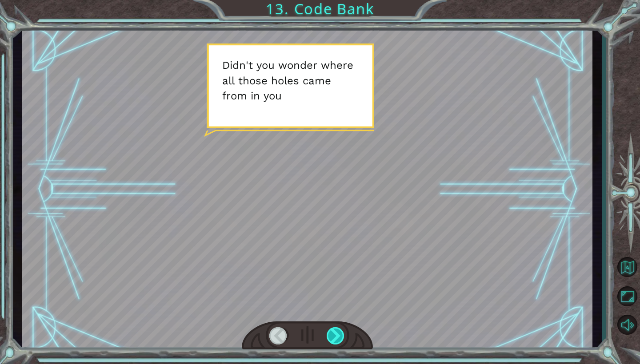
click at [336, 334] on div at bounding box center [335, 335] width 18 height 17
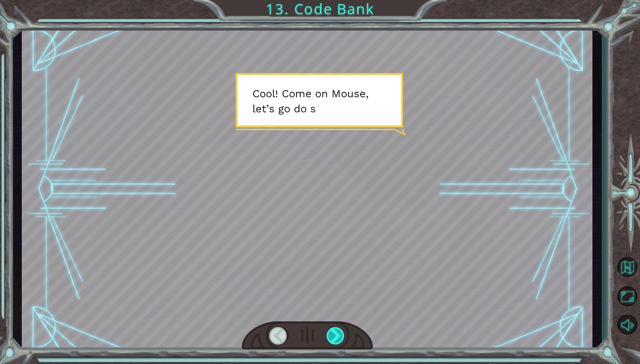
click at [336, 334] on div at bounding box center [335, 335] width 18 height 17
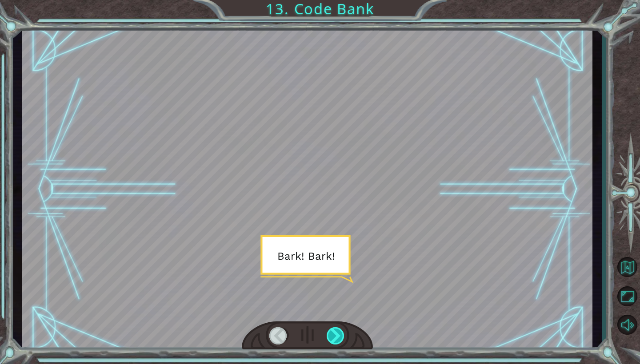
click at [336, 334] on div at bounding box center [335, 335] width 18 height 17
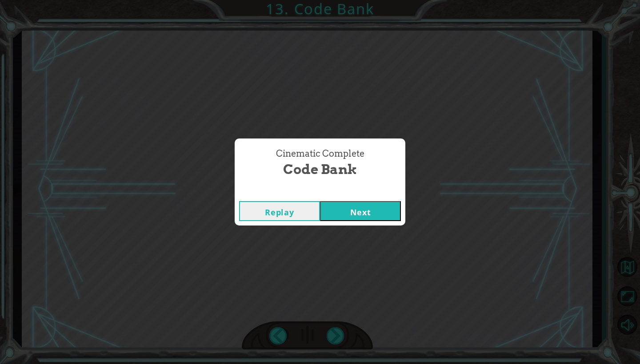
click at [366, 213] on button "Next" at bounding box center [360, 211] width 81 height 20
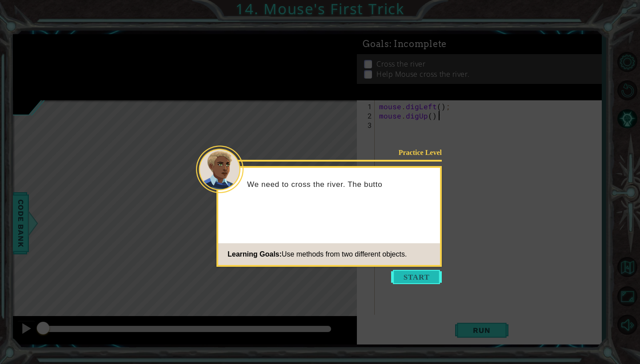
click at [406, 278] on button "Start" at bounding box center [416, 277] width 51 height 14
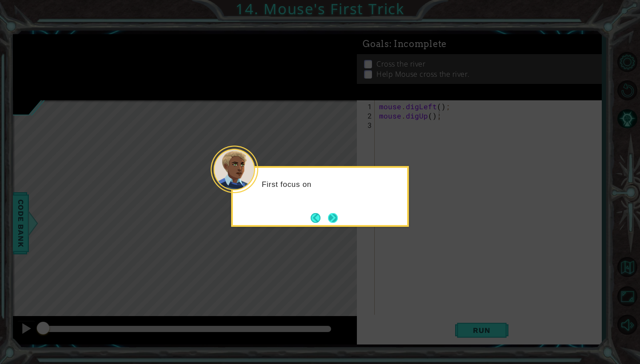
click at [337, 219] on button "Next" at bounding box center [333, 218] width 10 height 10
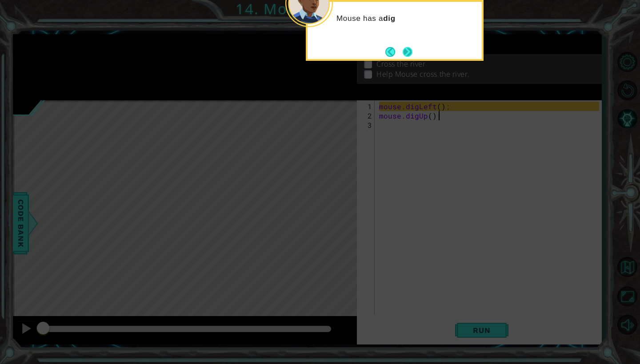
click at [408, 49] on button "Next" at bounding box center [407, 52] width 10 height 10
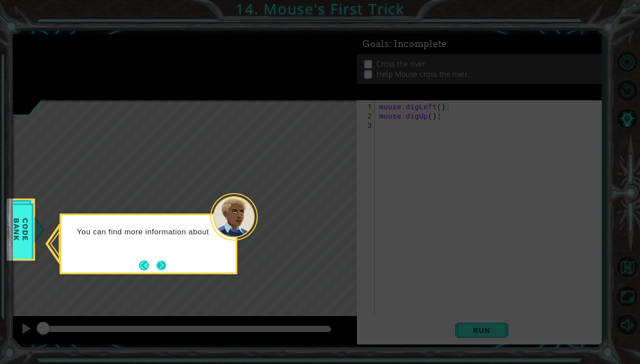
click at [162, 262] on button "Next" at bounding box center [161, 265] width 10 height 10
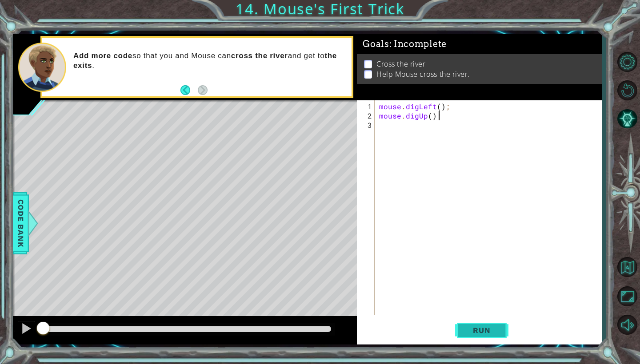
click at [486, 330] on span "Run" at bounding box center [481, 330] width 35 height 9
